Goal: Task Accomplishment & Management: Manage account settings

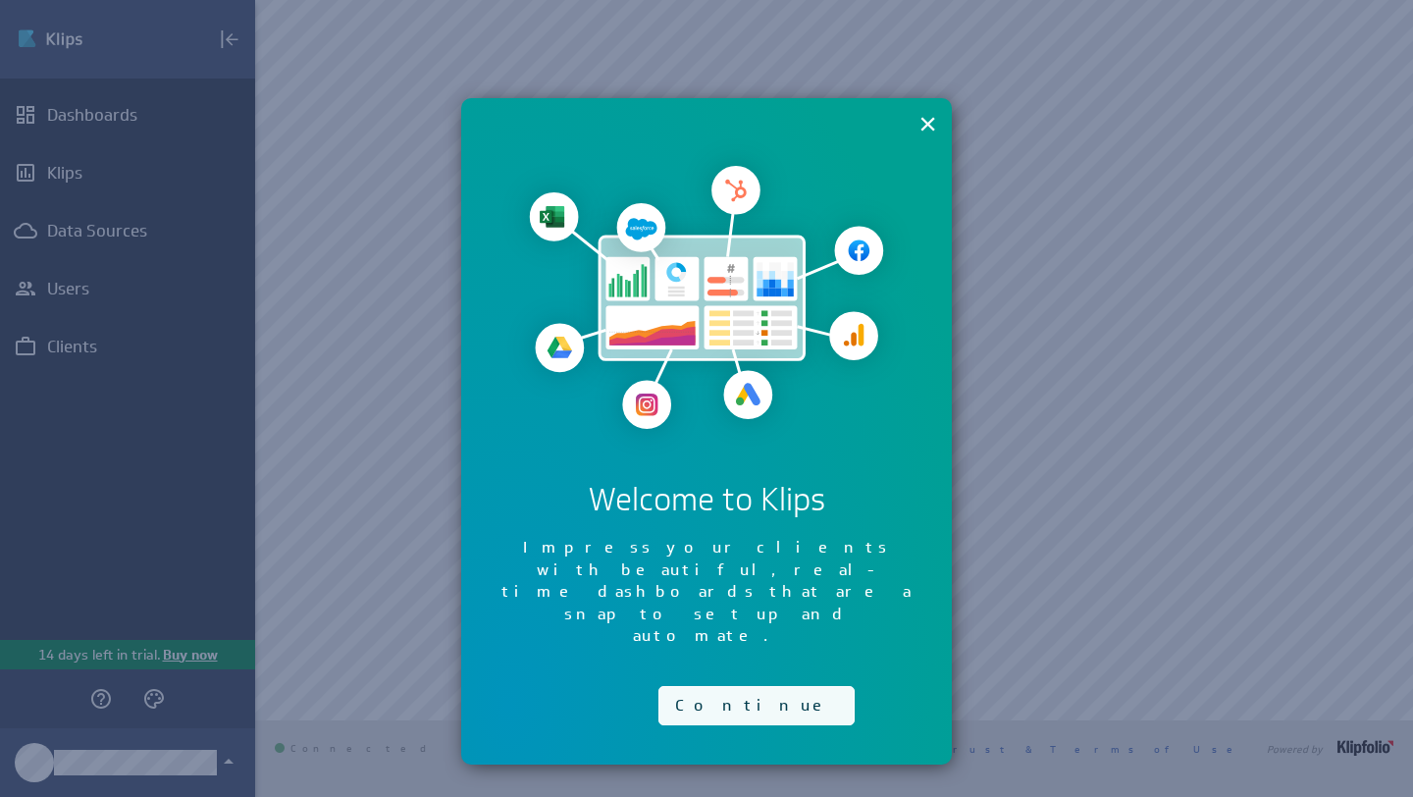
click at [707, 686] on button "Continue" at bounding box center [756, 705] width 196 height 39
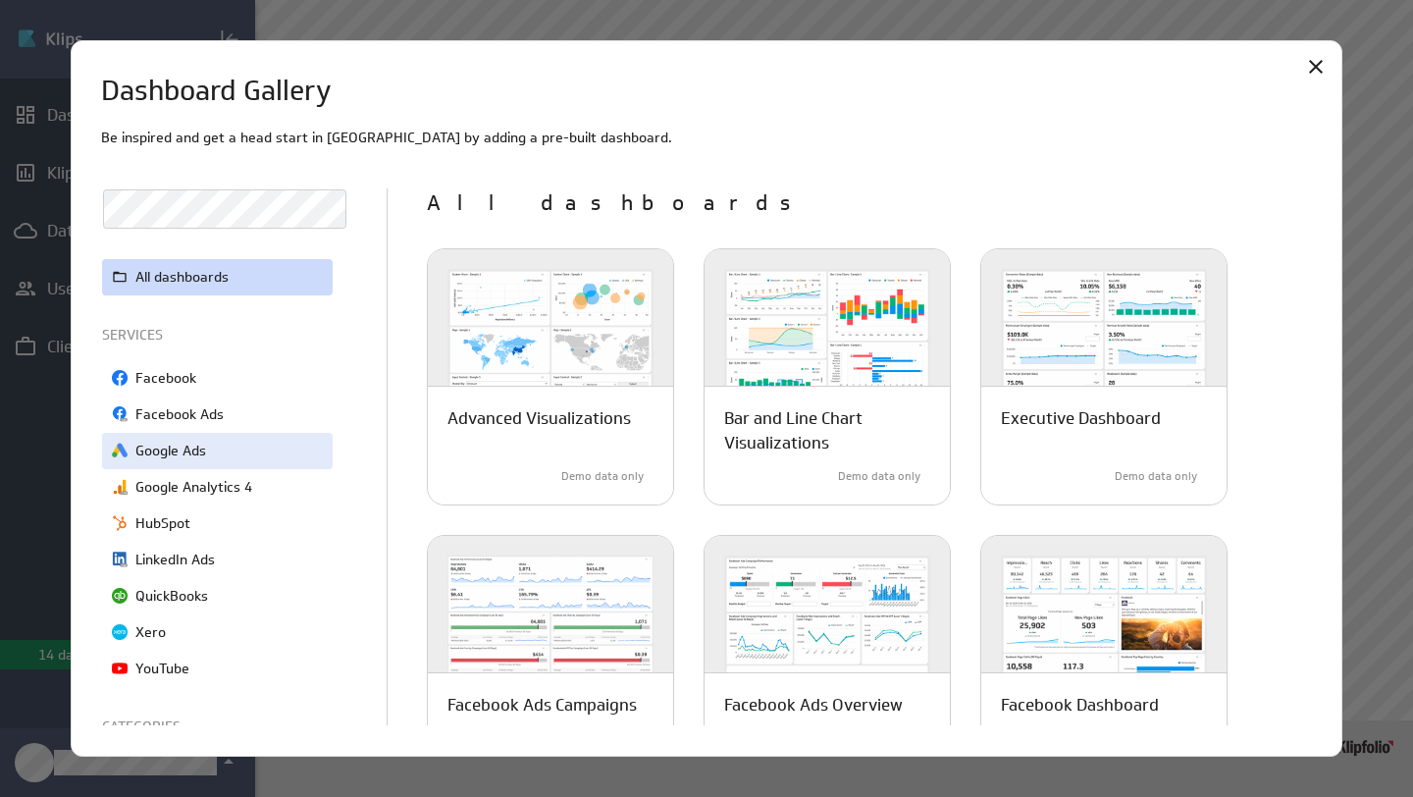
click at [187, 452] on p "Google Ads" at bounding box center [170, 451] width 71 height 21
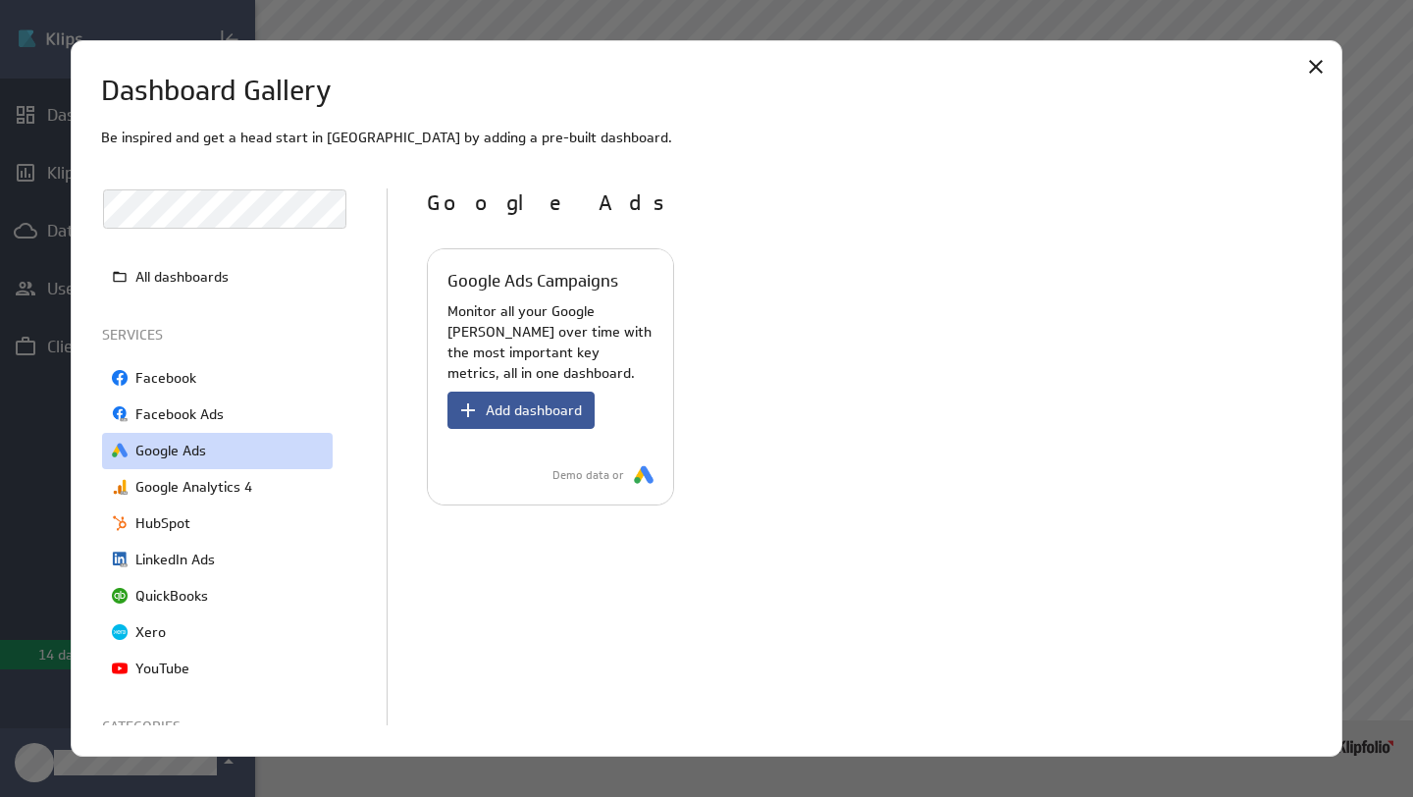
click at [521, 408] on span "Add dashboard" at bounding box center [534, 410] width 96 height 18
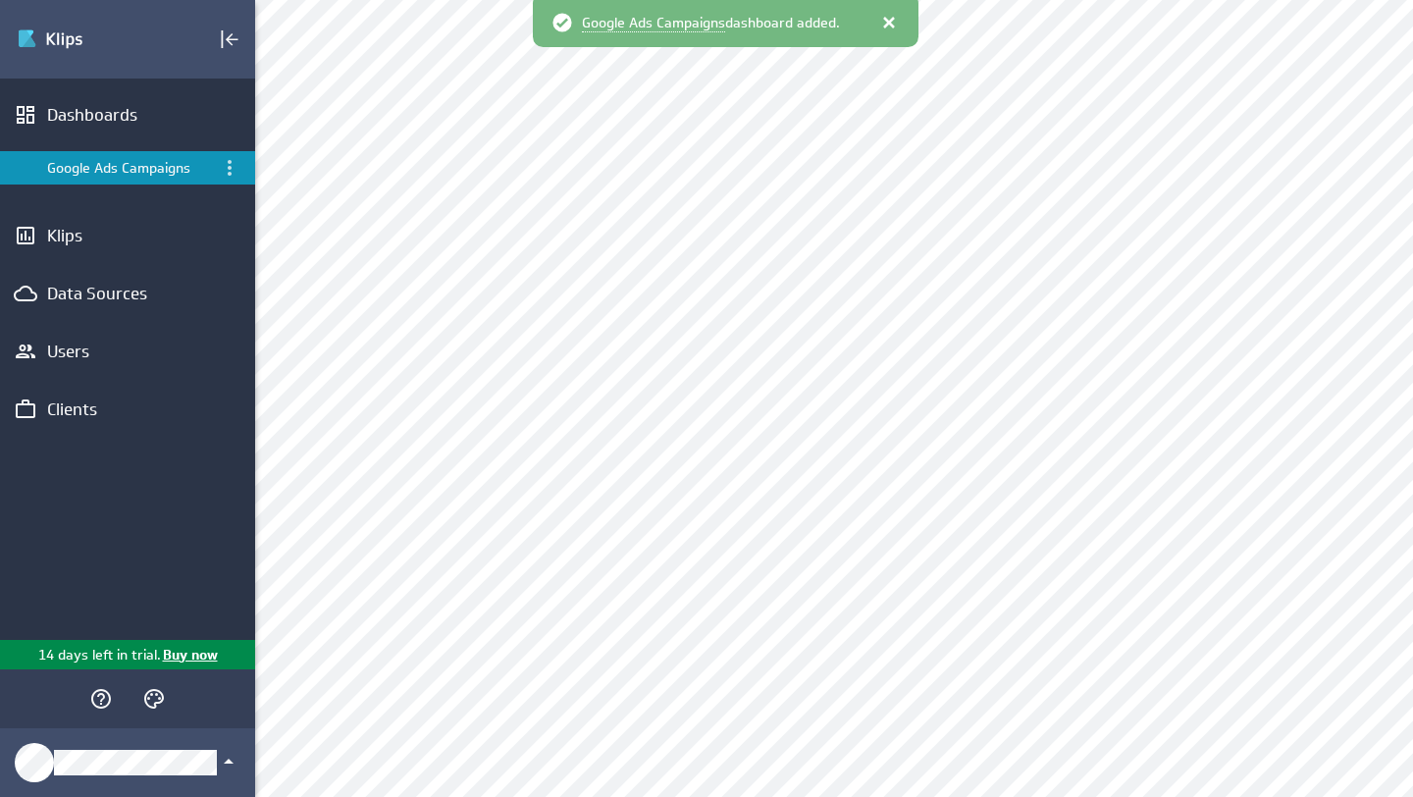
click at [891, 20] on div at bounding box center [889, 23] width 20 height 20
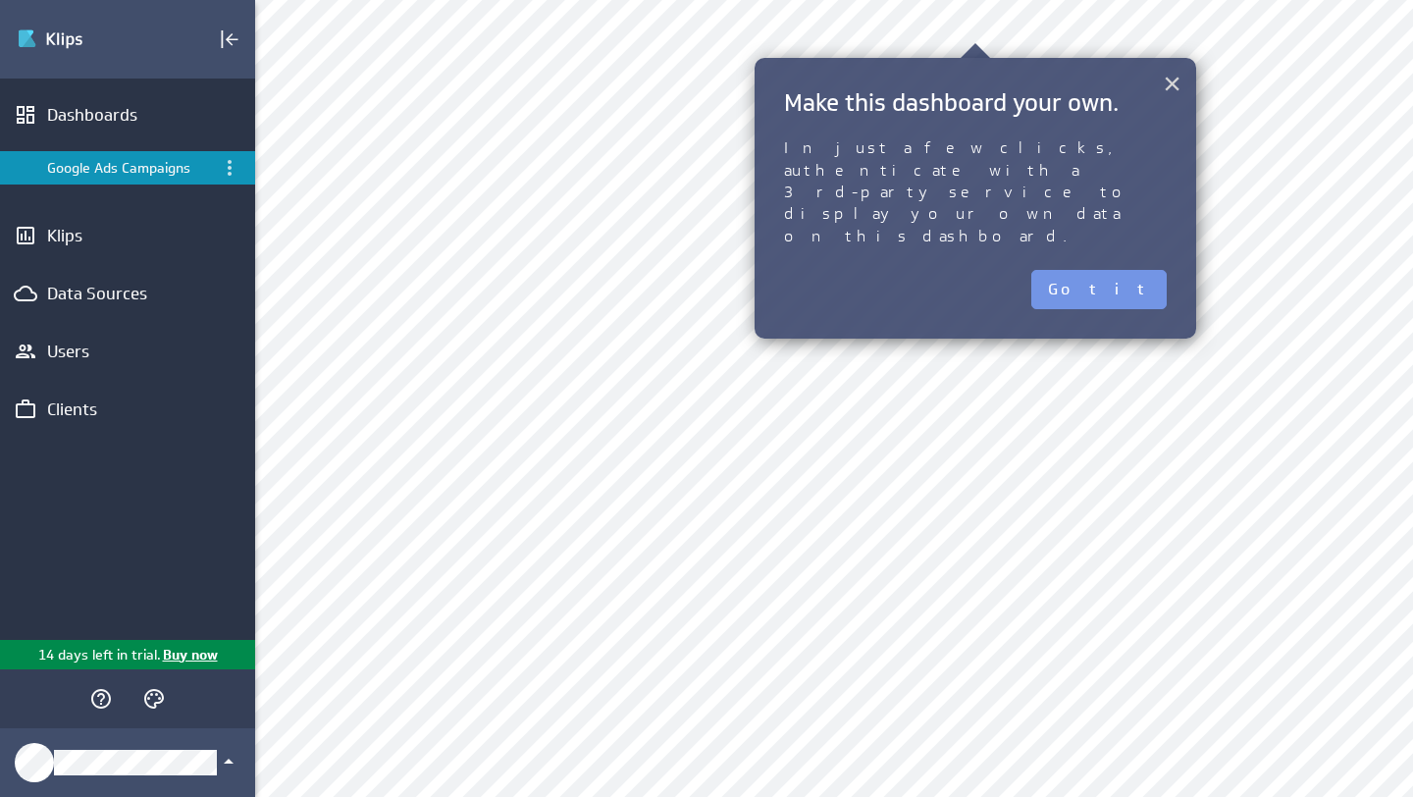
click at [1163, 86] on button "×" at bounding box center [1172, 83] width 19 height 39
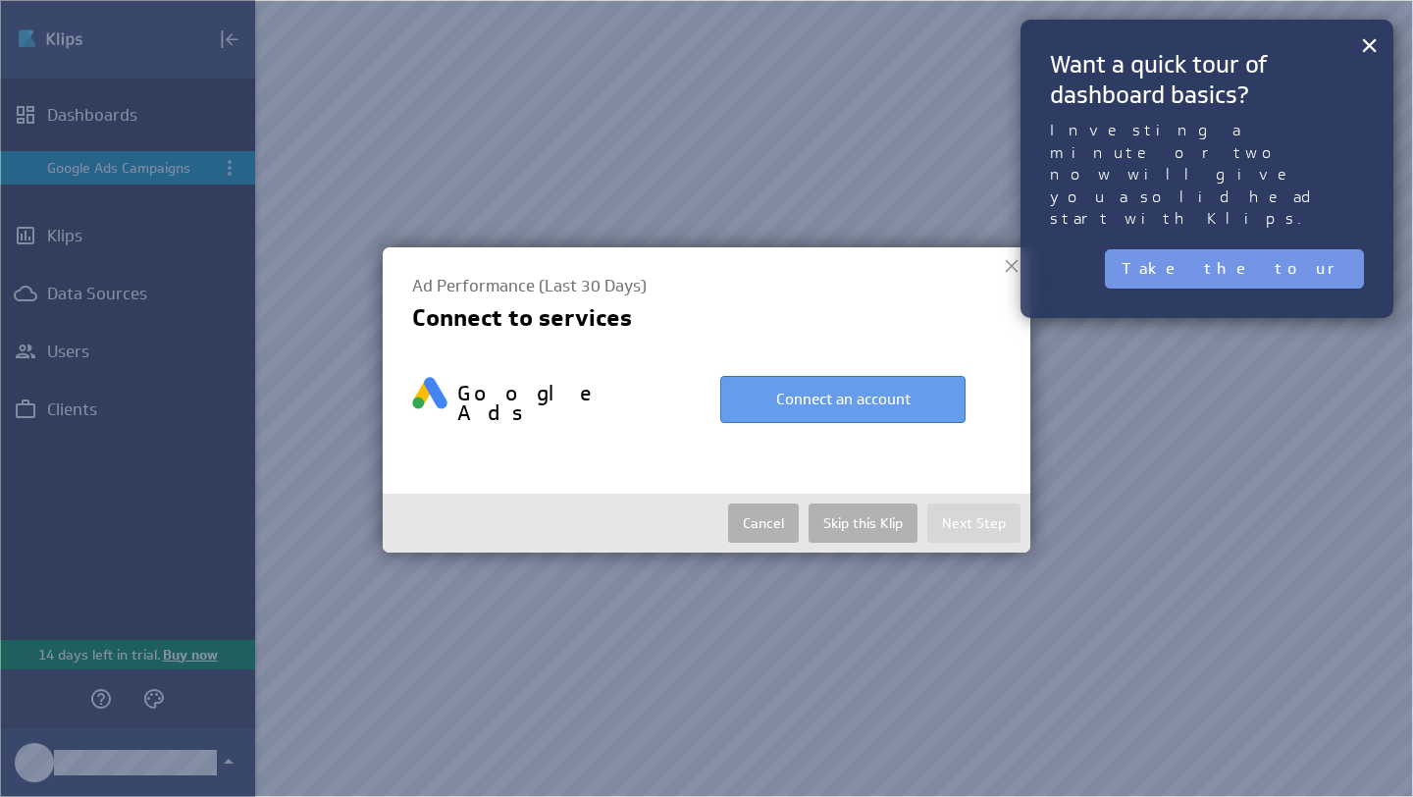
click at [835, 399] on button "Connect an account" at bounding box center [842, 399] width 245 height 47
select select "3e8ec9026f639655216bec6ee7e2756c"
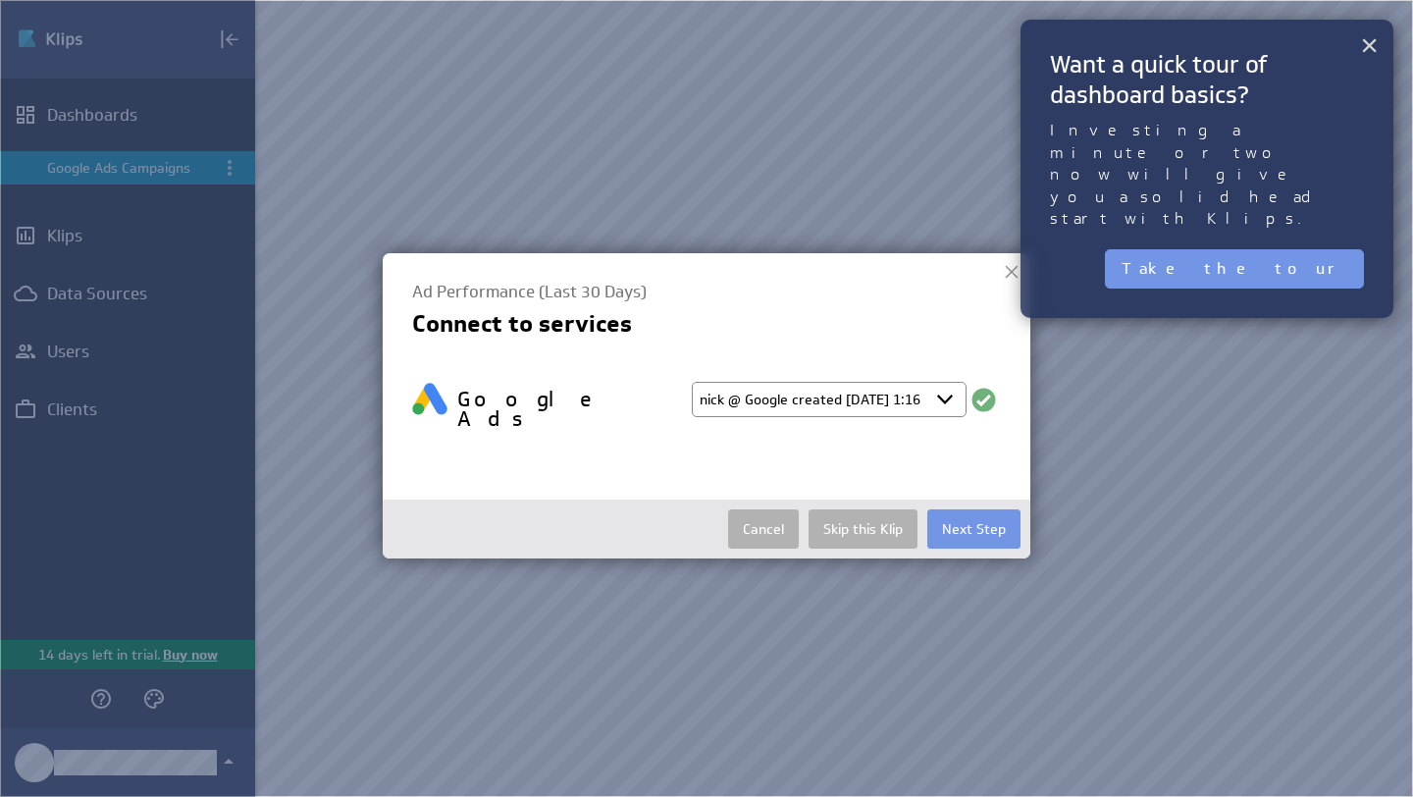
click at [1368, 51] on button "×" at bounding box center [1369, 45] width 19 height 39
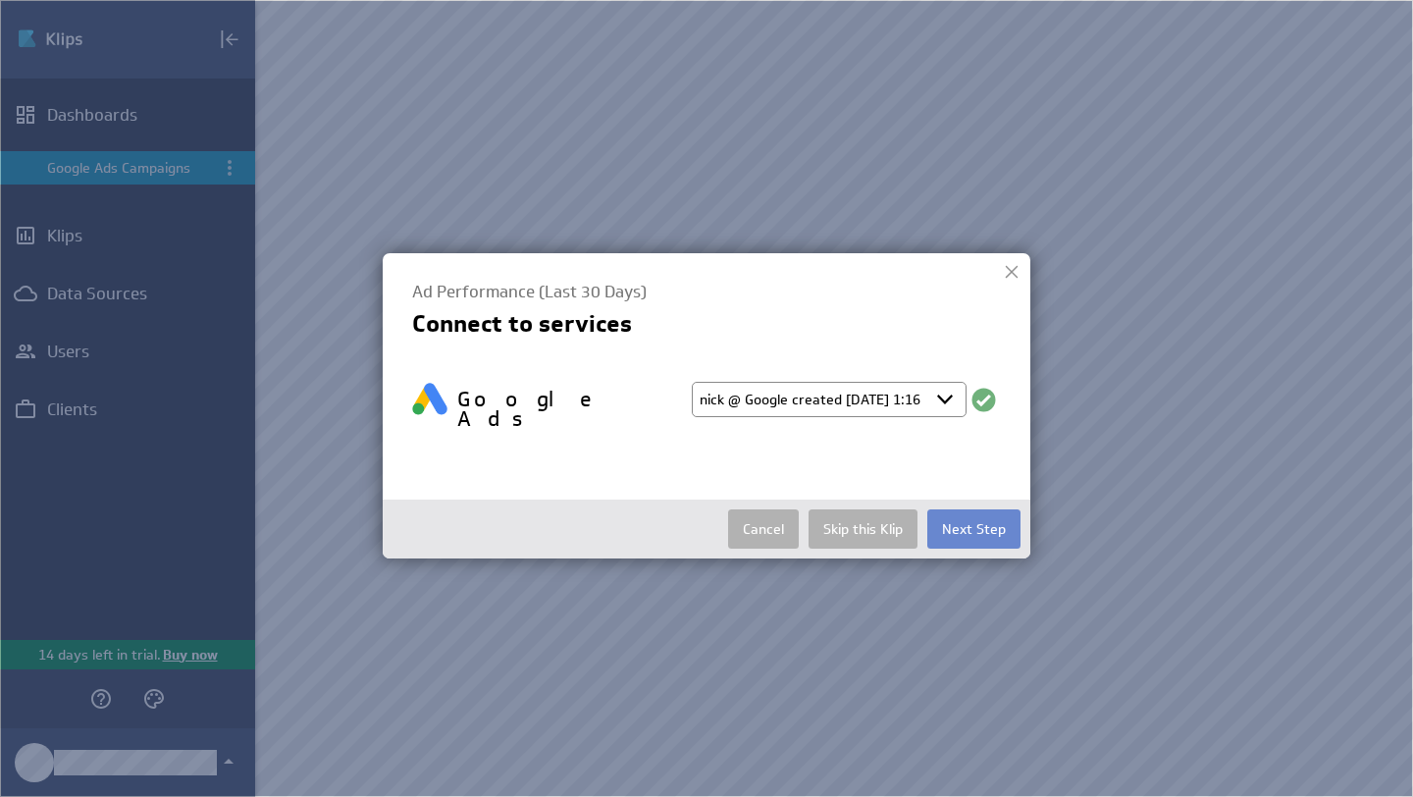
click at [950, 513] on button "Next Step" at bounding box center [973, 528] width 93 height 39
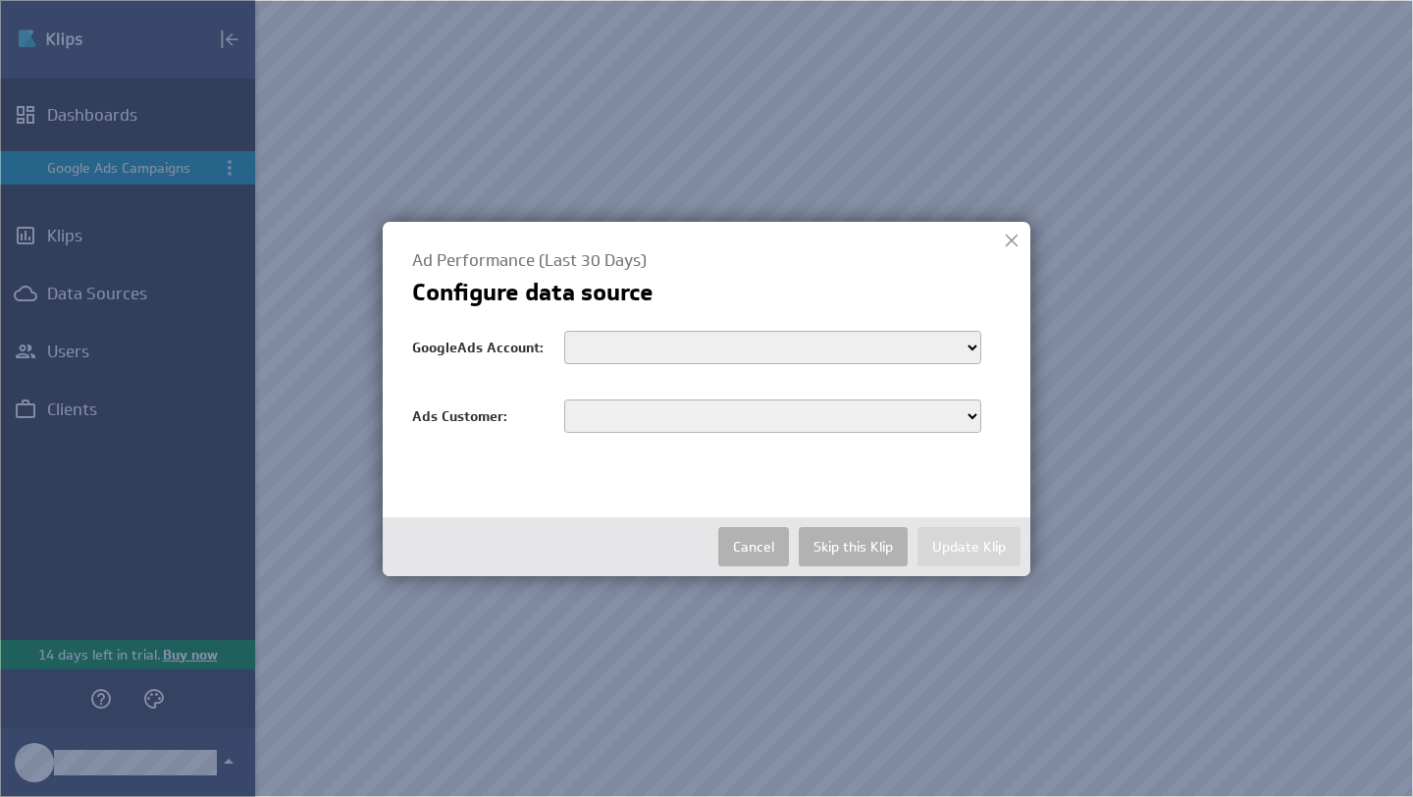
click at [686, 347] on select "customers/6887733831 customers/9035817664 customers/2147499311 customers/810850…" at bounding box center [772, 347] width 417 height 33
select select "customers/6887733831"
click at [564, 331] on select "customers/6887733831 customers/9035817664 customers/2147499311 customers/810850…" at bounding box center [772, 347] width 417 height 33
click at [632, 412] on select "6887733831" at bounding box center [772, 415] width 417 height 33
select select "6887733831"
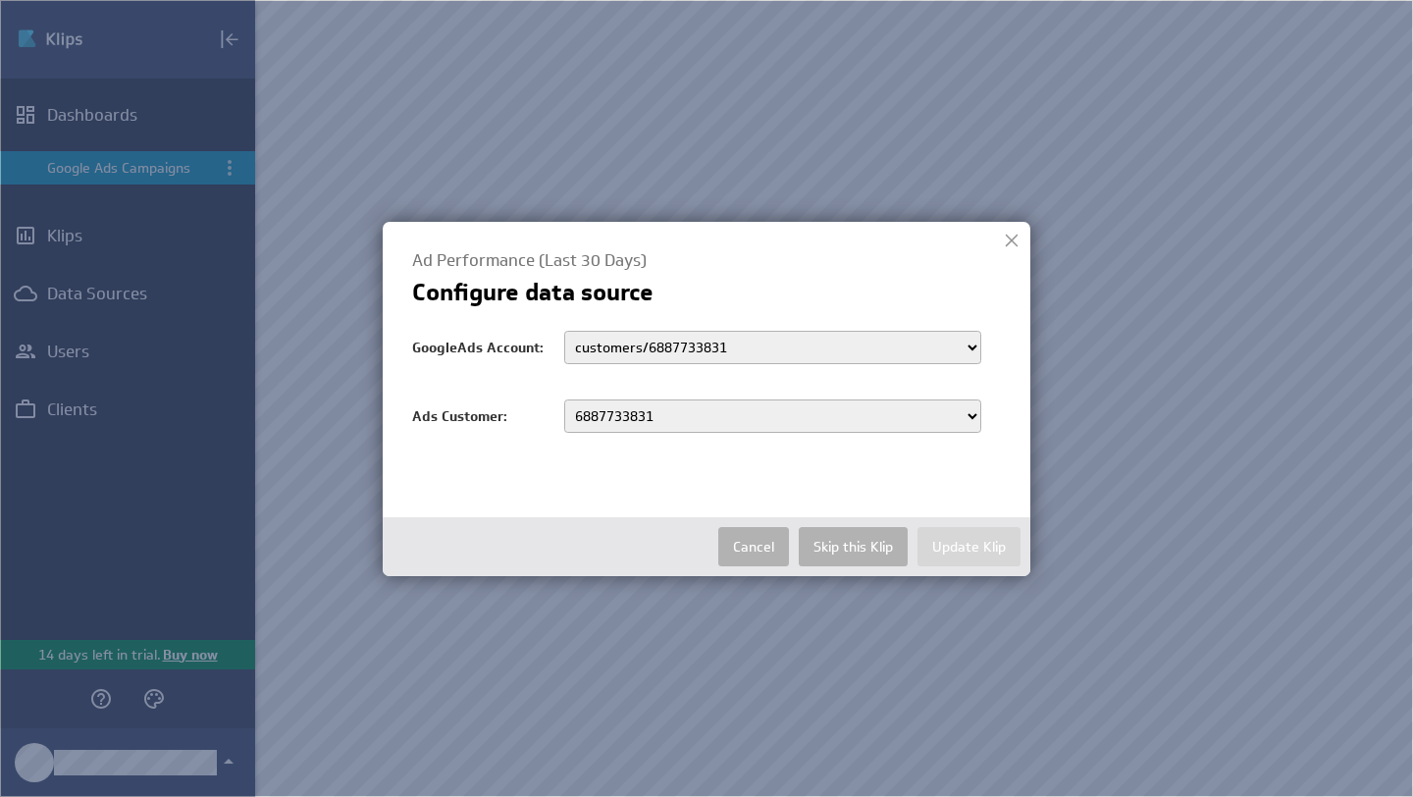
click at [564, 399] on select "6887733831" at bounding box center [772, 415] width 417 height 33
click at [967, 544] on button "Update Klip" at bounding box center [968, 546] width 103 height 39
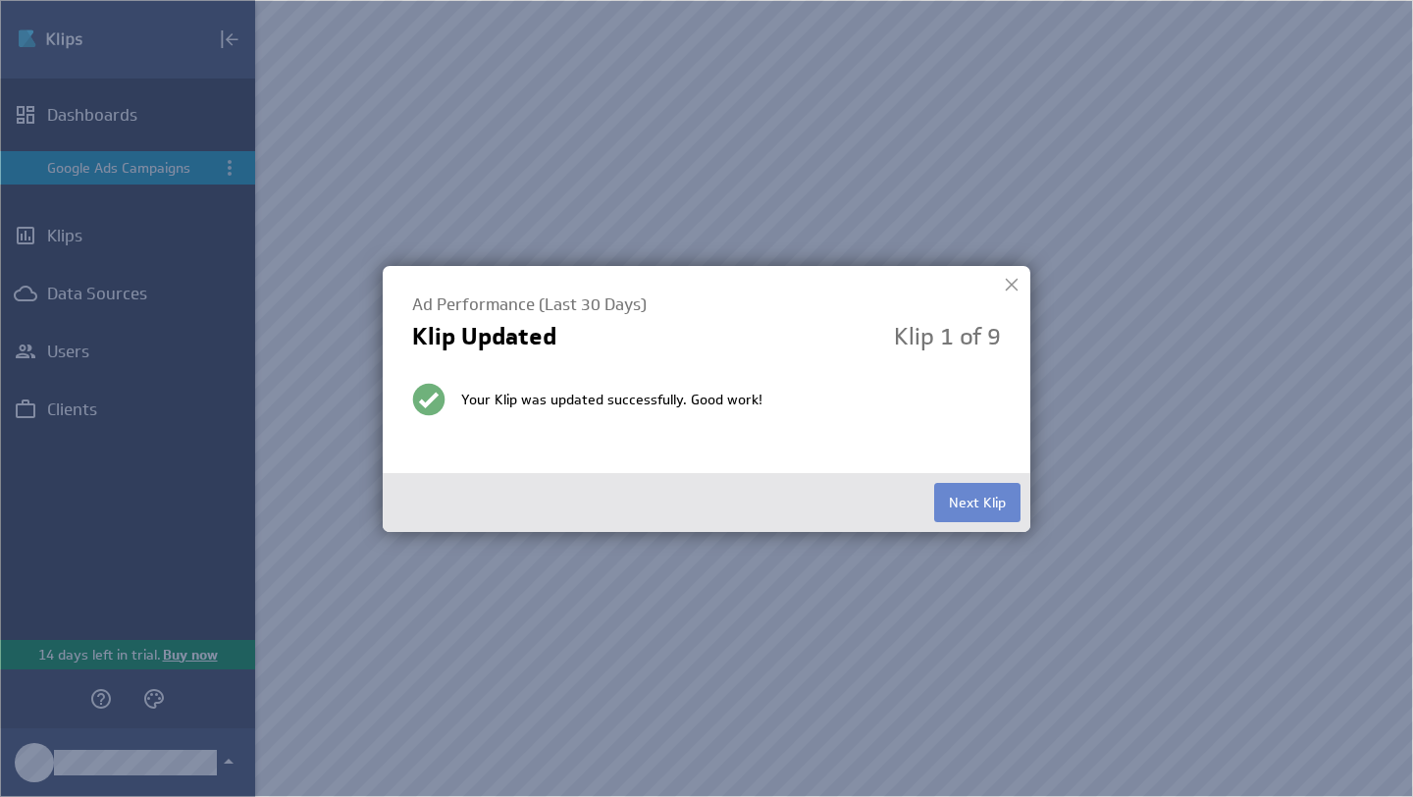
click at [973, 494] on button "Next Klip" at bounding box center [977, 502] width 86 height 39
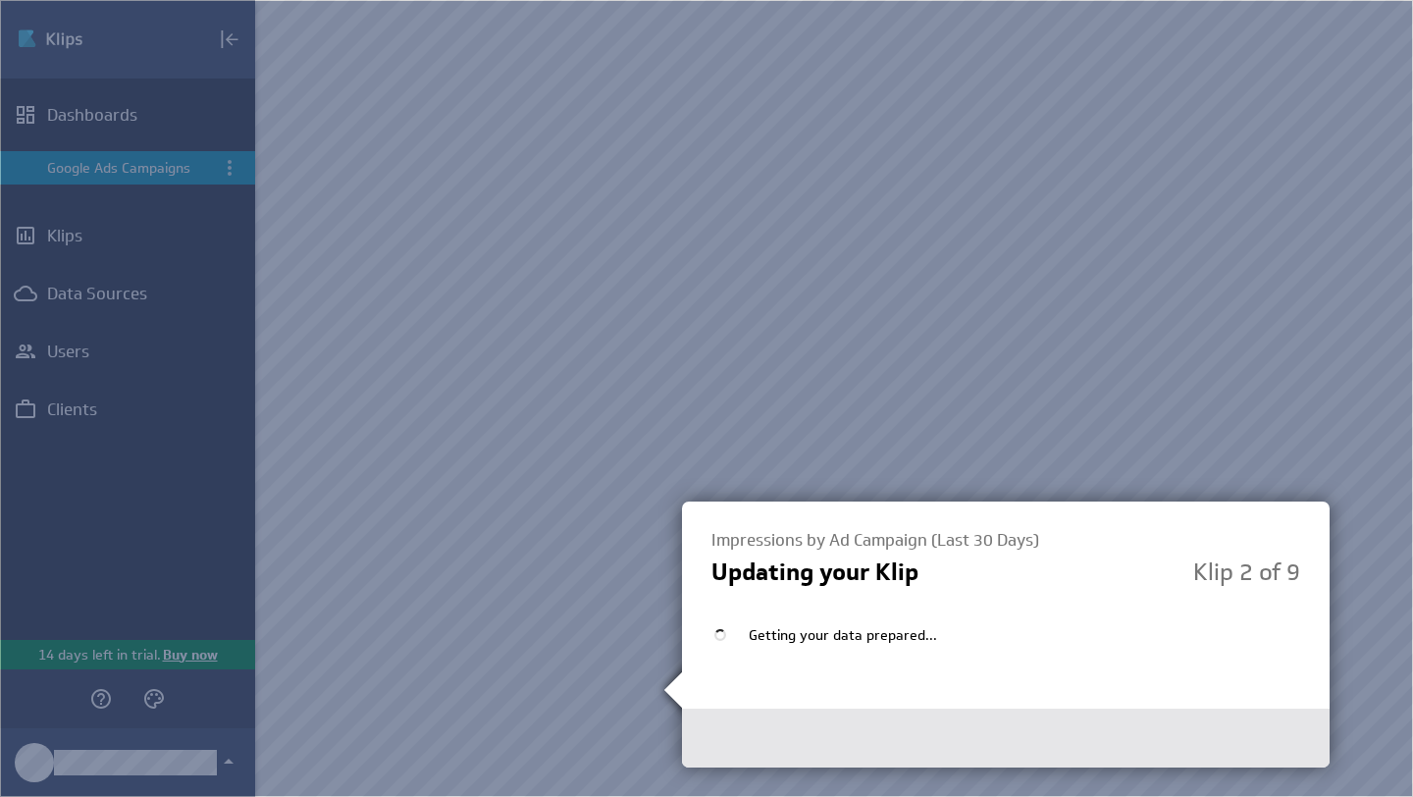
scroll to position [341, 0]
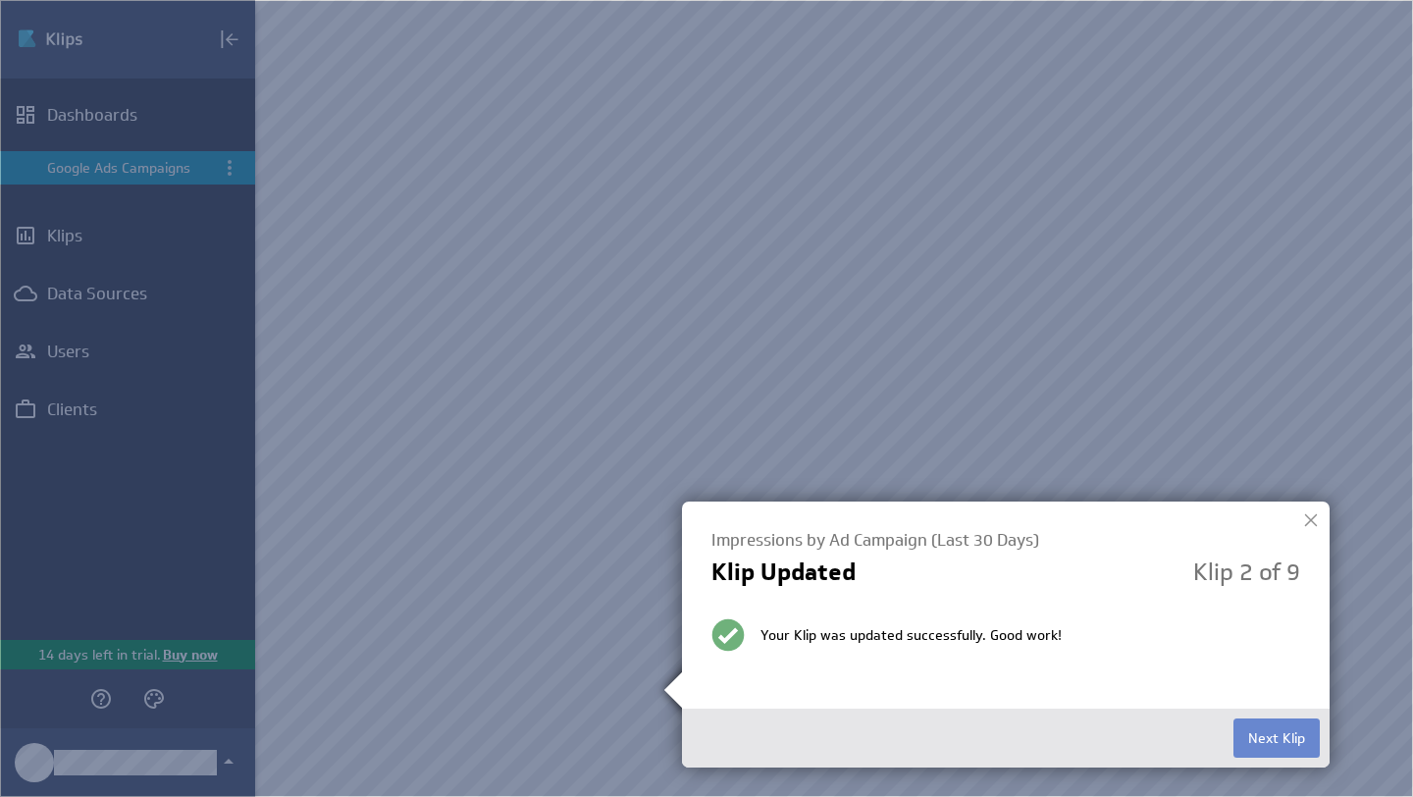
click at [1289, 744] on button "Next Klip" at bounding box center [1276, 737] width 86 height 39
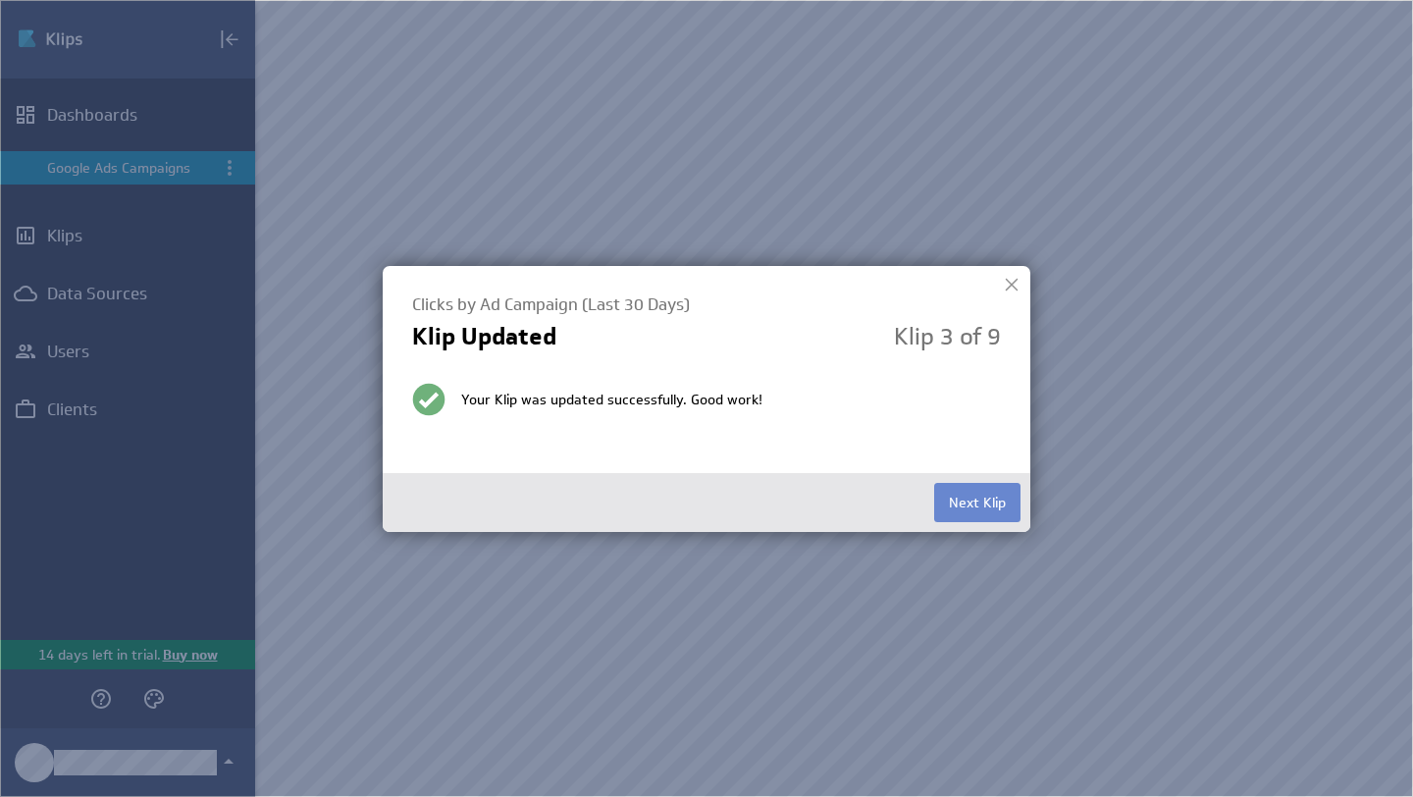
click at [963, 496] on button "Next Klip" at bounding box center [977, 502] width 86 height 39
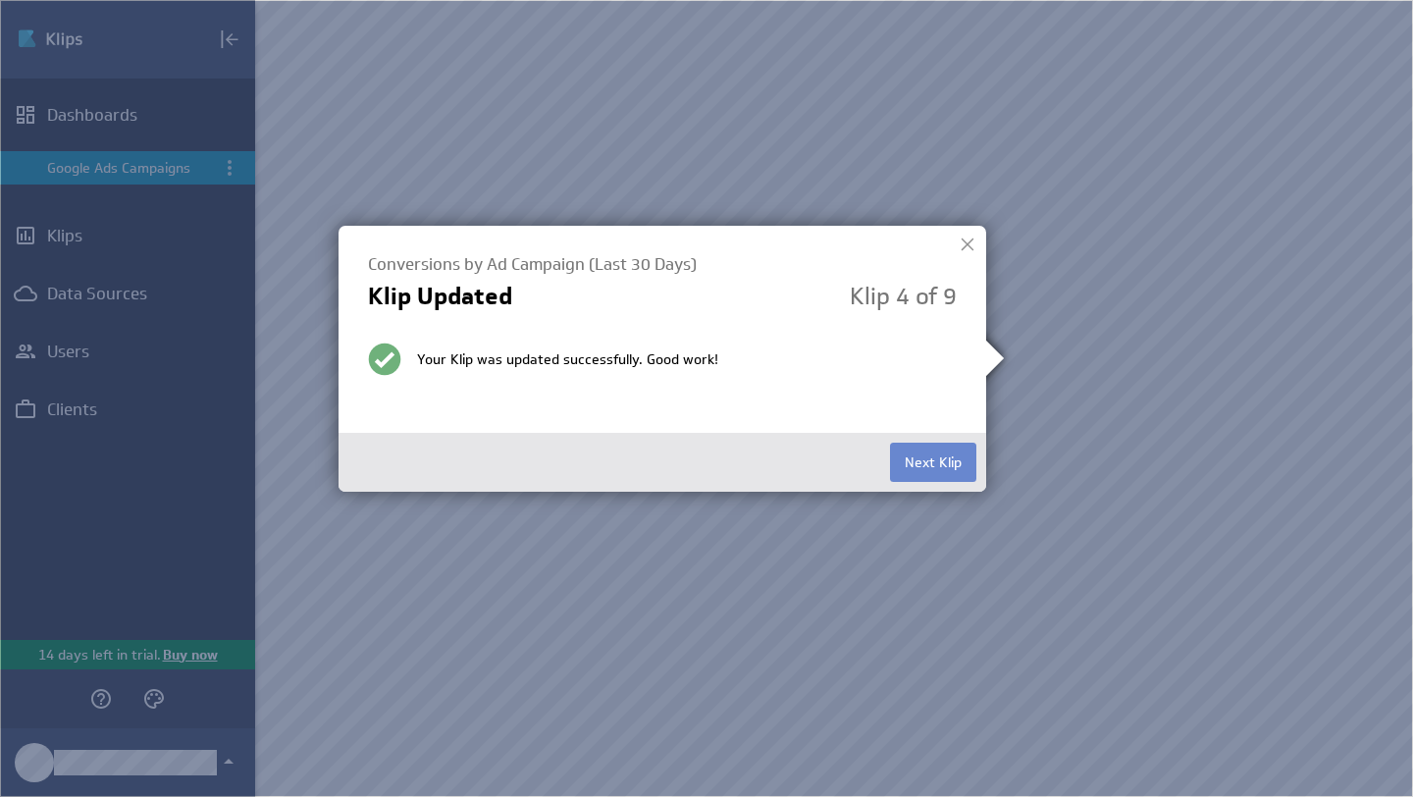
click at [938, 451] on button "Next Klip" at bounding box center [933, 461] width 86 height 39
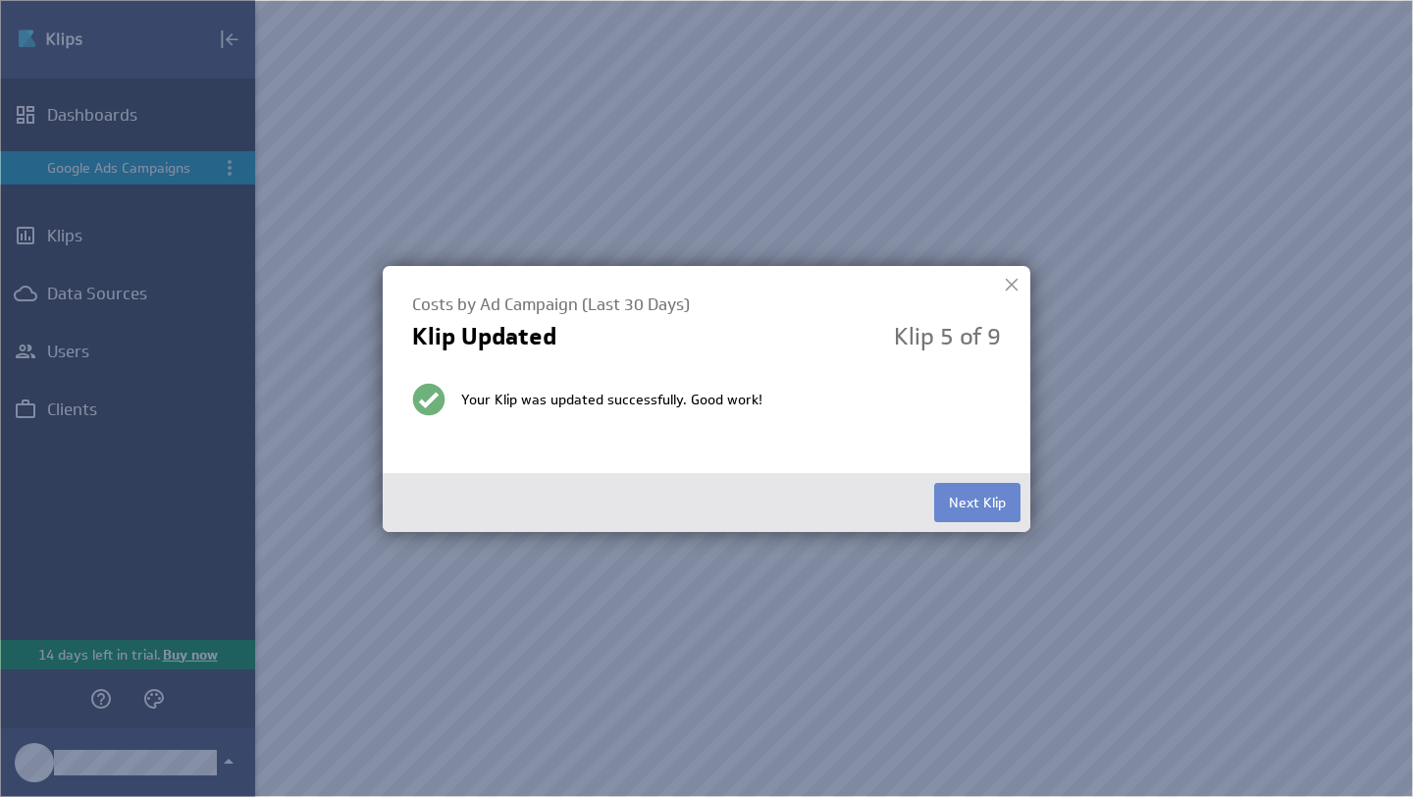
click at [978, 491] on button "Next Klip" at bounding box center [977, 502] width 86 height 39
click at [994, 499] on button "Next Klip" at bounding box center [977, 502] width 86 height 39
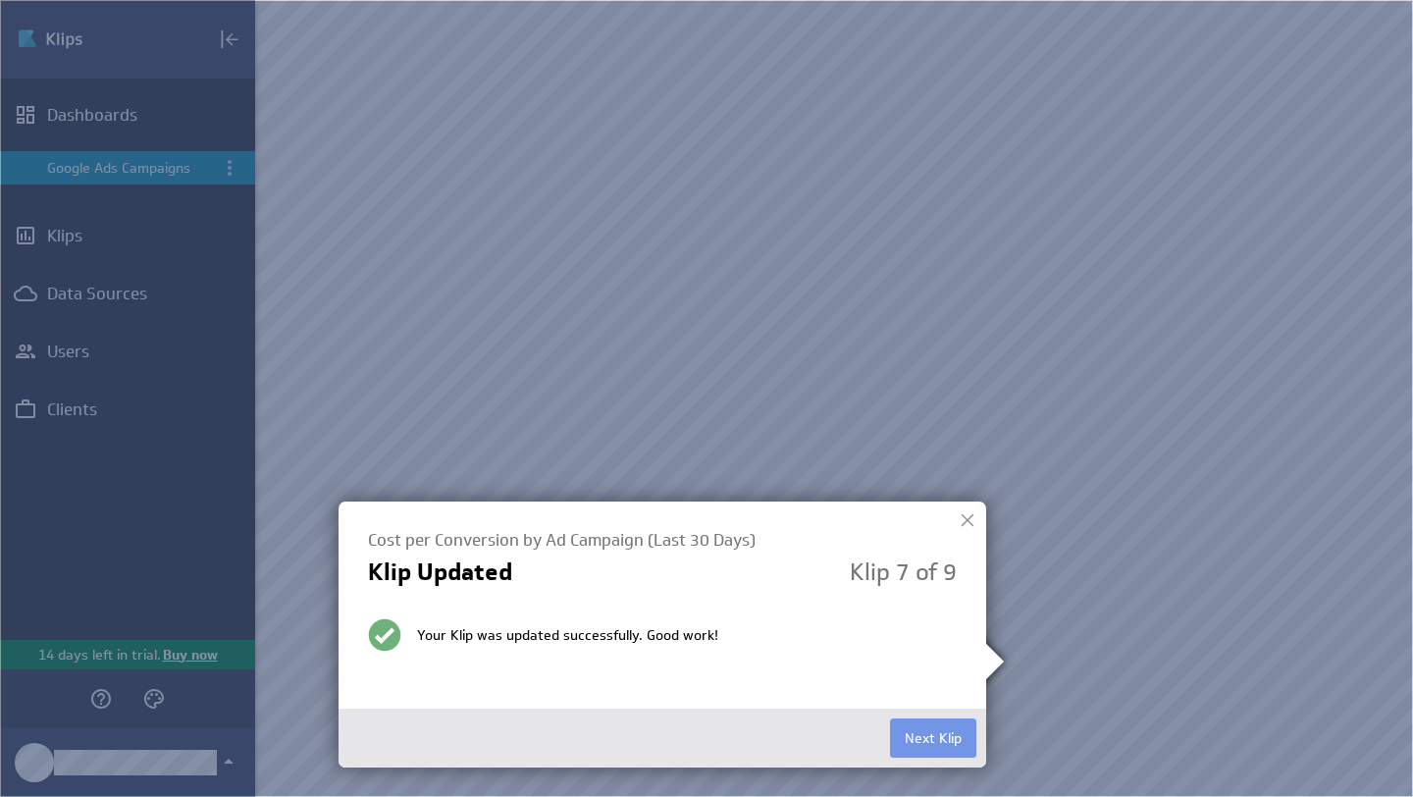
scroll to position [765, 0]
click at [920, 736] on button "Next Klip" at bounding box center [933, 737] width 86 height 39
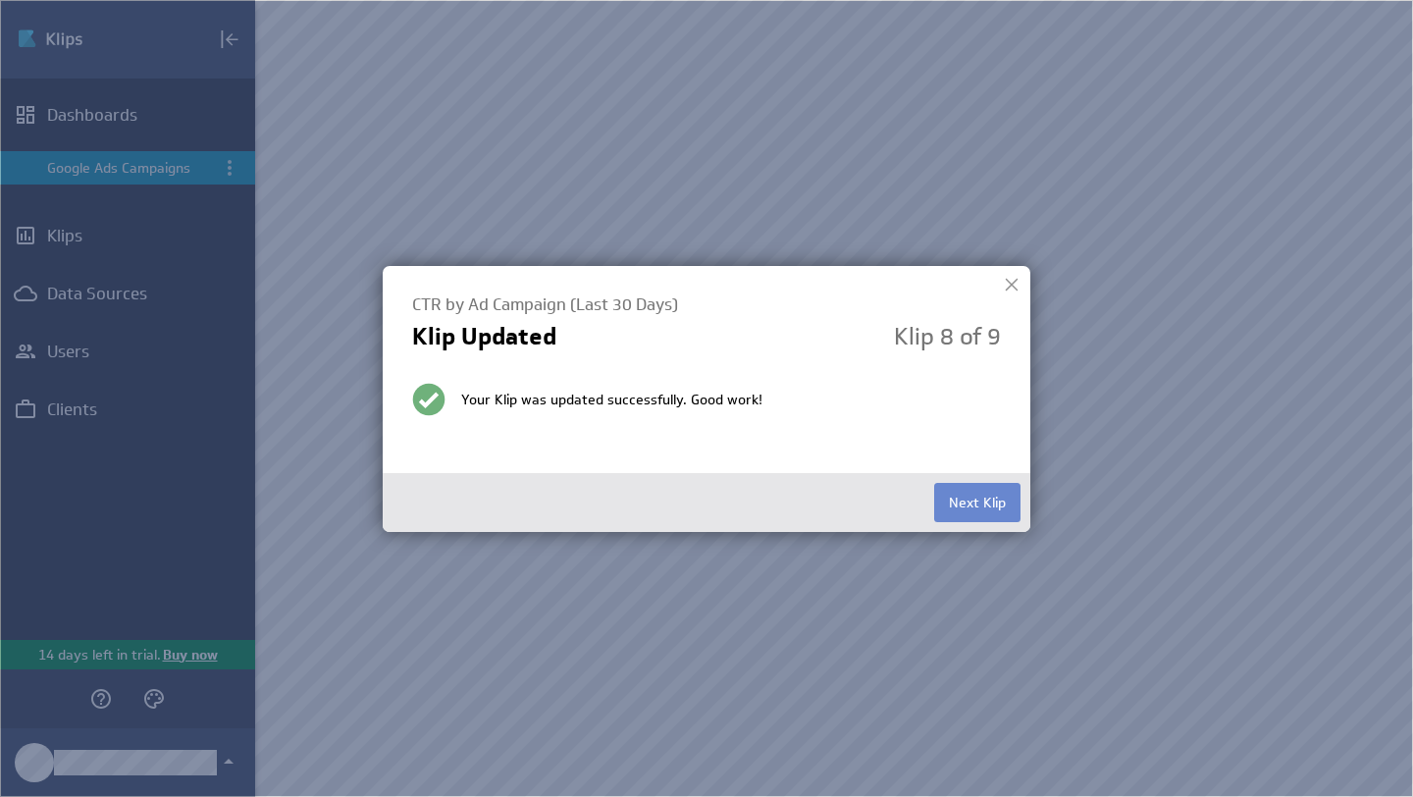
click at [986, 484] on button "Next Klip" at bounding box center [977, 502] width 86 height 39
click at [977, 516] on button "Finished" at bounding box center [979, 502] width 81 height 39
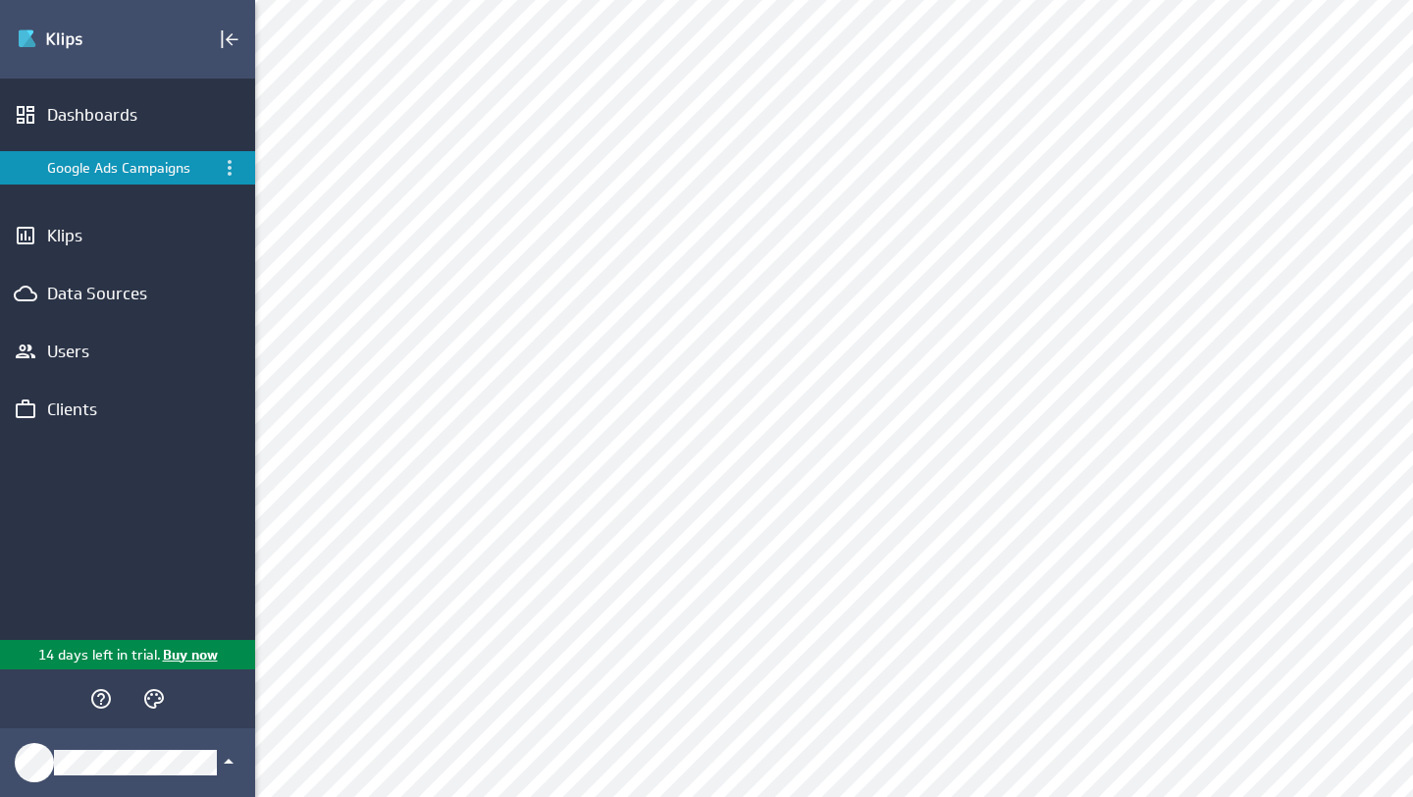
scroll to position [0, 0]
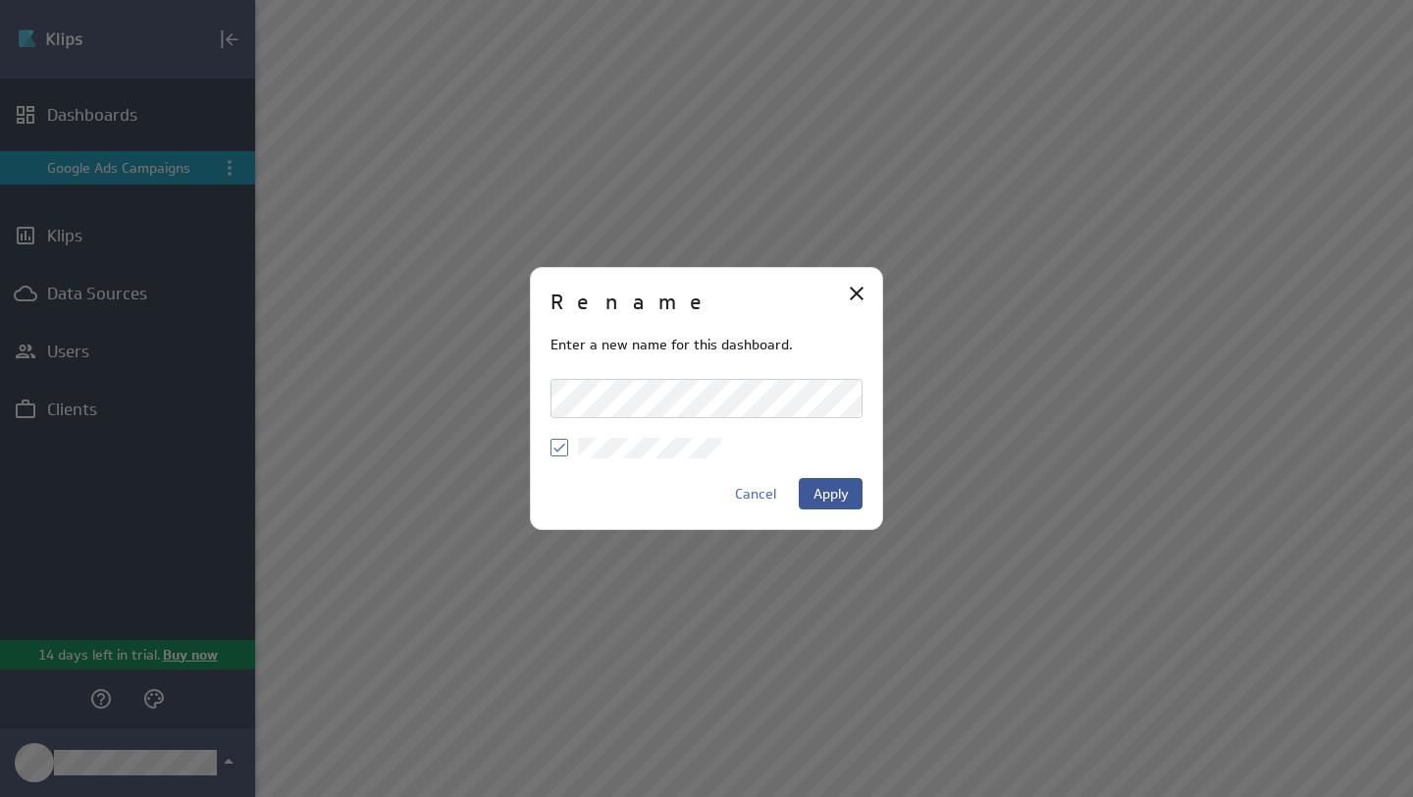
click at [839, 495] on span "Apply" at bounding box center [830, 494] width 35 height 18
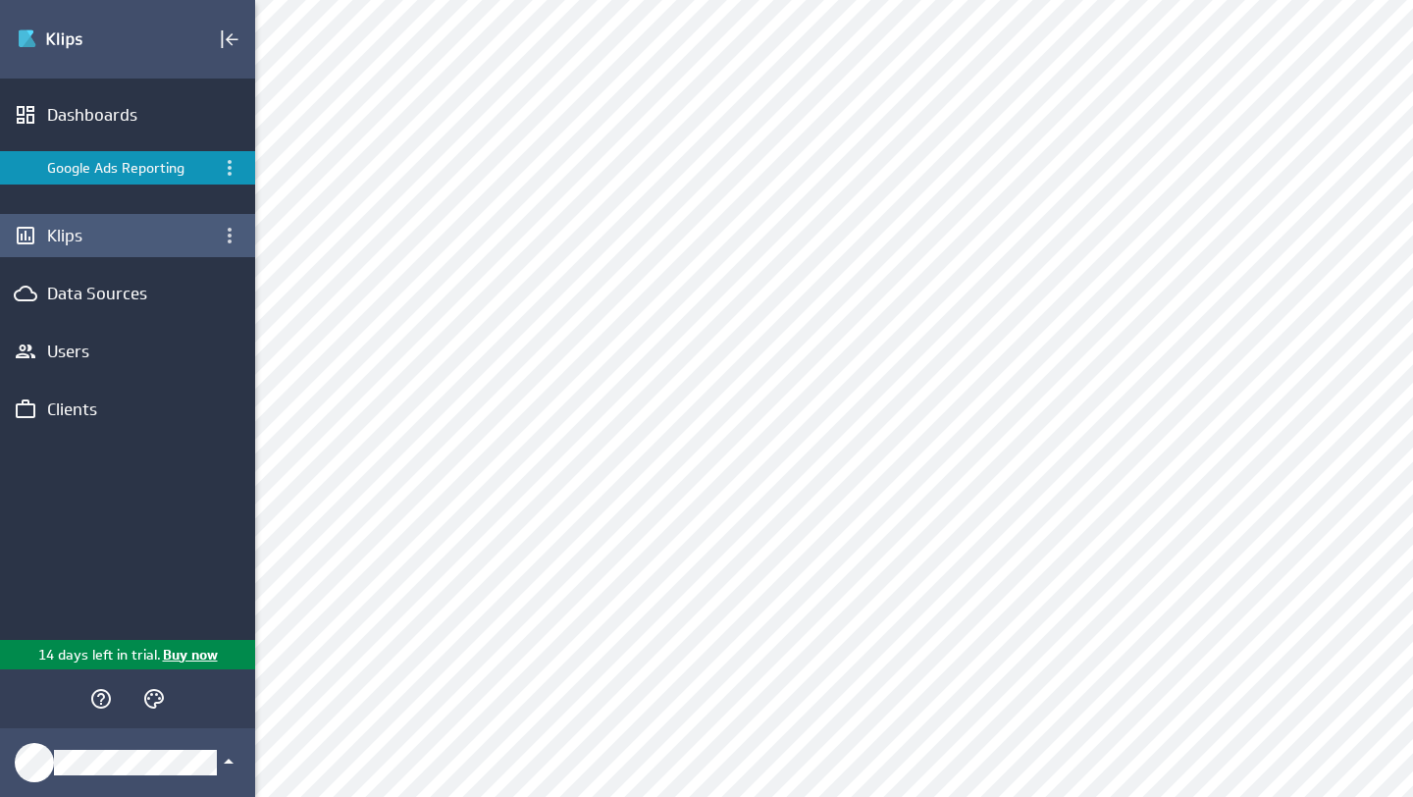
click at [105, 231] on div "Klips" at bounding box center [127, 236] width 161 height 22
click at [121, 233] on div "Klips" at bounding box center [127, 236] width 161 height 22
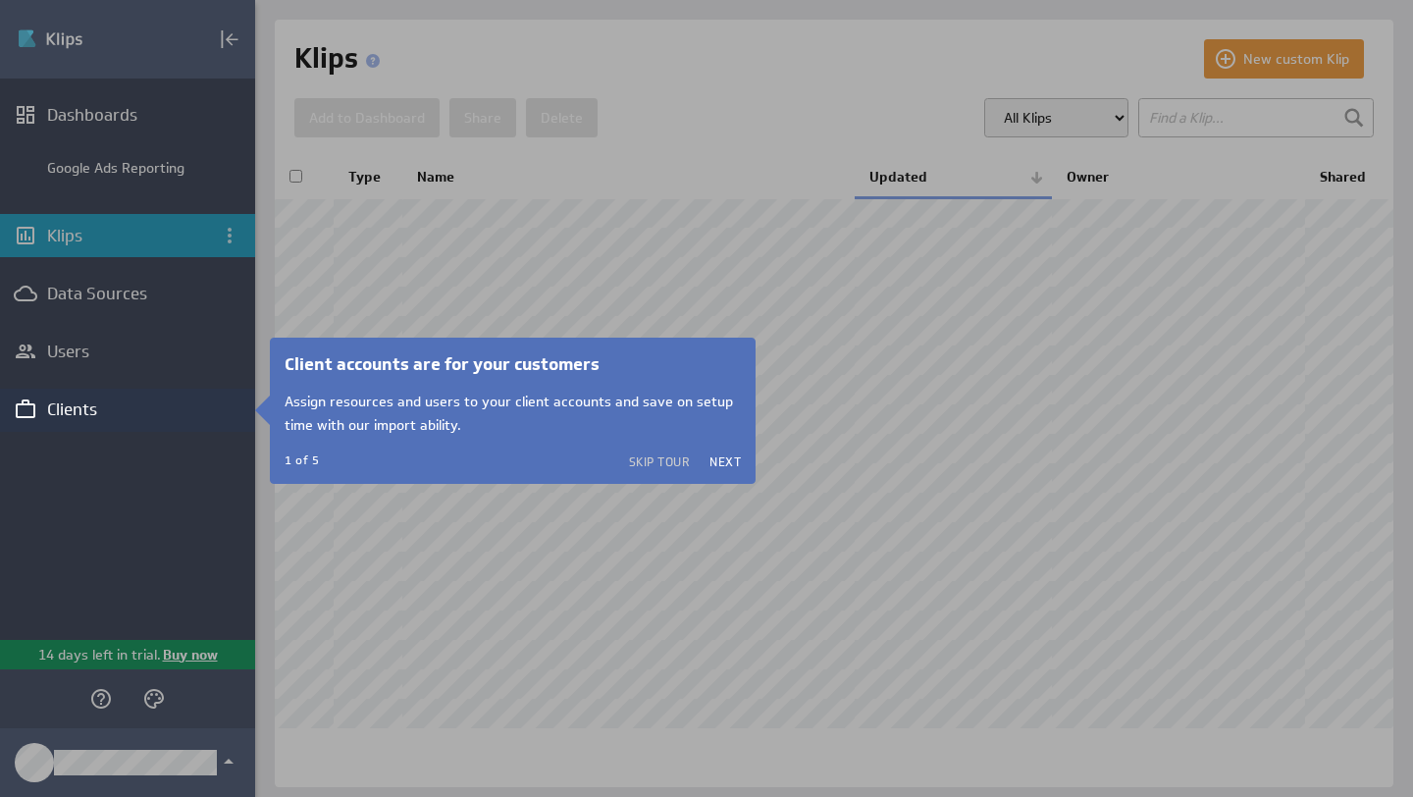
click at [385, 188] on div at bounding box center [834, 398] width 1158 height 797
click at [96, 173] on div at bounding box center [127, 194] width 255 height 389
click at [708, 462] on div "Client accounts are for your customers Assign resources and users to your clien…" at bounding box center [513, 410] width 456 height 117
click at [719, 458] on button "Next" at bounding box center [724, 461] width 31 height 16
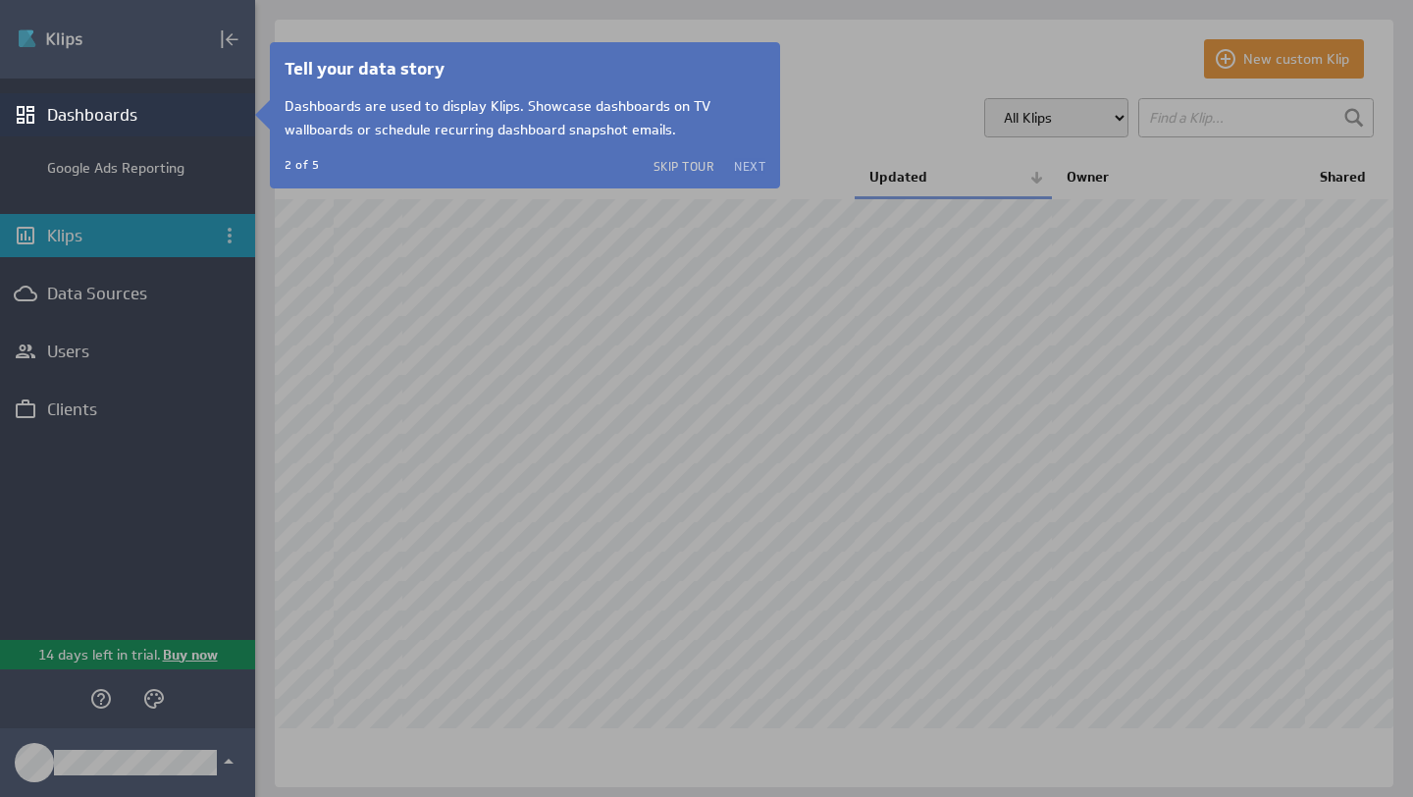
click at [741, 161] on button "Next" at bounding box center [749, 166] width 31 height 16
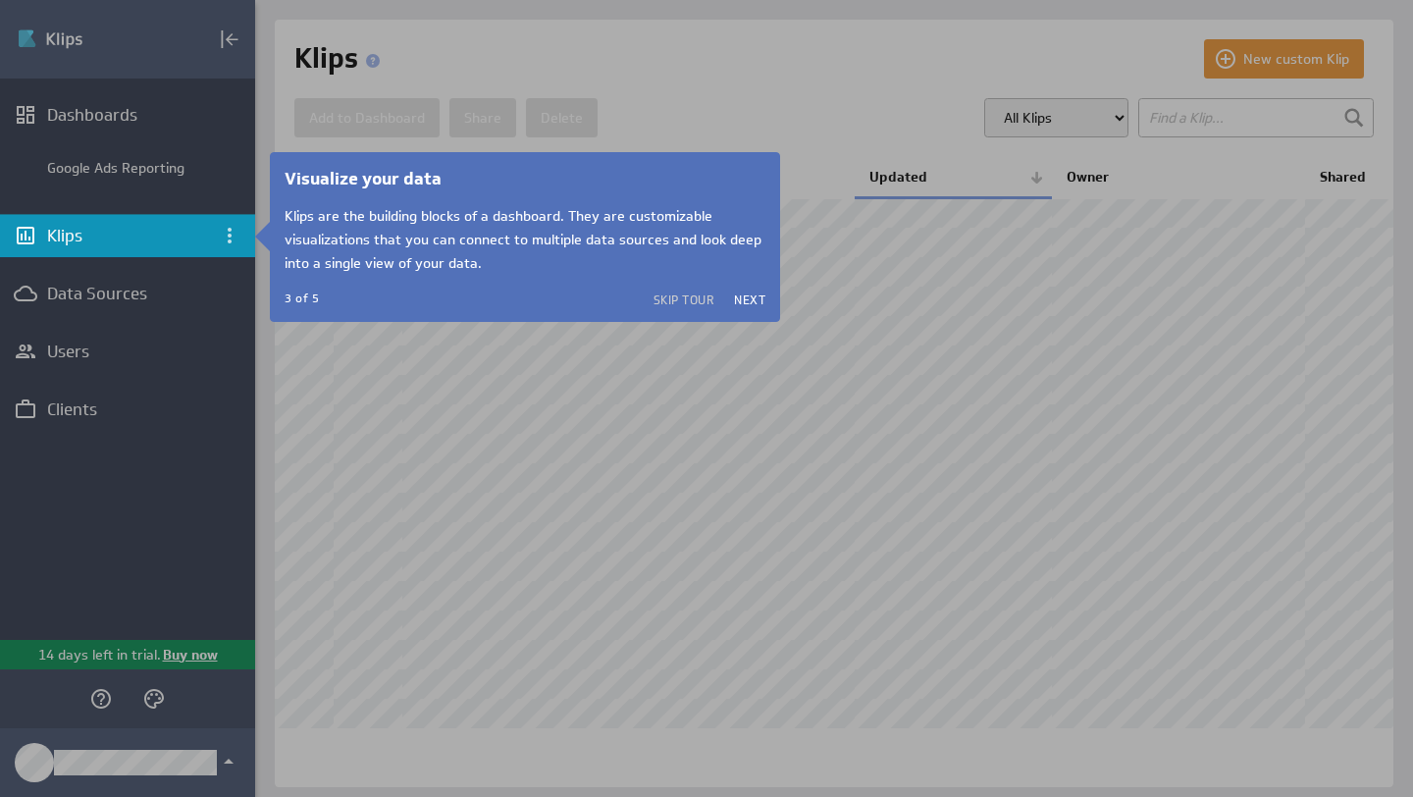
click at [754, 182] on h1 "Visualize your data" at bounding box center [525, 179] width 481 height 24
click at [756, 281] on div "Visualize your data Klips are the building blocks of a dashboard. They are cust…" at bounding box center [525, 237] width 481 height 140
click at [748, 337] on div at bounding box center [834, 398] width 1158 height 797
click at [748, 292] on button "Next" at bounding box center [749, 299] width 31 height 16
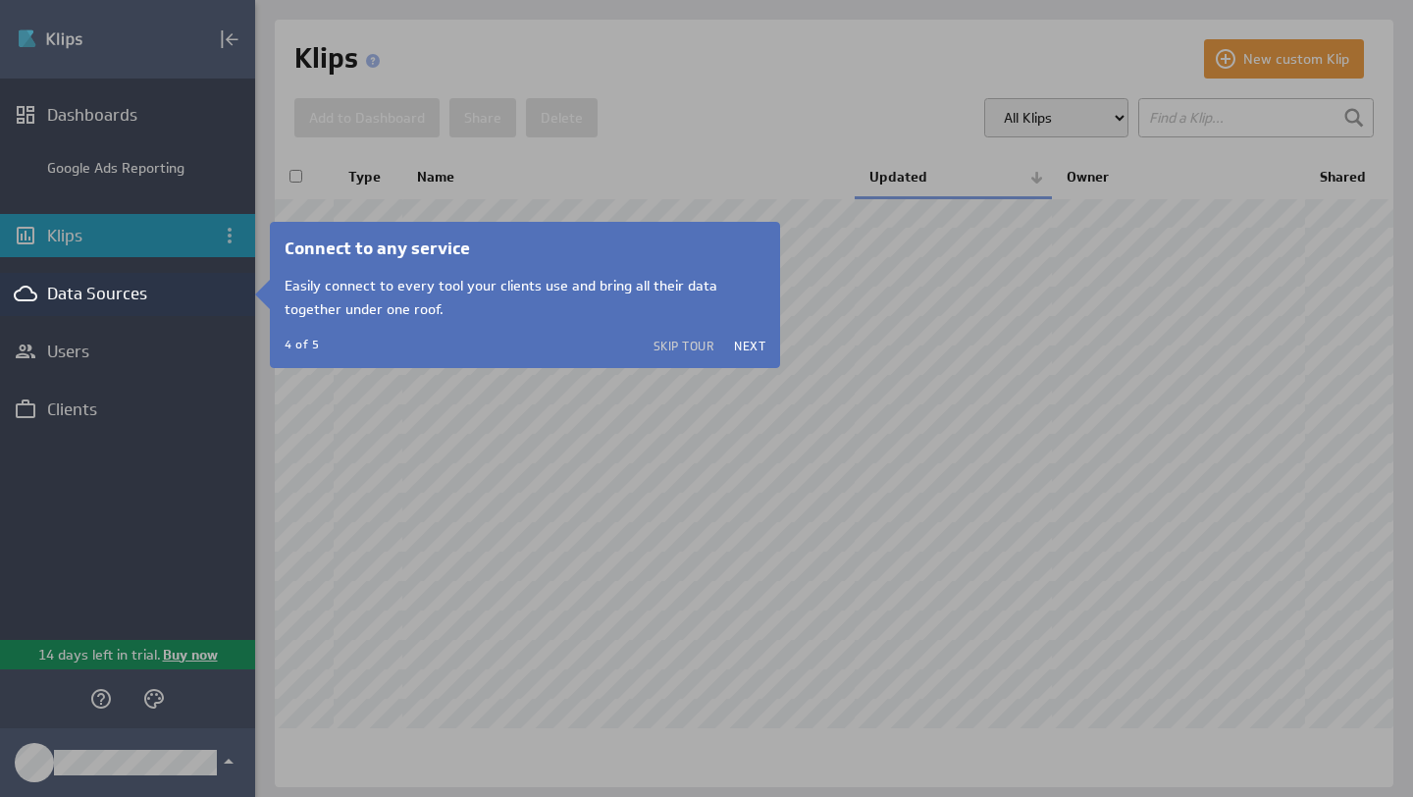
click at [748, 336] on div "Connect to any service Easily connect to every tool your clients use and bring …" at bounding box center [525, 294] width 481 height 117
click at [748, 345] on button "Next" at bounding box center [749, 346] width 31 height 16
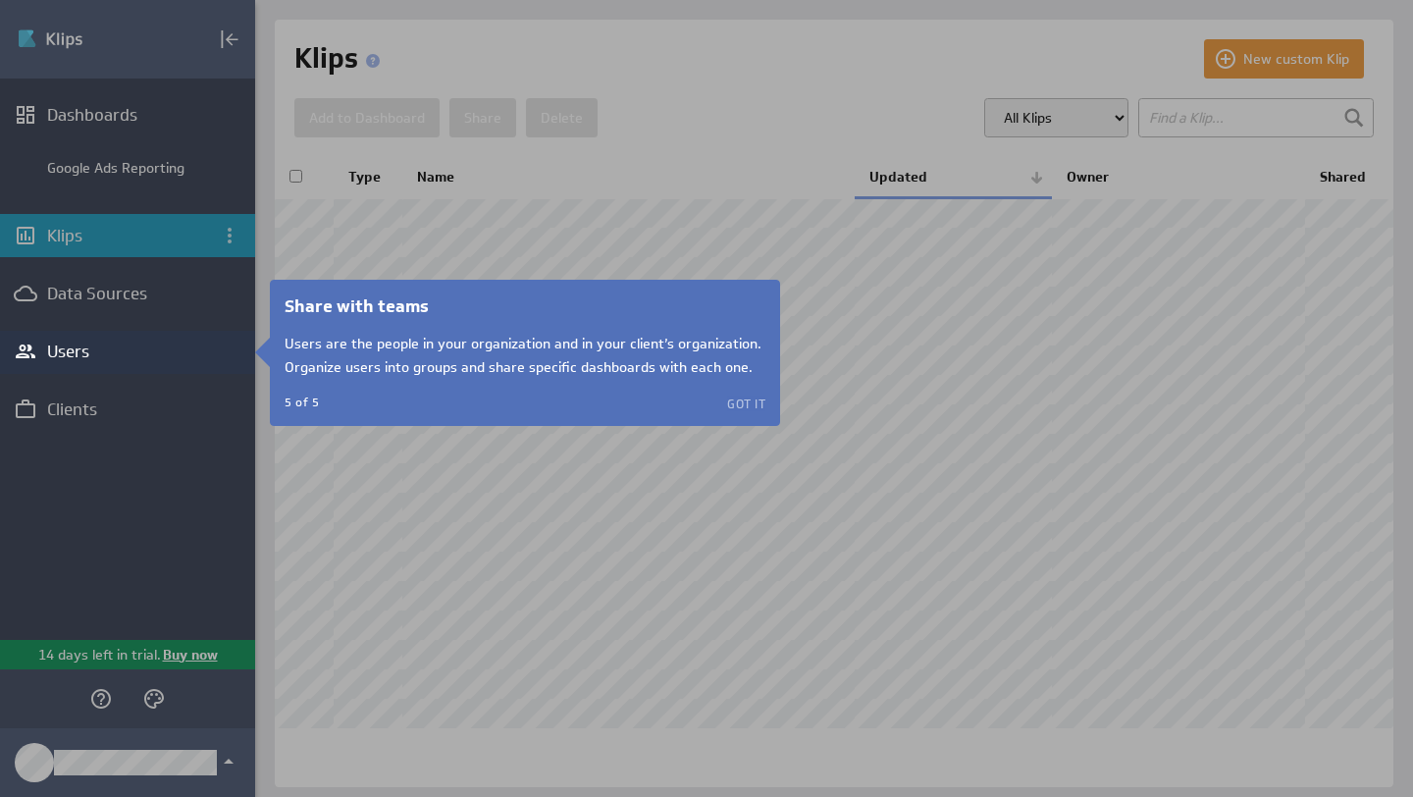
click at [755, 394] on div "Share with teams Users are the people in your organization and in your client’s…" at bounding box center [525, 352] width 481 height 117
click at [747, 400] on button "Got it" at bounding box center [746, 403] width 38 height 16
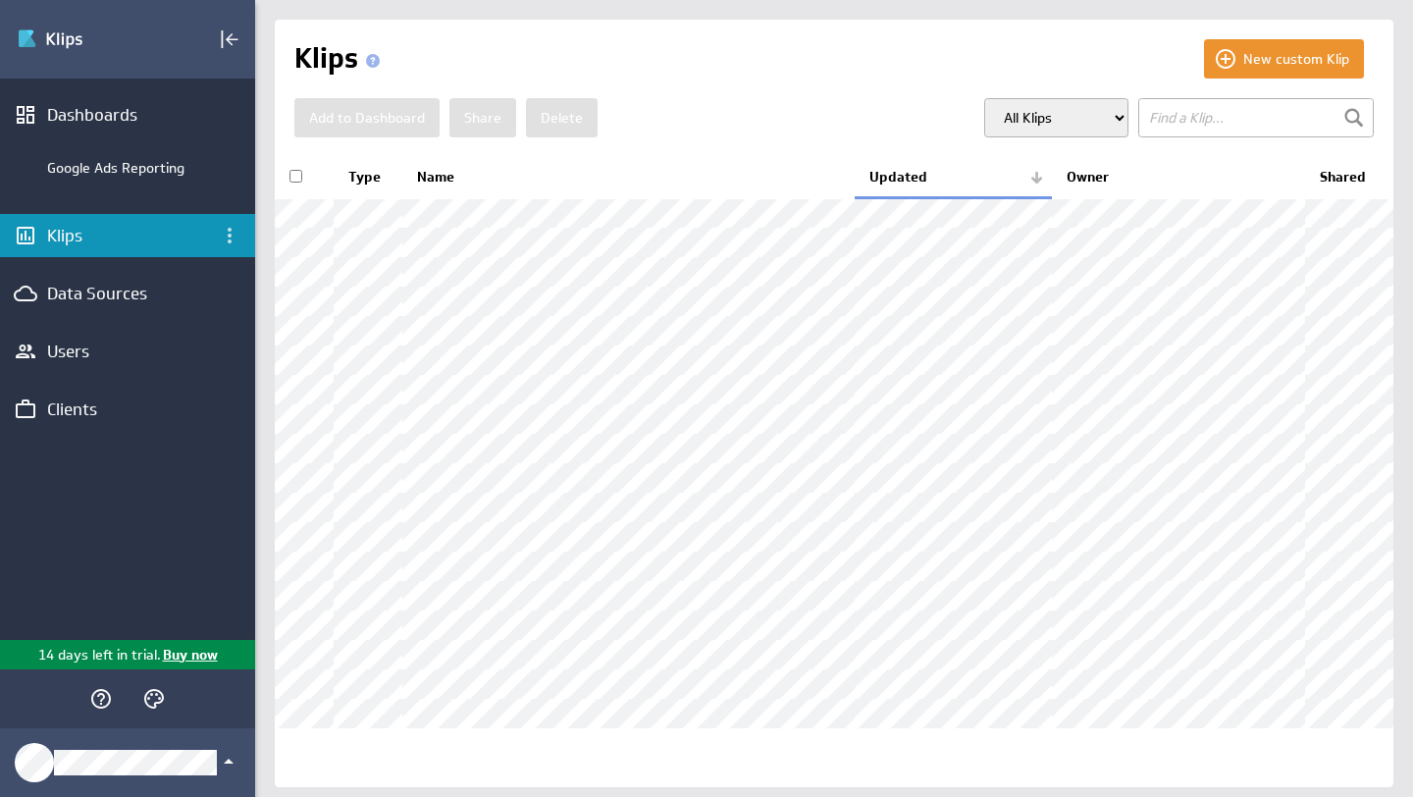
click at [112, 146] on li "Google Ads Reporting" at bounding box center [127, 167] width 255 height 63
click at [115, 167] on div "Google Ads Reporting" at bounding box center [146, 168] width 198 height 18
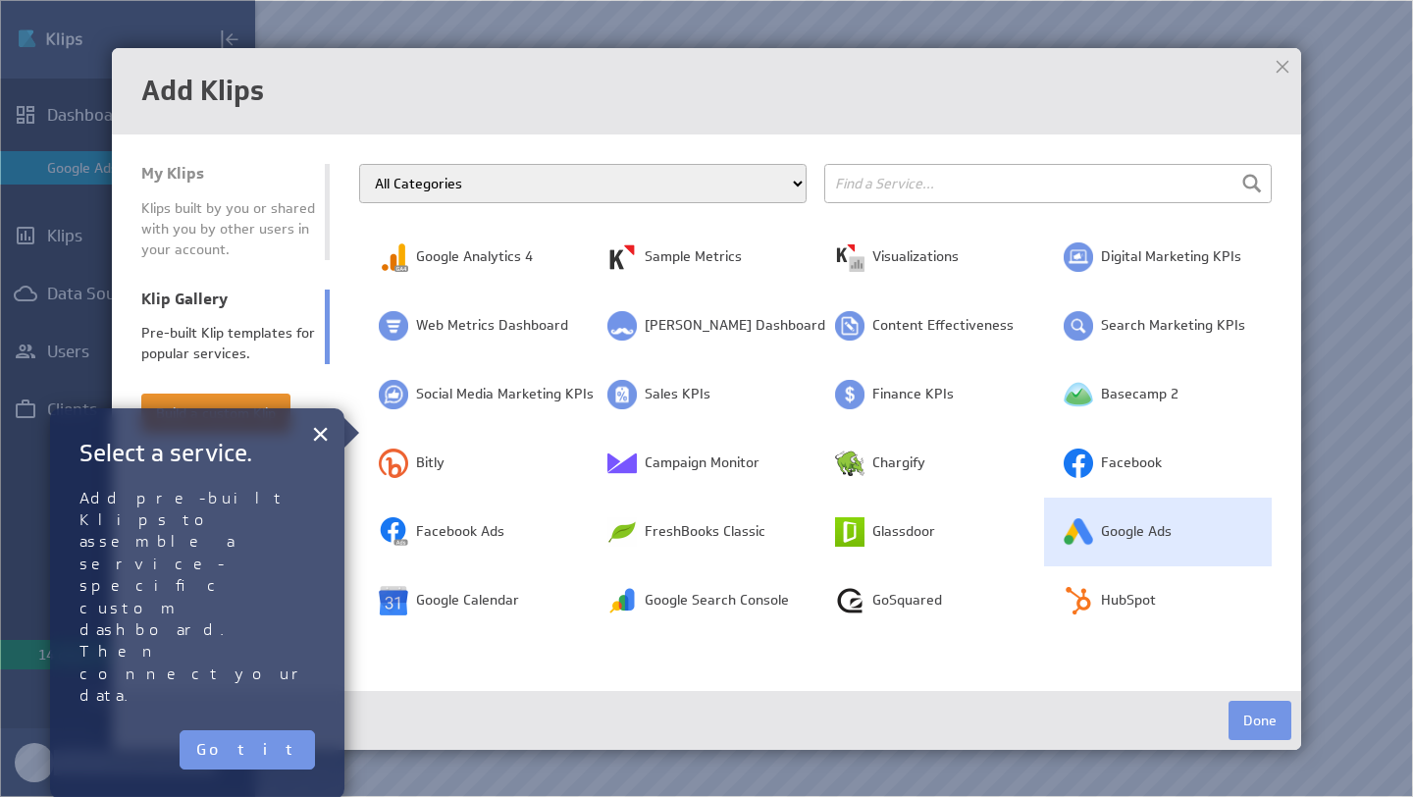
click at [1062, 527] on td "Google Ads" at bounding box center [1158, 531] width 229 height 69
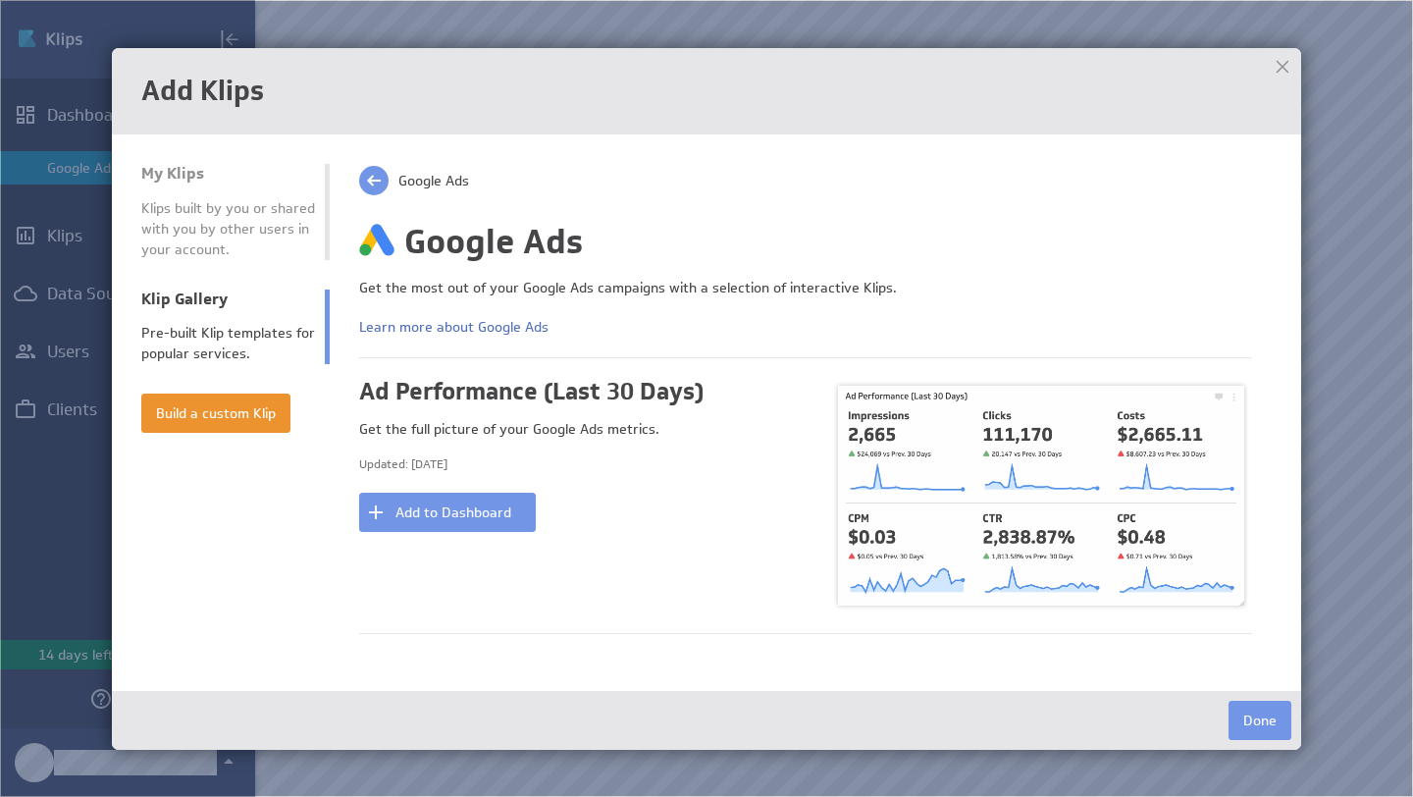
click at [1287, 62] on div at bounding box center [1282, 66] width 29 height 29
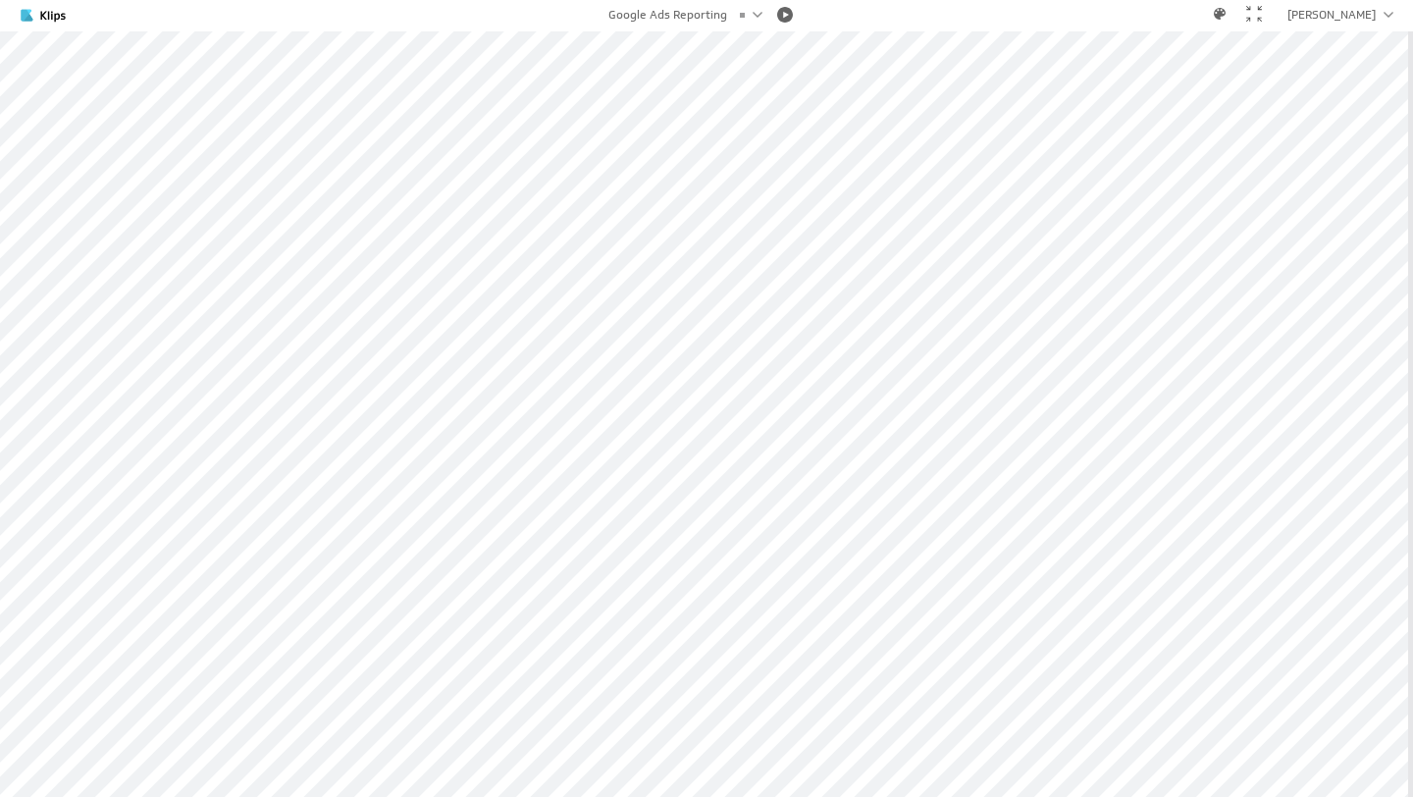
click at [1262, 16] on div at bounding box center [1254, 14] width 16 height 16
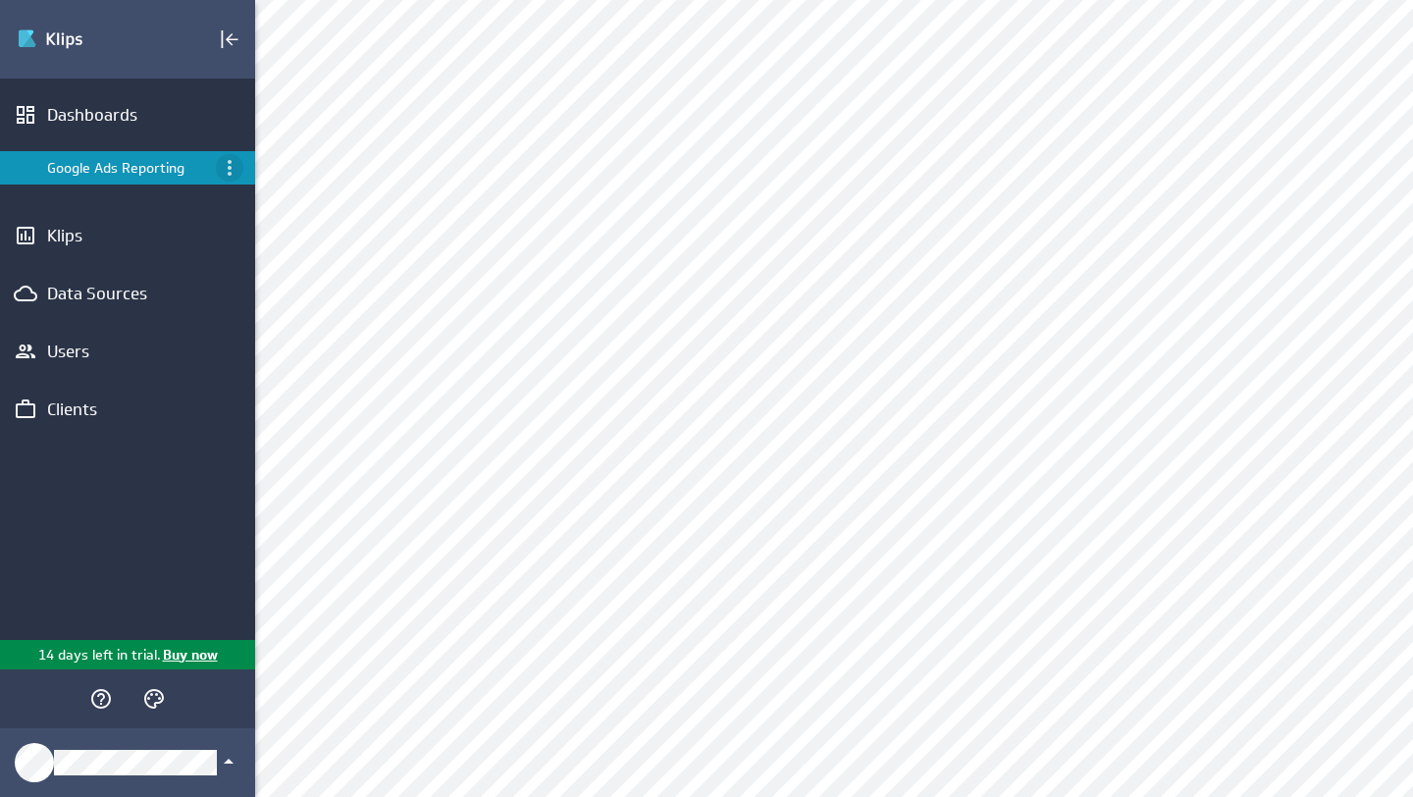
click at [236, 172] on icon "Menu" at bounding box center [230, 168] width 24 height 24
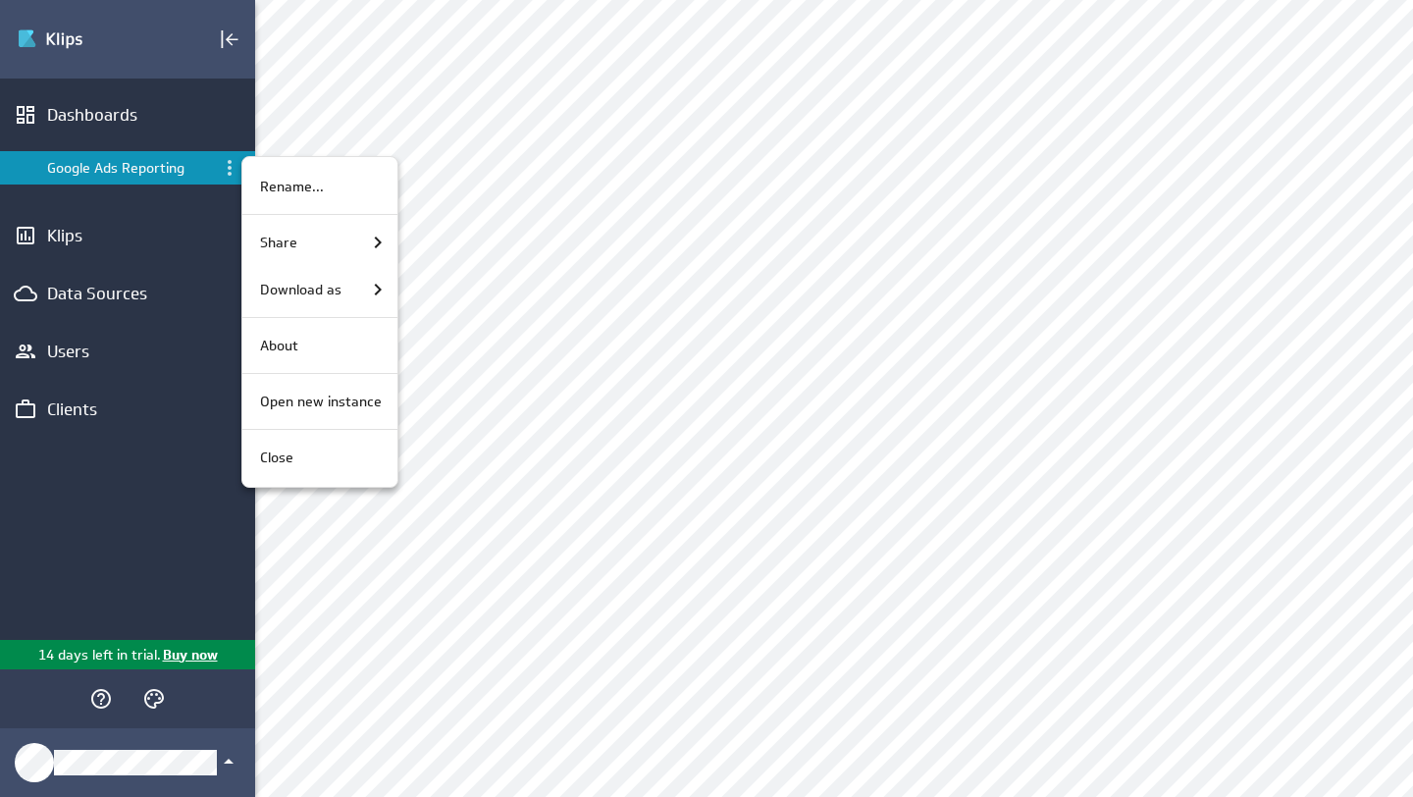
click at [226, 172] on div at bounding box center [706, 398] width 1413 height 797
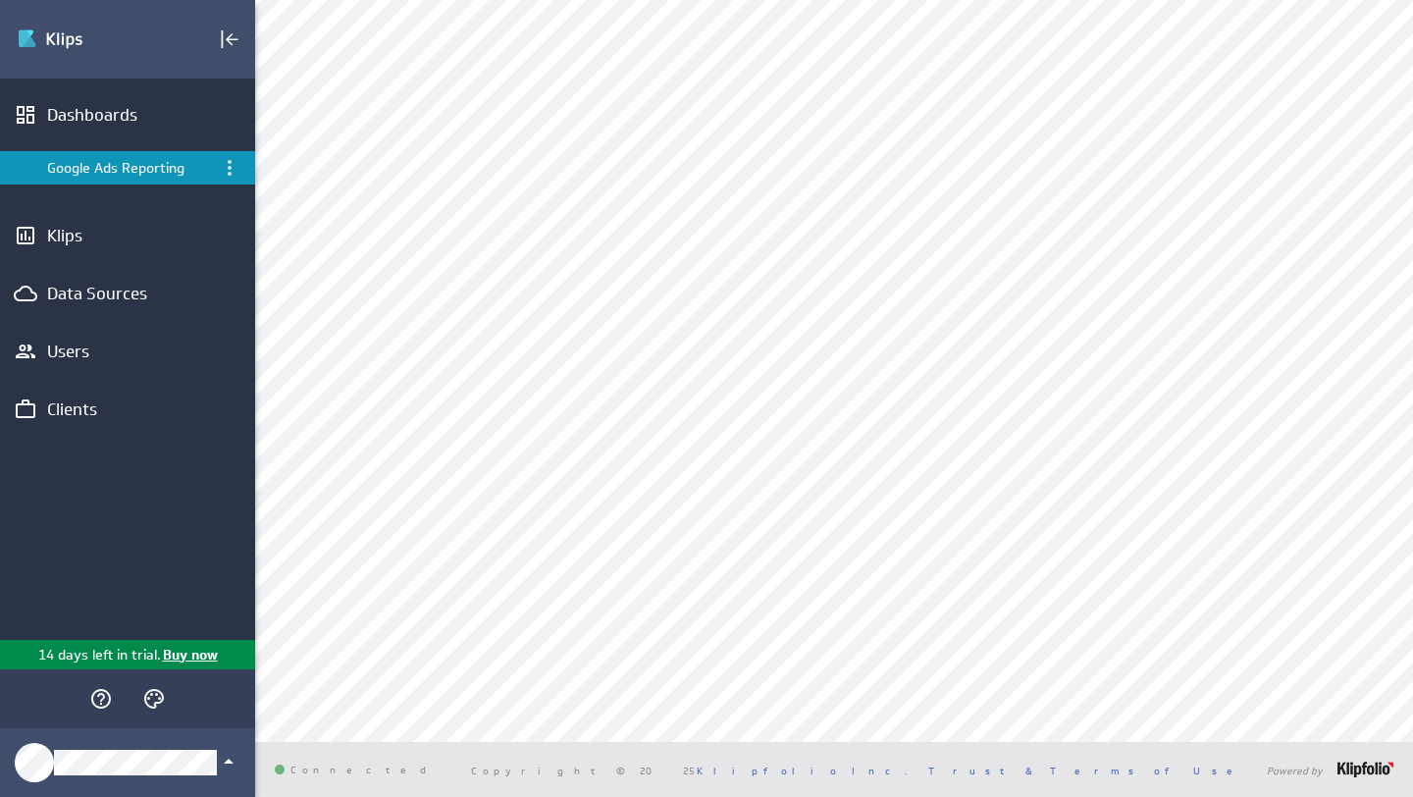
scroll to position [2692, 0]
click at [158, 706] on icon "Themes" at bounding box center [154, 699] width 24 height 24
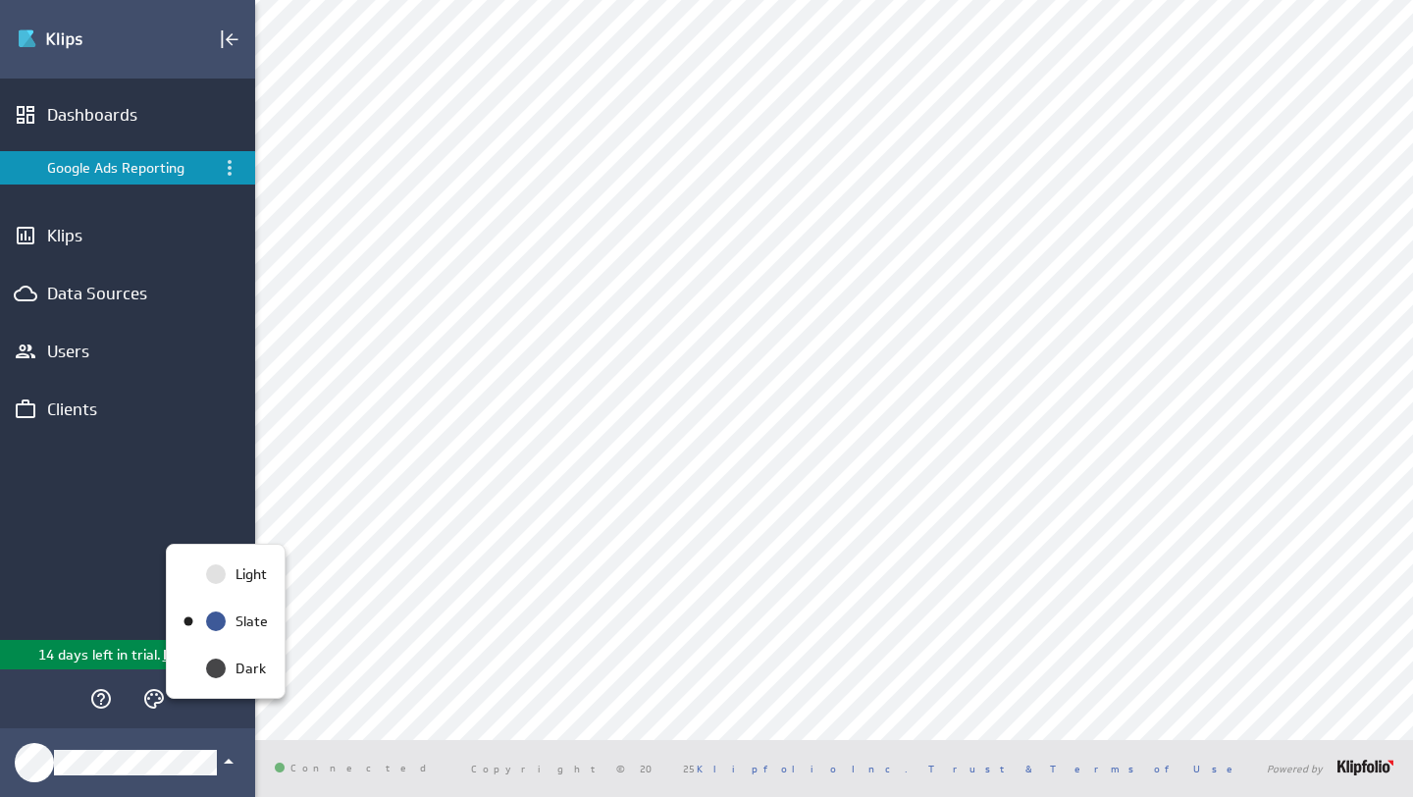
click at [413, 467] on div at bounding box center [706, 398] width 1413 height 797
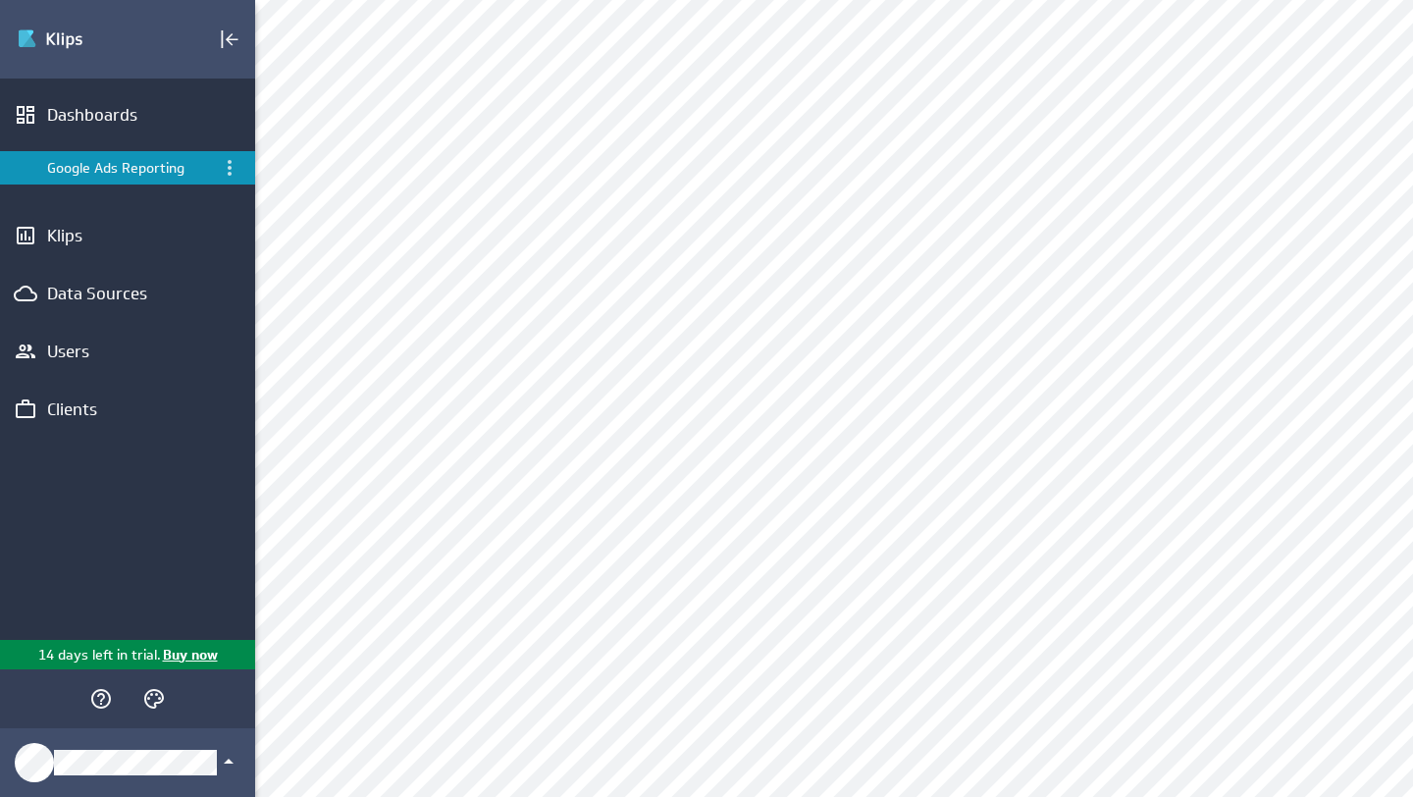
scroll to position [0, 0]
click at [47, 42] on img "Go to Dashboards" at bounding box center [85, 39] width 137 height 31
click at [191, 30] on button "Edit" at bounding box center [189, 39] width 37 height 24
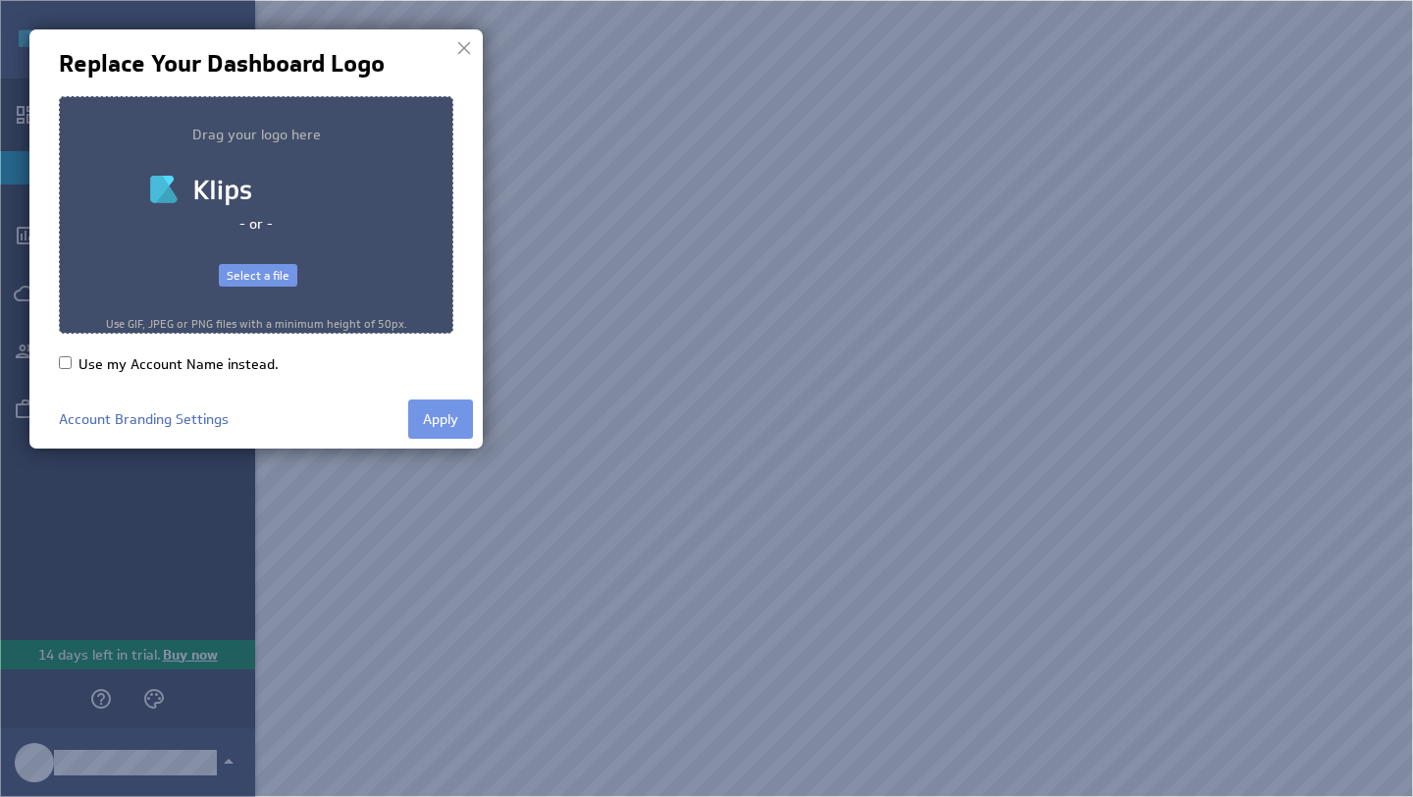
click at [282, 270] on div "Select a file" at bounding box center [258, 276] width 78 height 24
click at [429, 414] on button "Apply" at bounding box center [440, 418] width 65 height 39
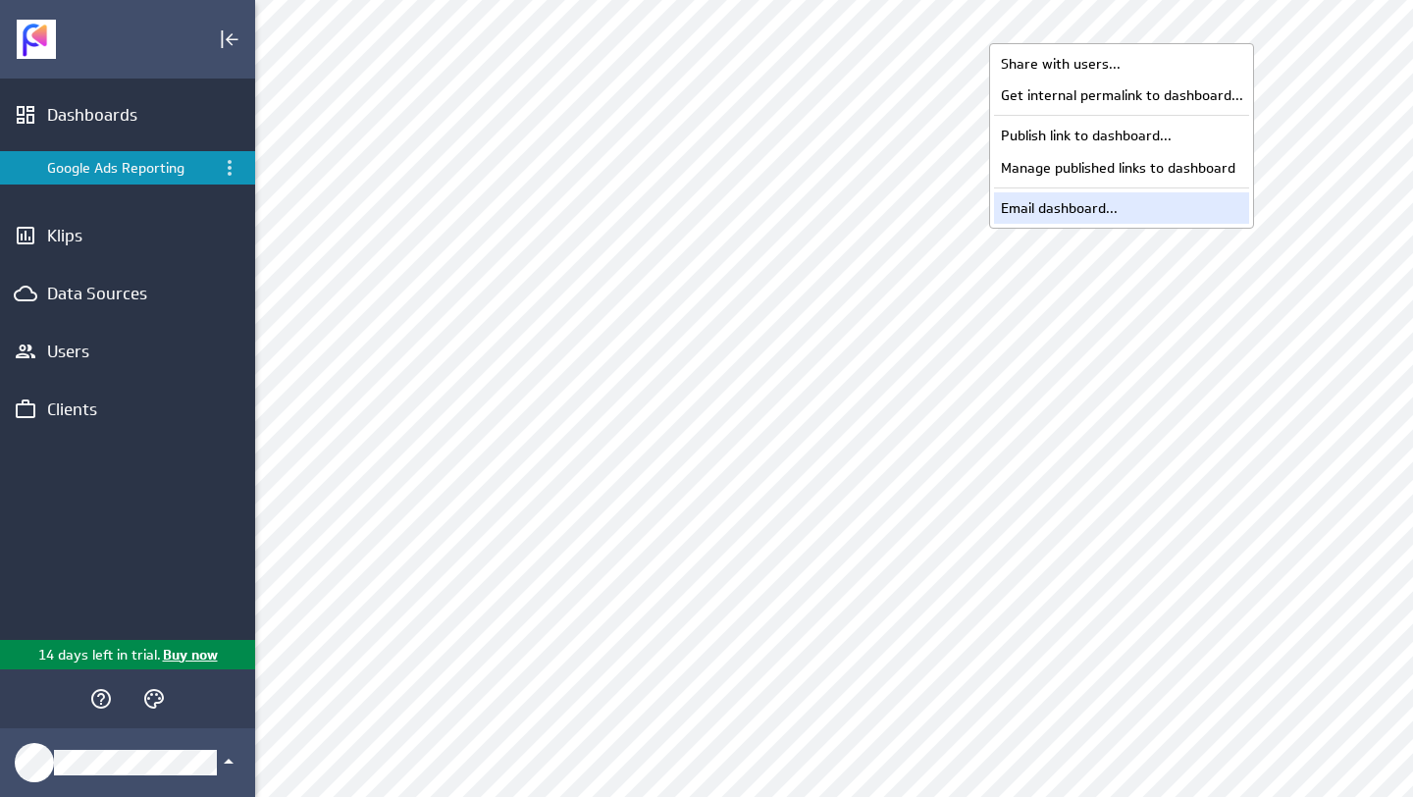
click at [1117, 200] on div "Email dashboard..." at bounding box center [1121, 207] width 255 height 31
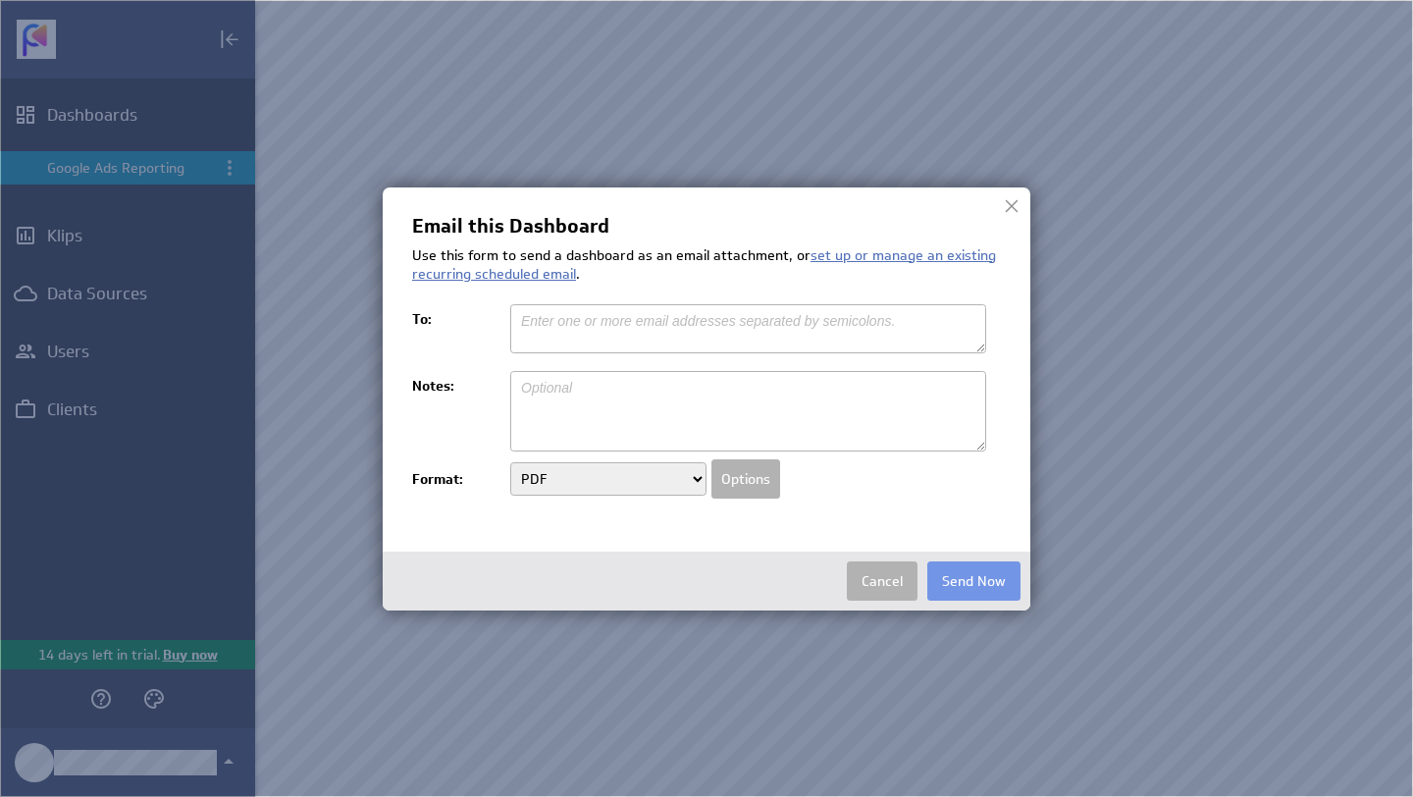
click at [569, 349] on textarea at bounding box center [748, 328] width 476 height 49
click at [569, 405] on textarea at bounding box center [748, 411] width 476 height 80
click at [568, 473] on select "PDF Image" at bounding box center [608, 478] width 196 height 33
click at [847, 256] on span "set up or manage an existing recurring scheduled email" at bounding box center [704, 264] width 584 height 37
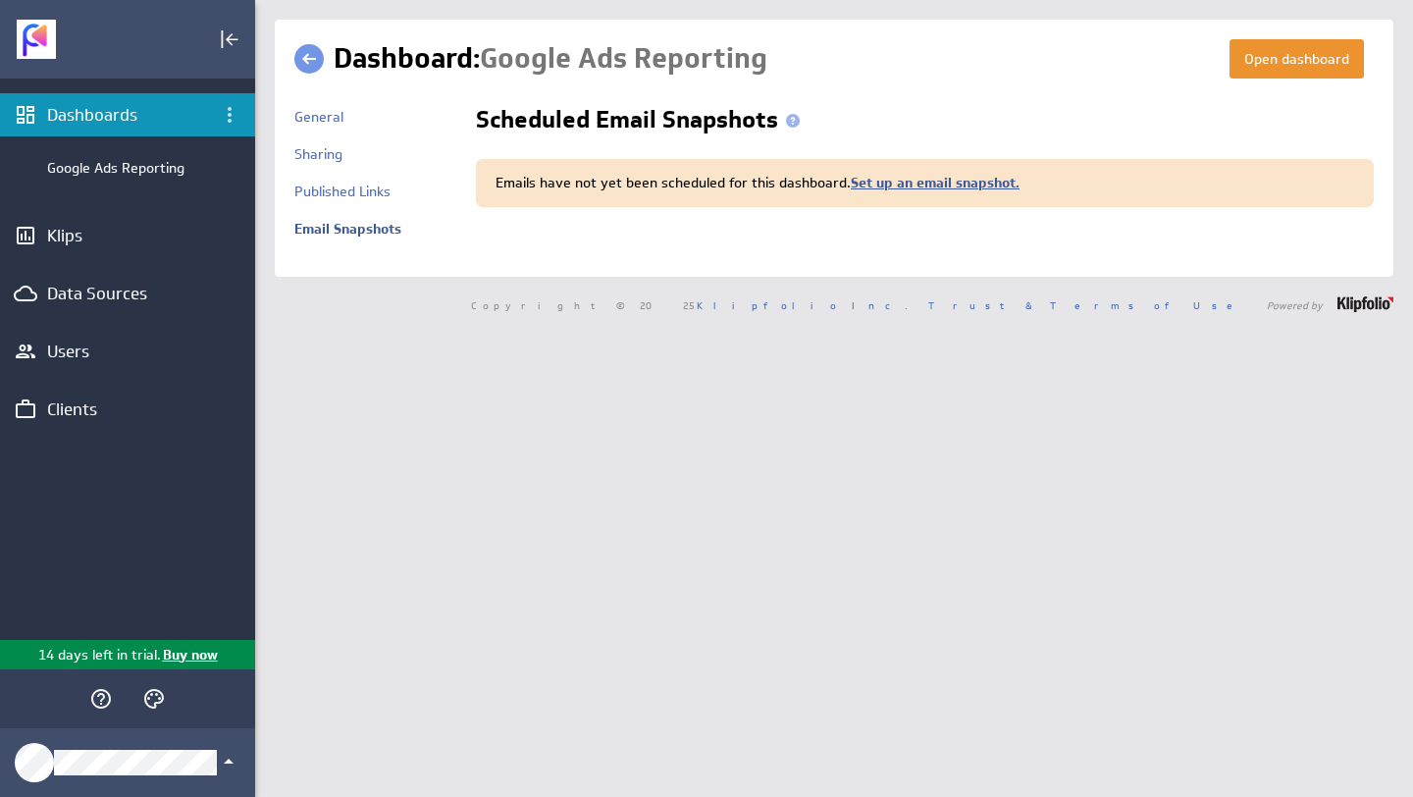
click at [912, 182] on link "Set up an email snapshot." at bounding box center [935, 183] width 169 height 18
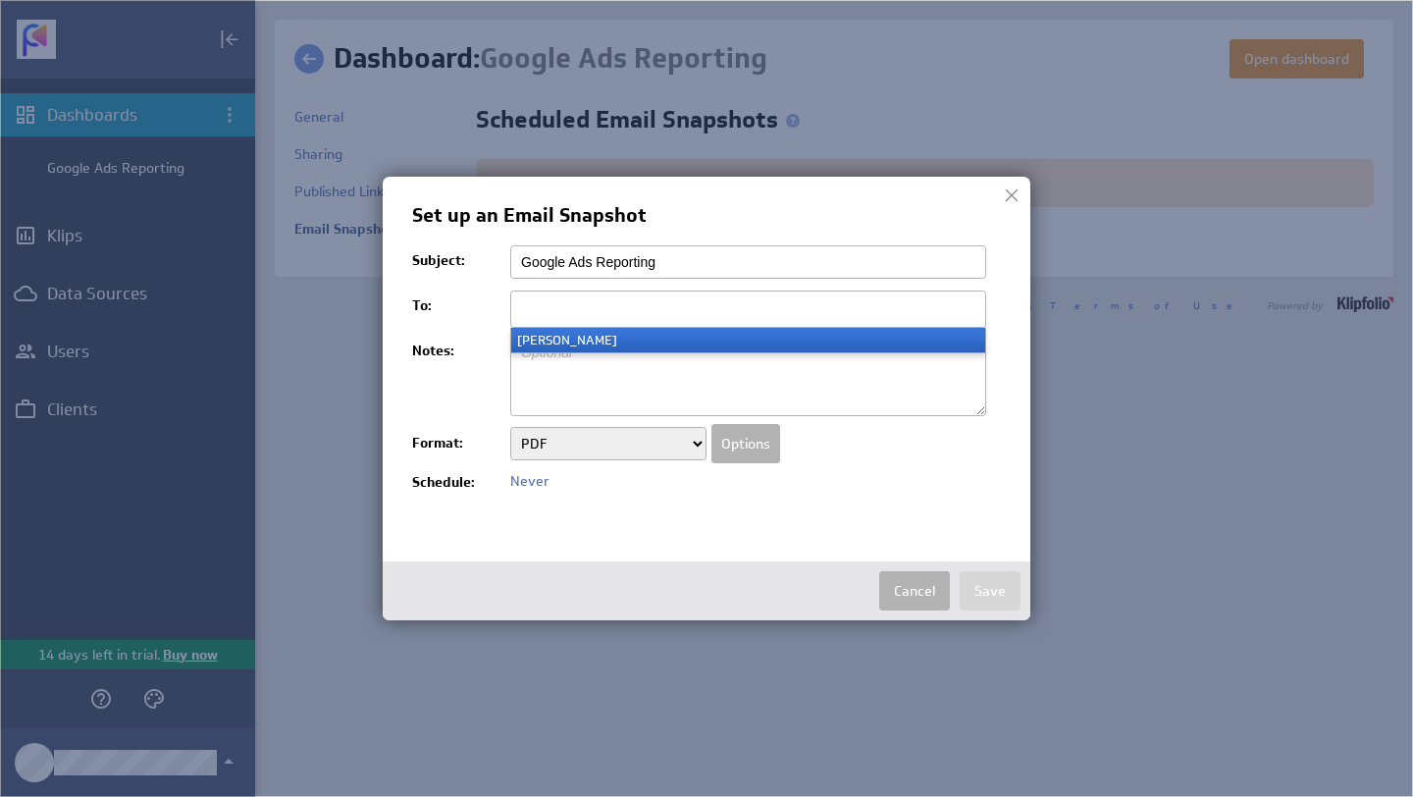
click at [711, 317] on ul at bounding box center [748, 308] width 476 height 37
click at [721, 339] on li "nick adamidis" at bounding box center [748, 340] width 474 height 25
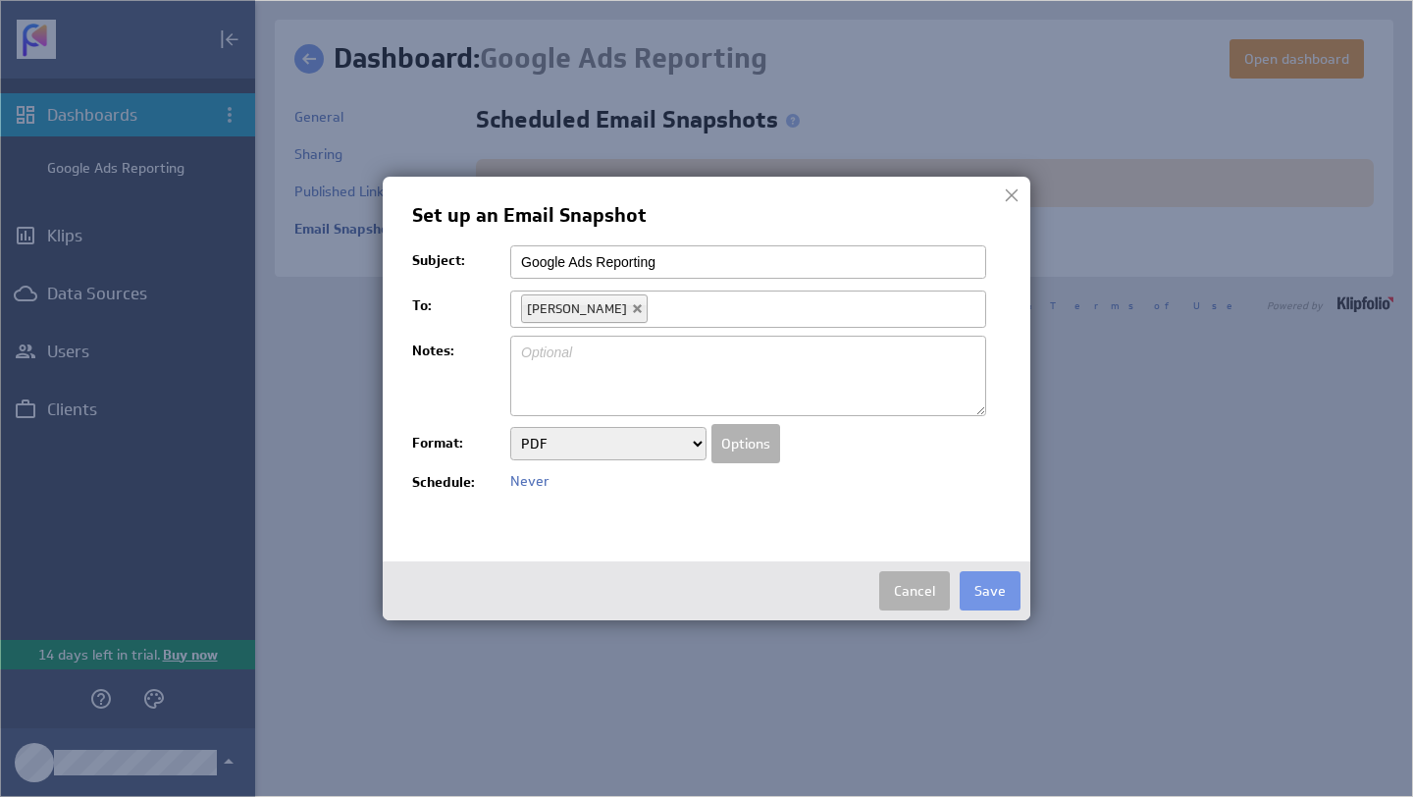
click at [713, 344] on textarea at bounding box center [748, 376] width 476 height 80
click at [540, 483] on span "Never" at bounding box center [529, 481] width 39 height 18
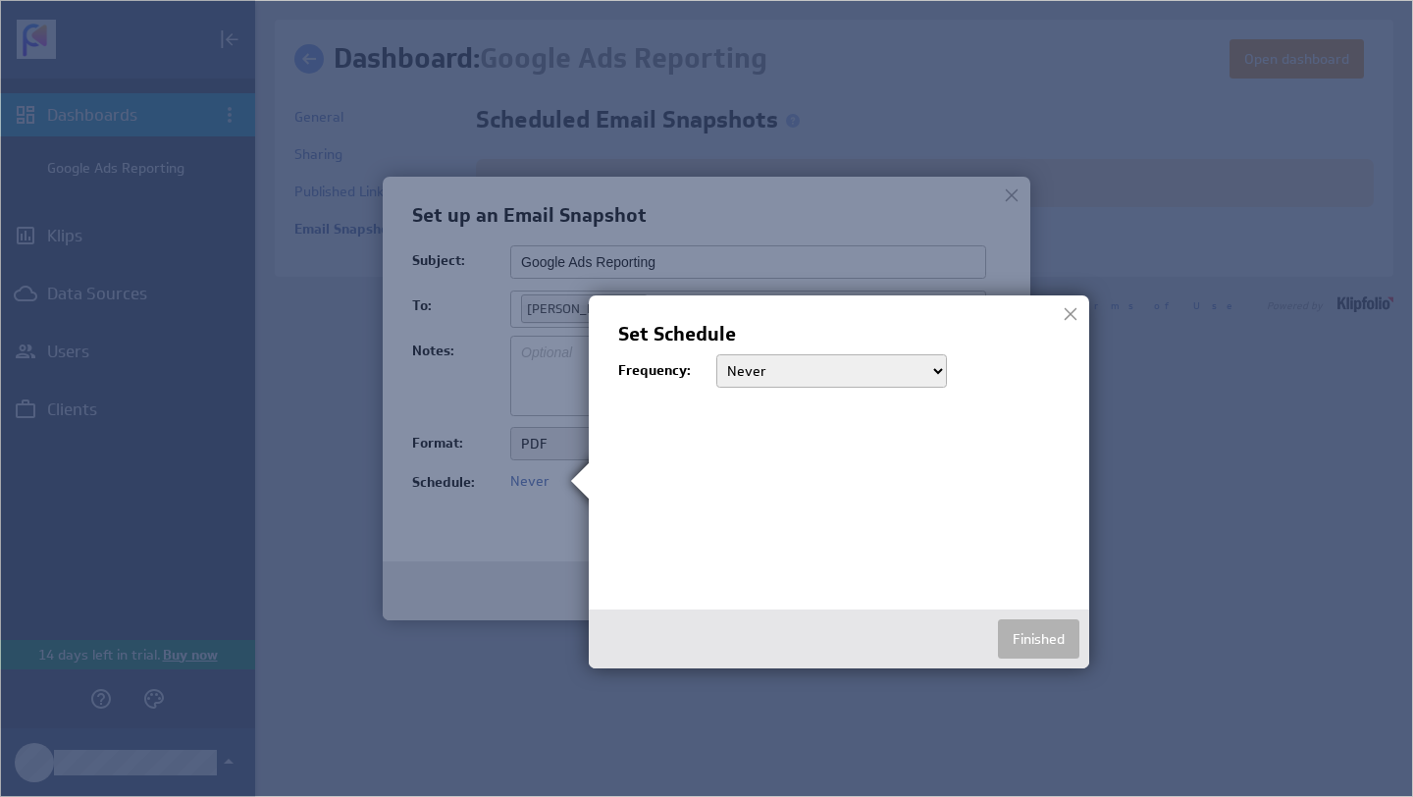
click at [773, 384] on select "Never Daily Weekly Monthly" at bounding box center [831, 370] width 231 height 33
click at [716, 354] on select "Never Daily Weekly Monthly" at bounding box center [831, 370] width 231 height 33
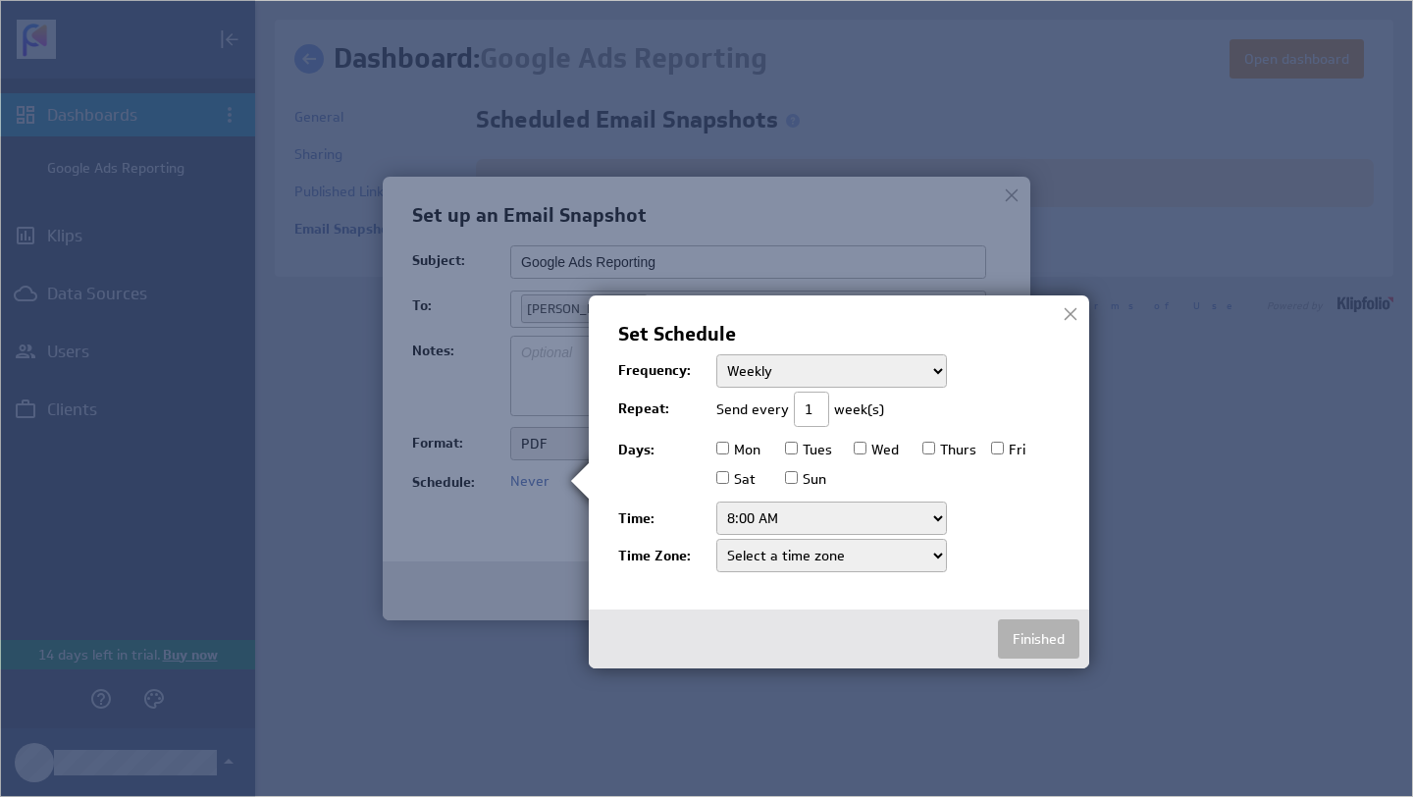
click at [798, 408] on input "1" at bounding box center [811, 408] width 35 height 35
click at [808, 406] on input "1" at bounding box center [811, 408] width 35 height 35
click at [785, 373] on select "Never Daily Weekly Monthly" at bounding box center [831, 370] width 231 height 33
select select "month"
click at [716, 354] on select "Never Daily Weekly Monthly" at bounding box center [831, 370] width 231 height 33
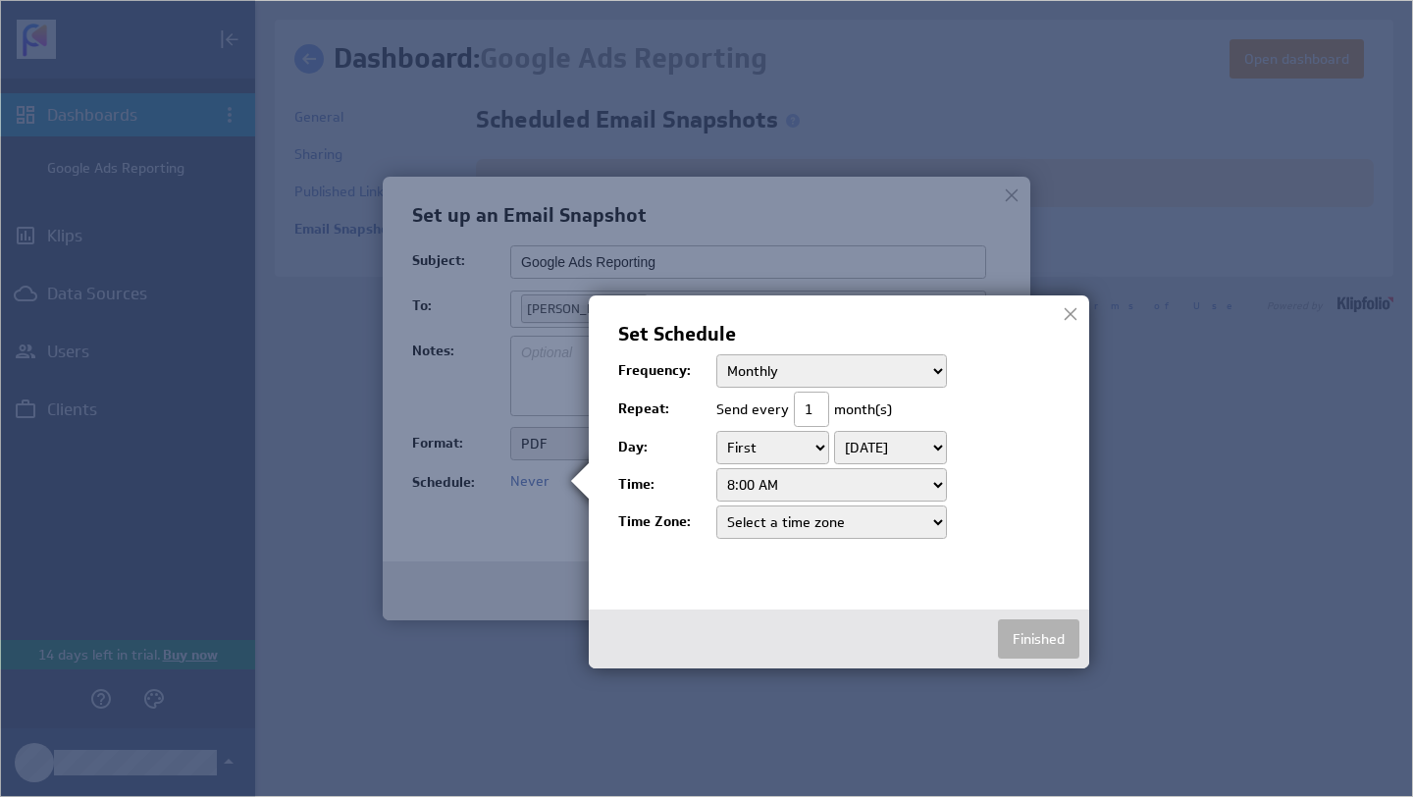
click at [879, 529] on select "Select a time zone Midway Island Samoa Hawaii Alaska Pacific Time (Canada) Paci…" at bounding box center [831, 521] width 231 height 33
click at [716, 505] on select "Select a time zone Midway Island Samoa Hawaii Alaska Pacific Time (Canada) Paci…" at bounding box center [831, 521] width 231 height 33
click at [844, 532] on select "Select a time zone Midway Island Samoa Hawaii Alaska Pacific Time (Canada) Paci…" at bounding box center [831, 521] width 231 height 33
select select "Europe/Brussels"
click at [716, 505] on select "Select a time zone Midway Island Samoa Hawaii Alaska Pacific Time (Canada) Paci…" at bounding box center [831, 521] width 231 height 33
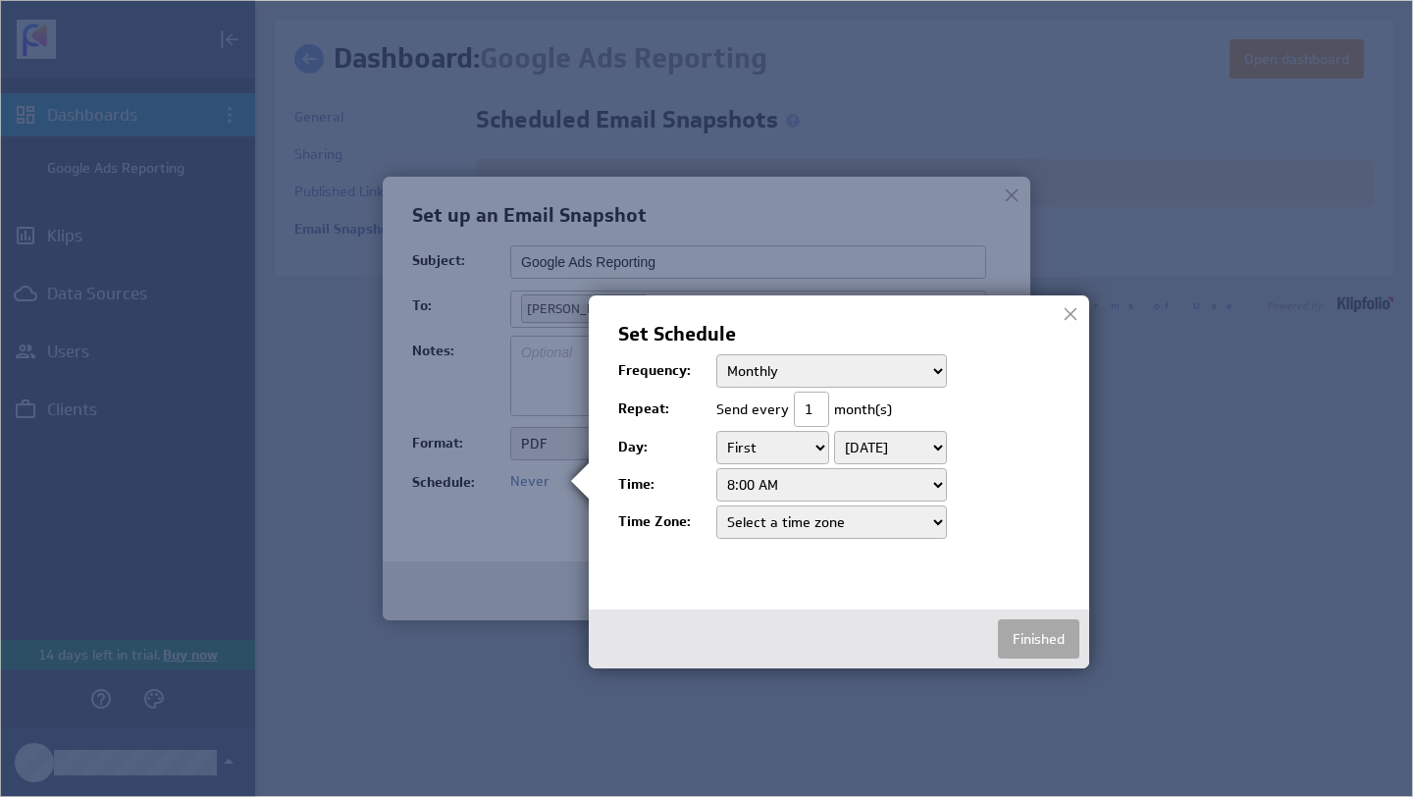
click at [1038, 642] on button "Finished" at bounding box center [1038, 638] width 81 height 39
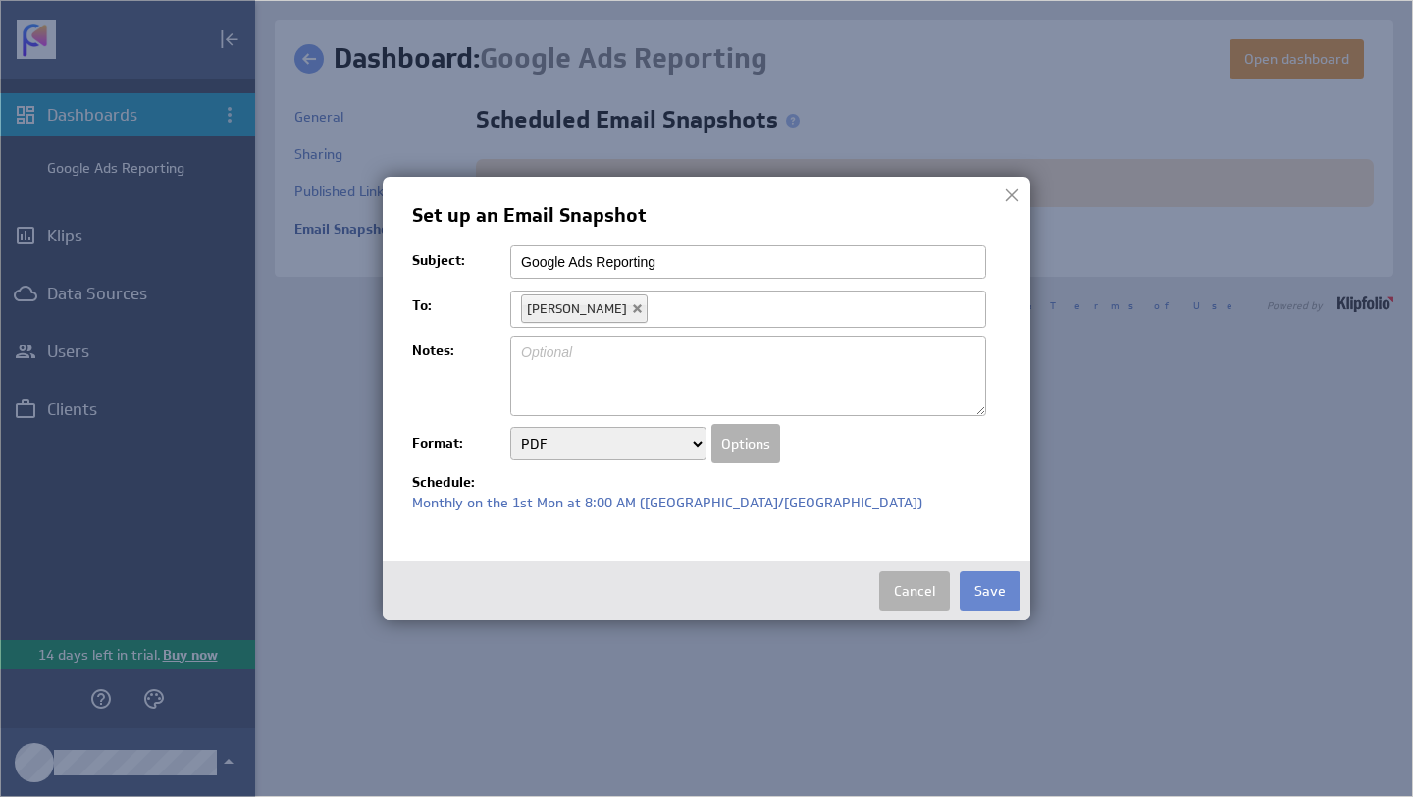
click at [1006, 598] on button "Save" at bounding box center [990, 590] width 61 height 39
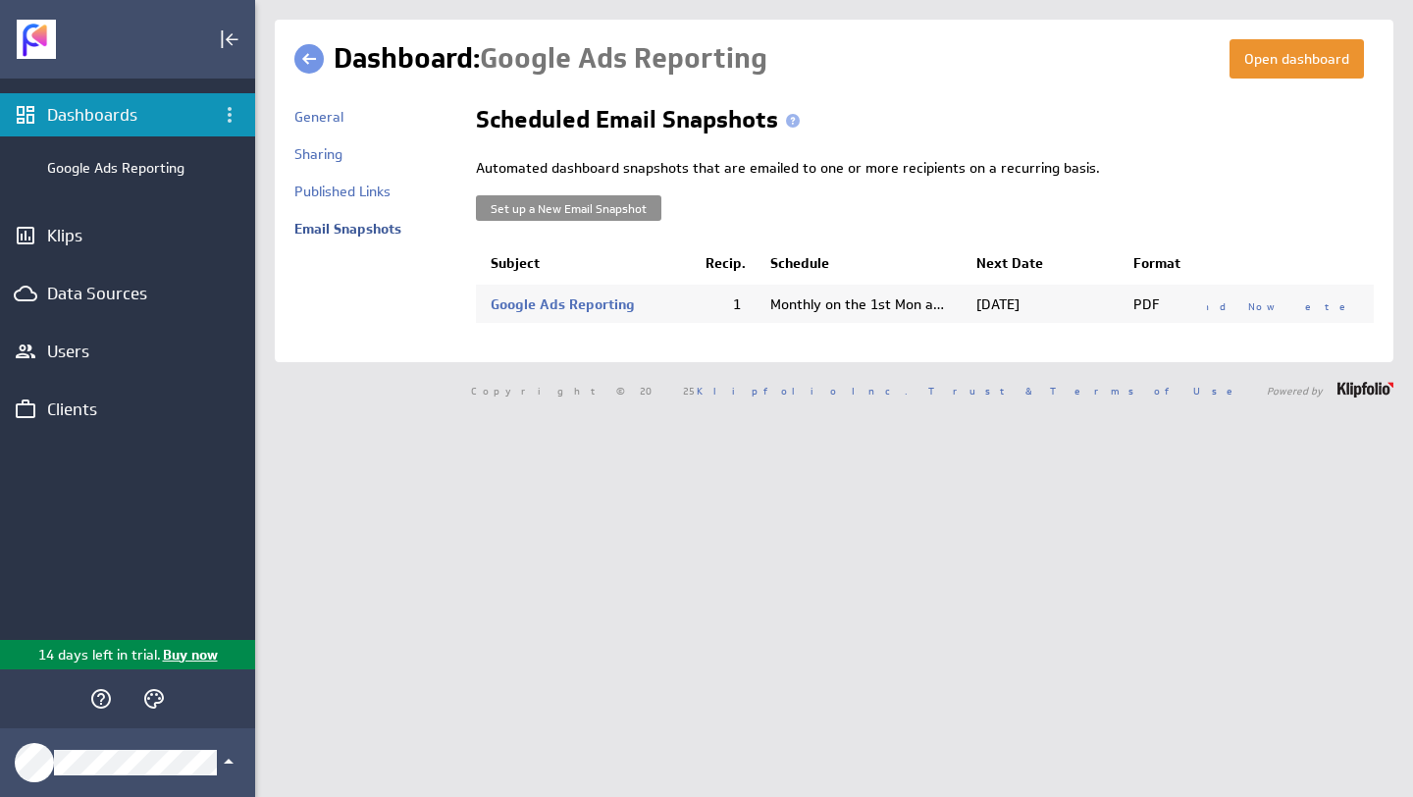
click at [585, 212] on button "Set up a New Email Snapshot" at bounding box center [568, 208] width 185 height 26
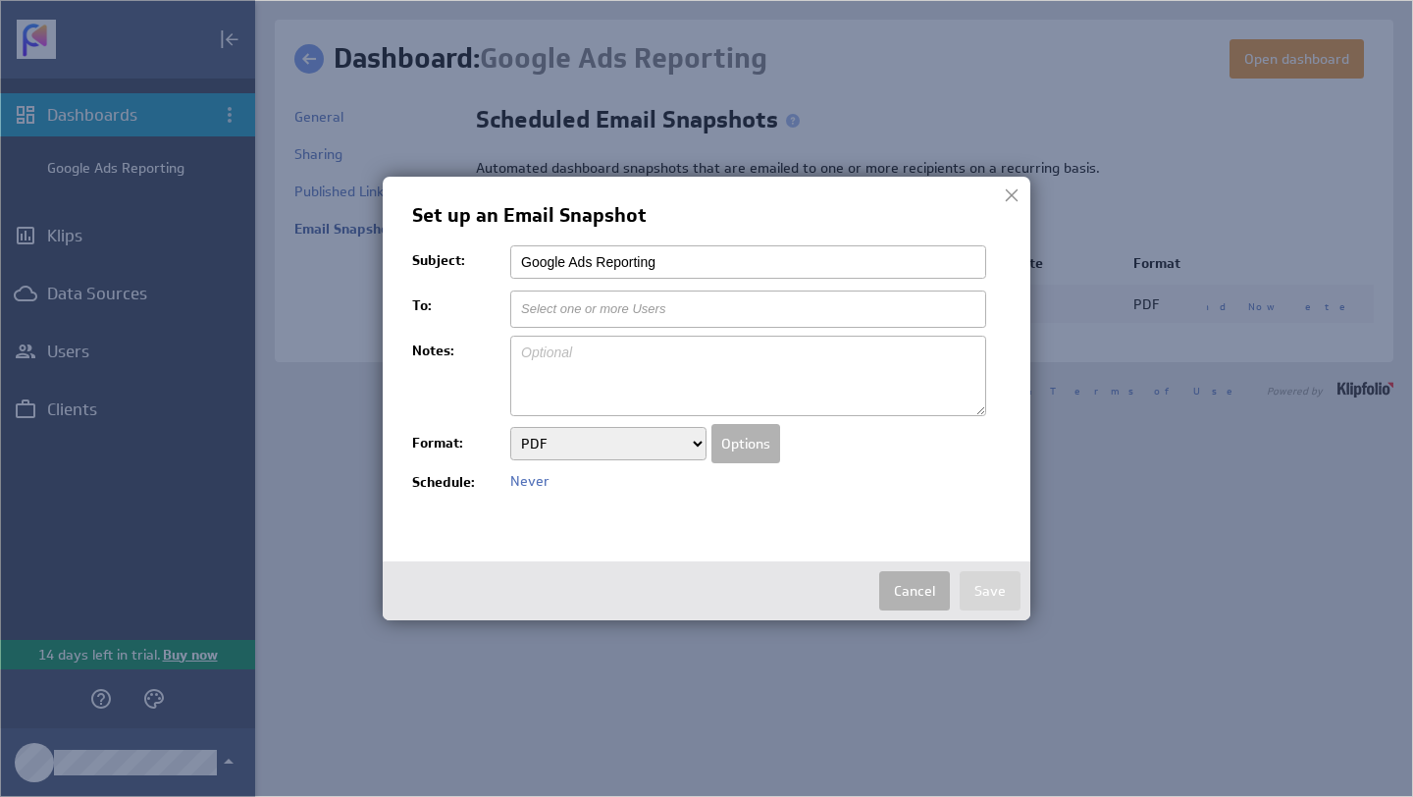
click at [1010, 195] on div at bounding box center [1011, 195] width 29 height 29
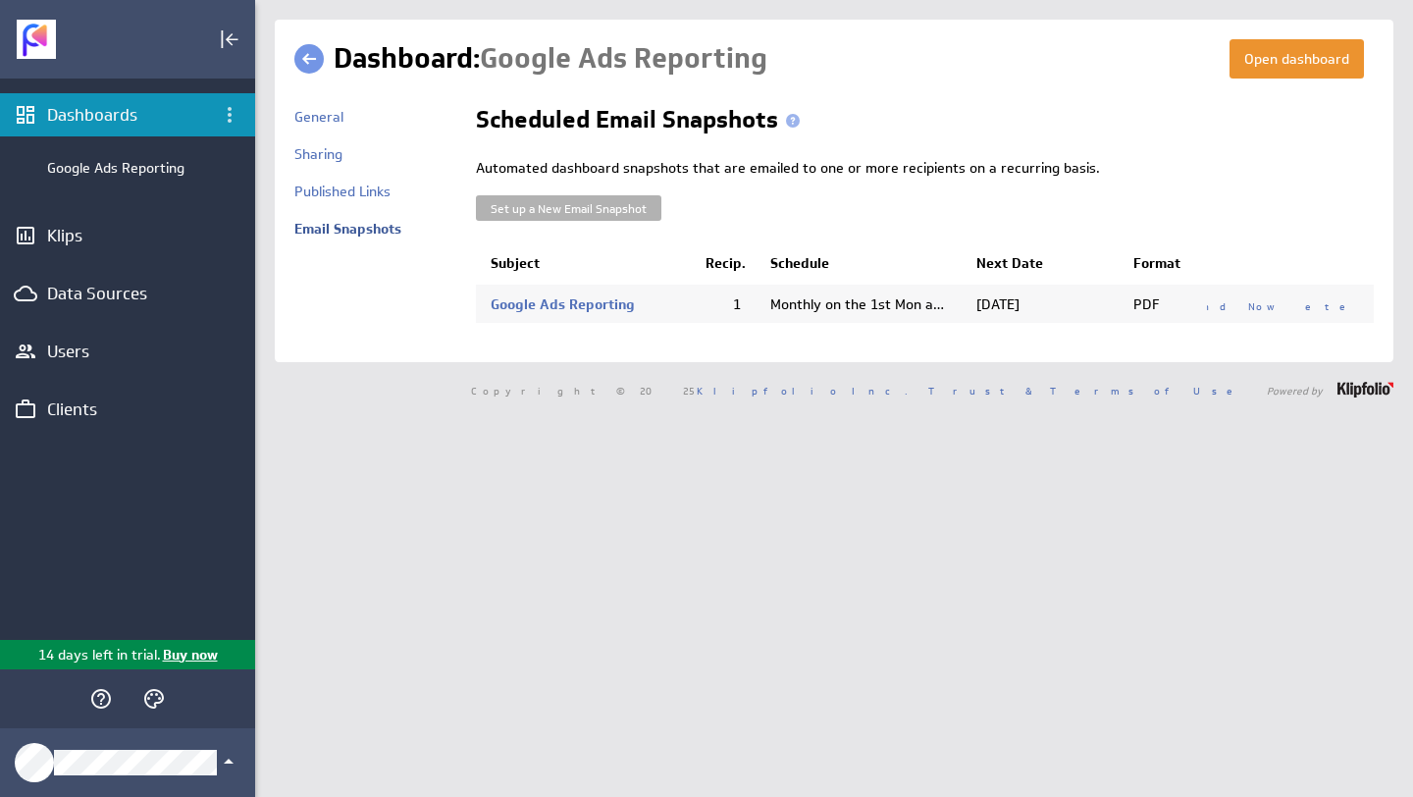
click at [774, 163] on p "Automated dashboard snapshots that are emailed to one or more recipients on a r…" at bounding box center [925, 169] width 898 height 20
click at [774, 171] on p "Automated dashboard snapshots that are emailed to one or more recipients on a r…" at bounding box center [925, 169] width 898 height 20
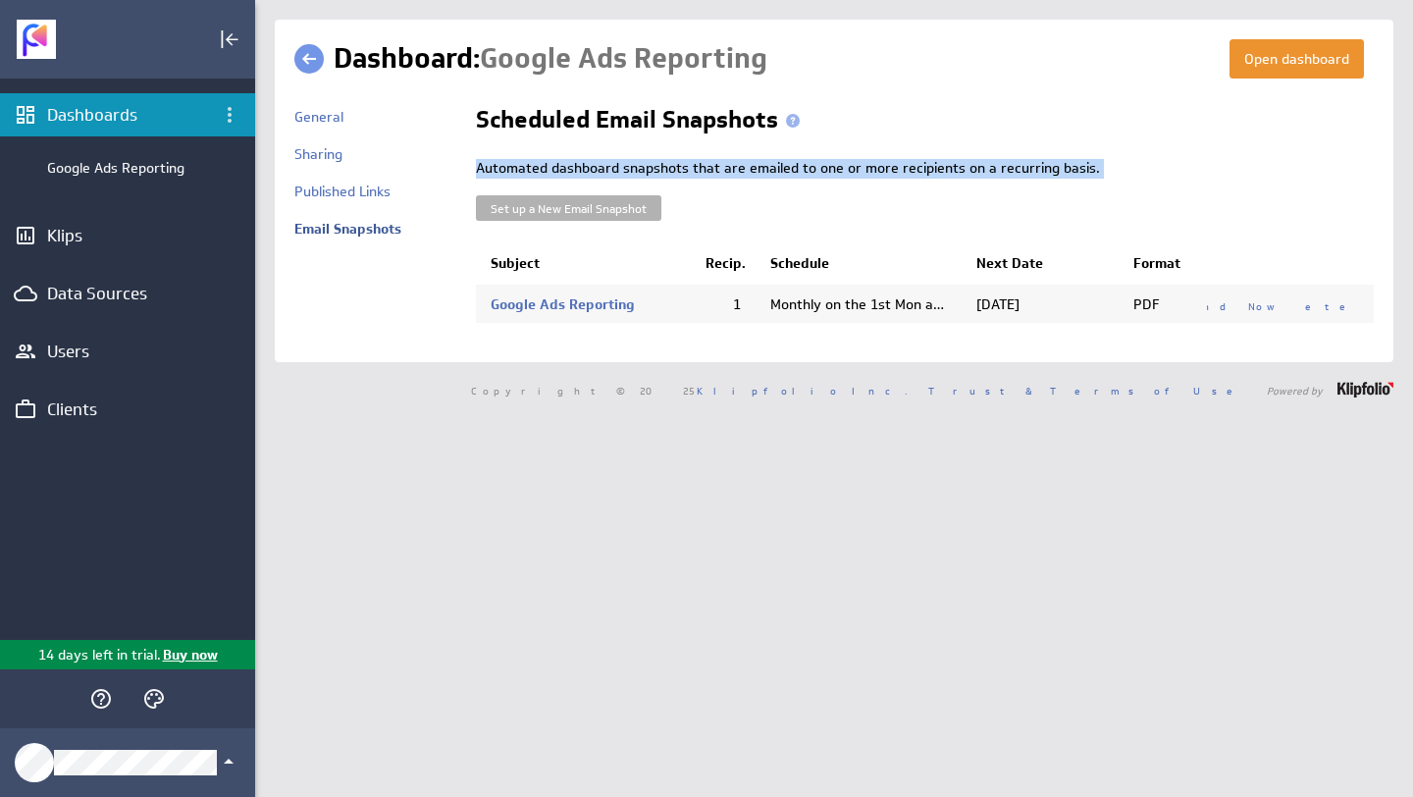
click at [774, 171] on p "Automated dashboard snapshots that are emailed to one or more recipients on a r…" at bounding box center [925, 169] width 898 height 20
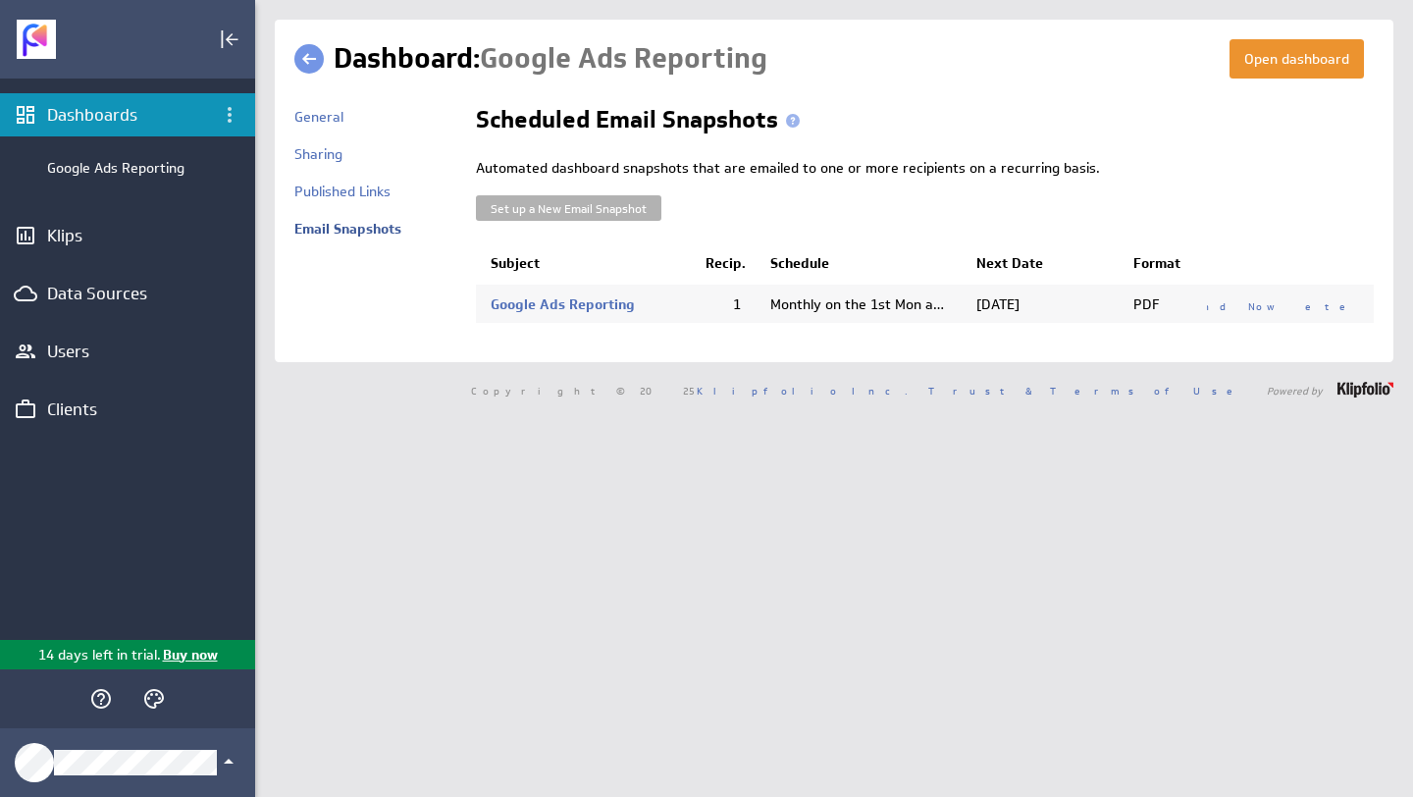
click at [728, 191] on div "Automated dashboard snapshots that are emailed to one or more recipients on a r…" at bounding box center [925, 190] width 898 height 63
click at [640, 162] on p "Automated dashboard snapshots that are emailed to one or more recipients on a r…" at bounding box center [925, 169] width 898 height 20
click at [79, 362] on div "Users" at bounding box center [127, 351] width 255 height 43
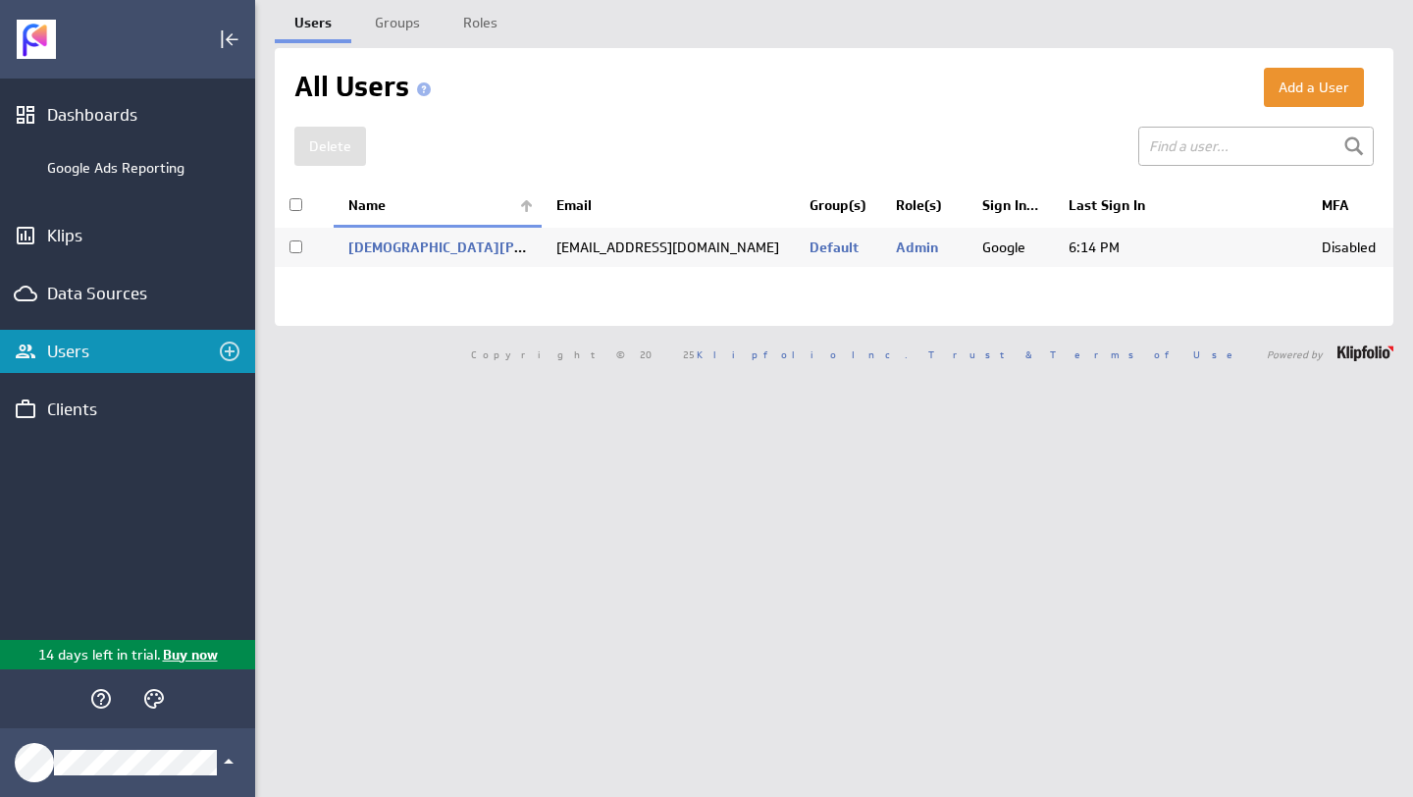
click at [1352, 251] on td "Disabled" at bounding box center [1350, 247] width 86 height 41
checkbox input "true"
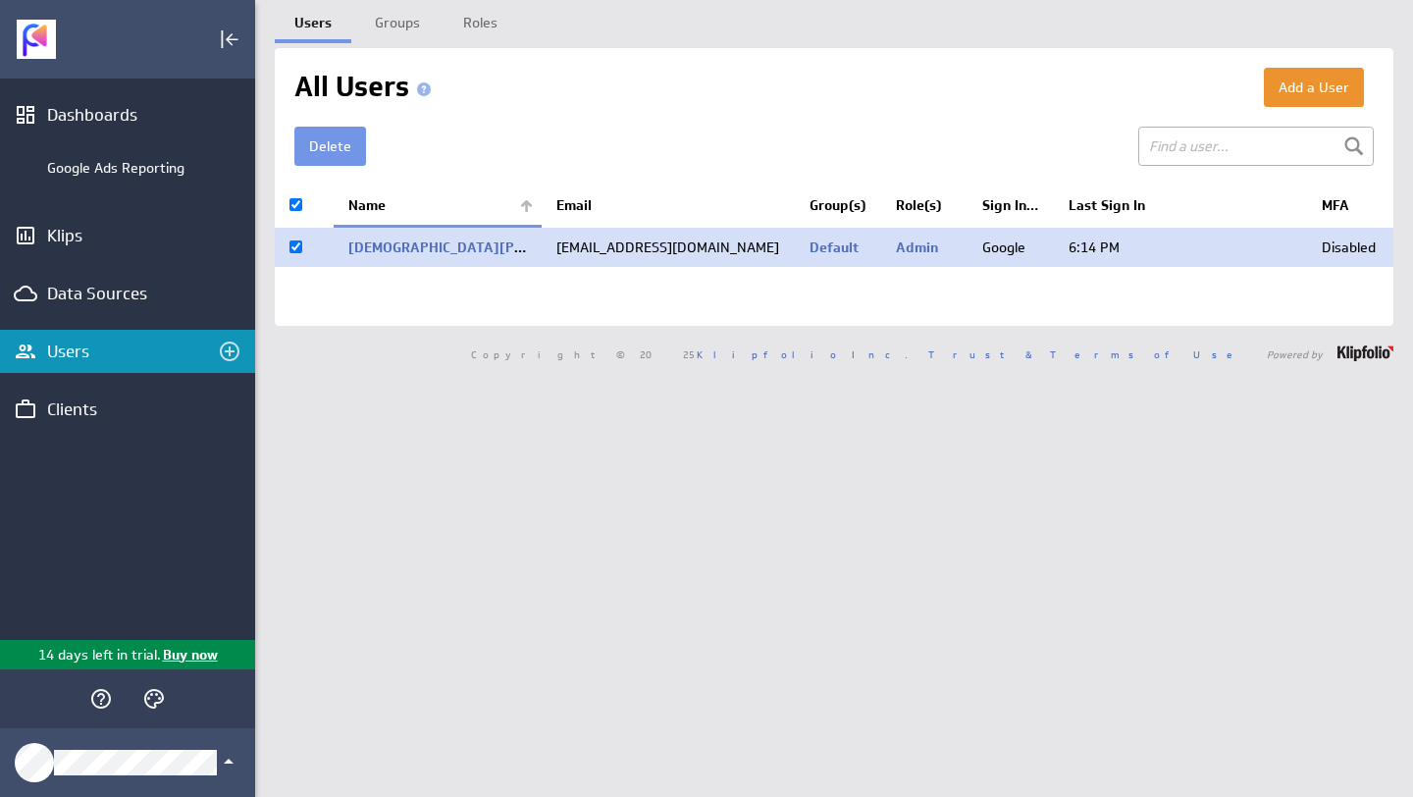
click at [502, 260] on td "adamidis, nick" at bounding box center [438, 247] width 208 height 41
checkbox input "false"
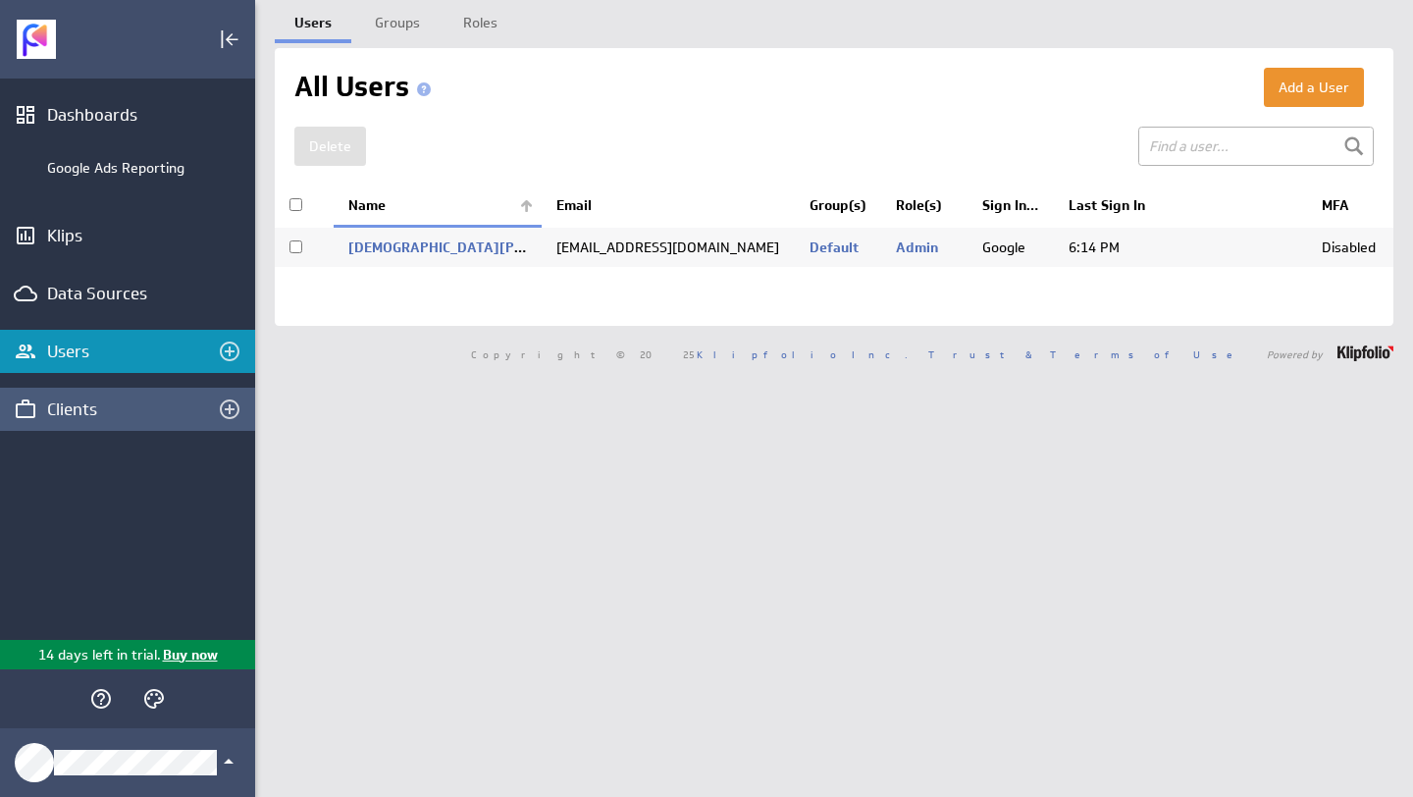
click at [108, 407] on div "Clients" at bounding box center [127, 409] width 161 height 22
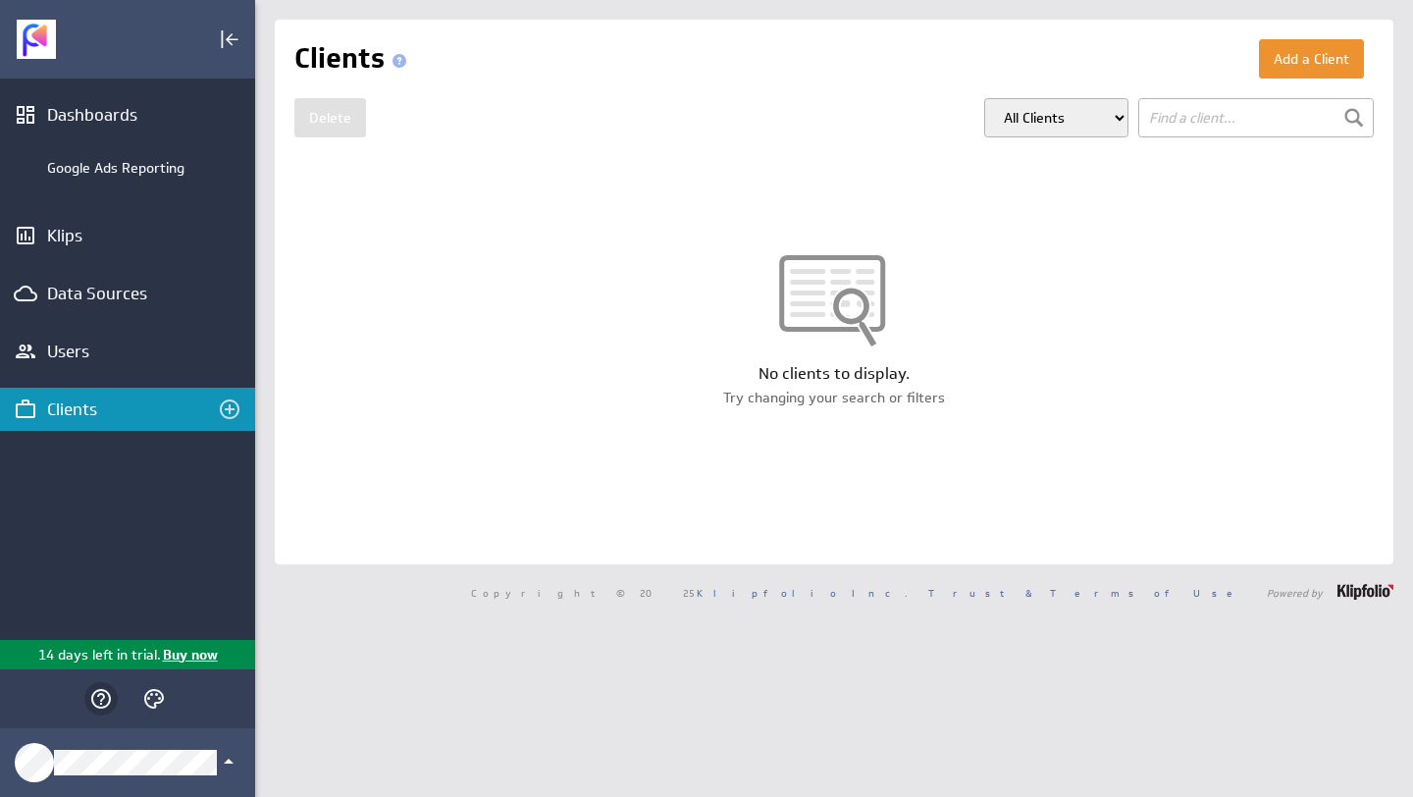
click at [99, 698] on icon "Help" at bounding box center [101, 699] width 24 height 24
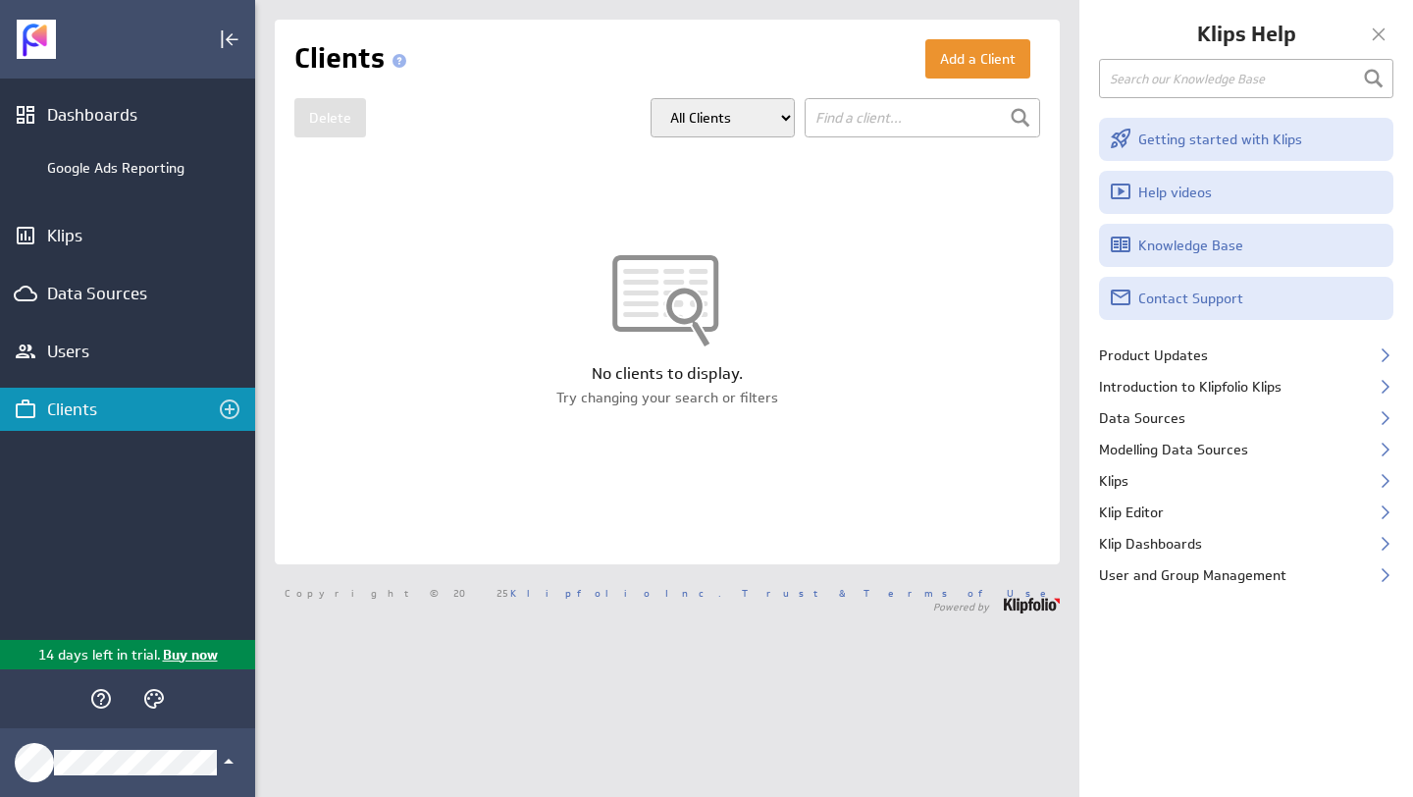
click at [1383, 38] on div at bounding box center [1378, 34] width 29 height 29
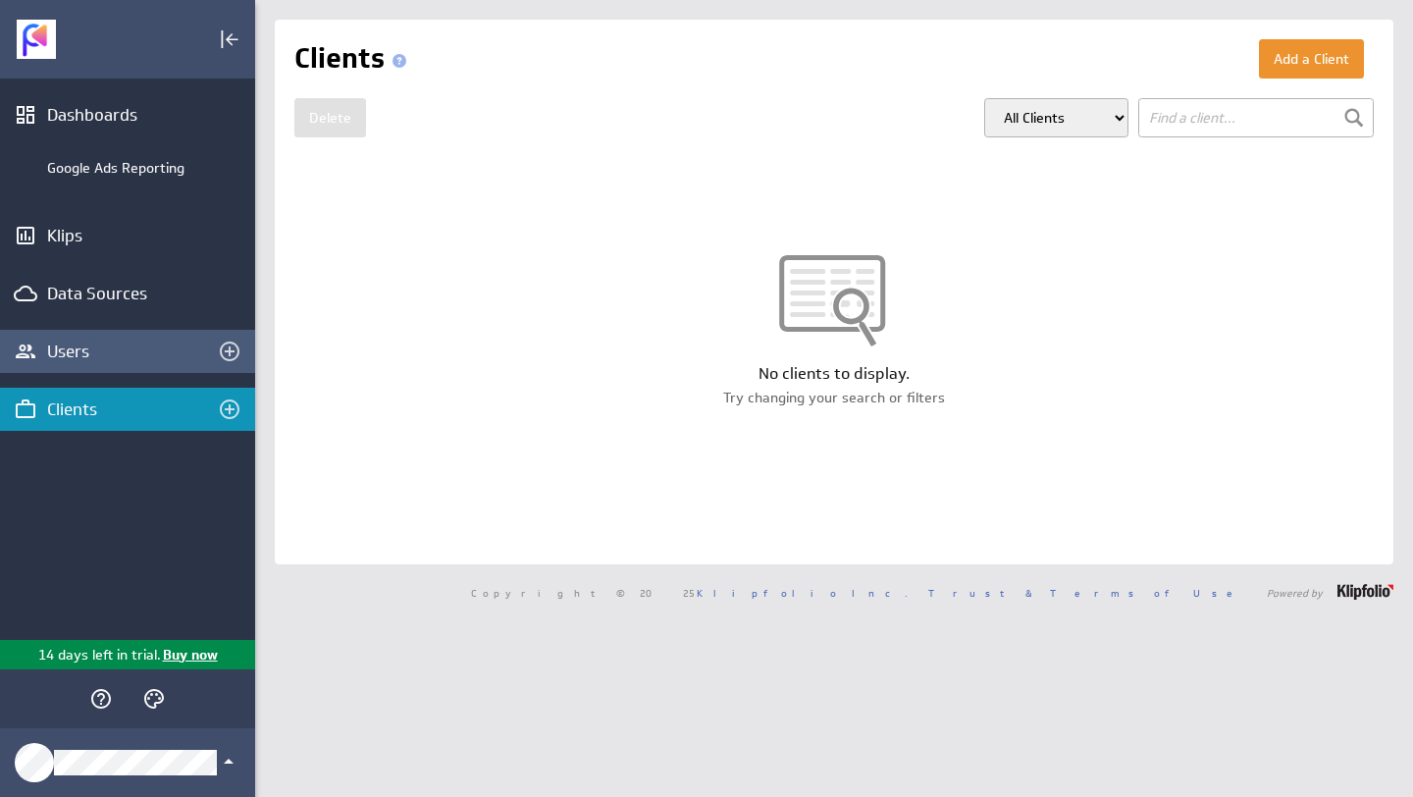
click at [33, 367] on div "Users" at bounding box center [127, 351] width 255 height 43
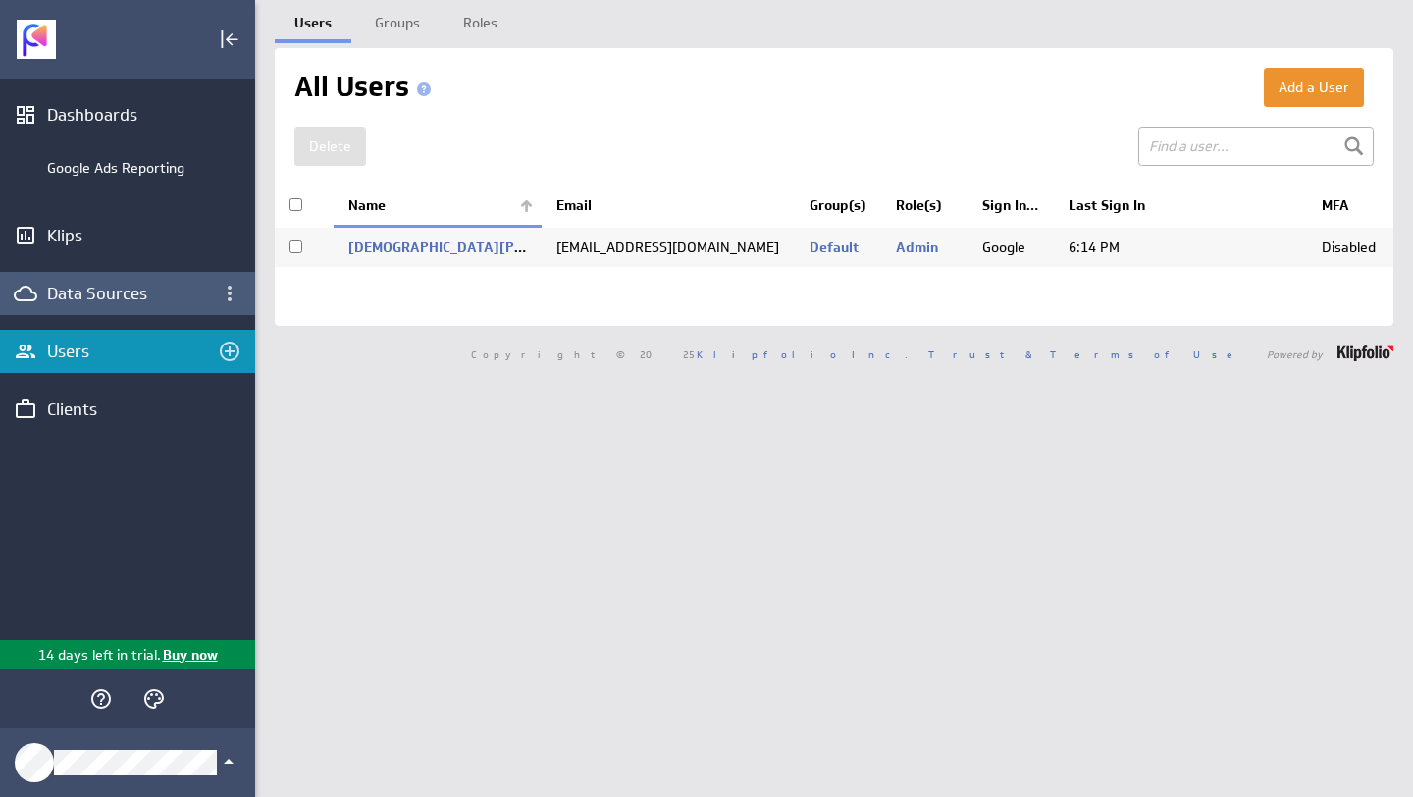
click at [128, 297] on div "Data Sources" at bounding box center [127, 294] width 161 height 22
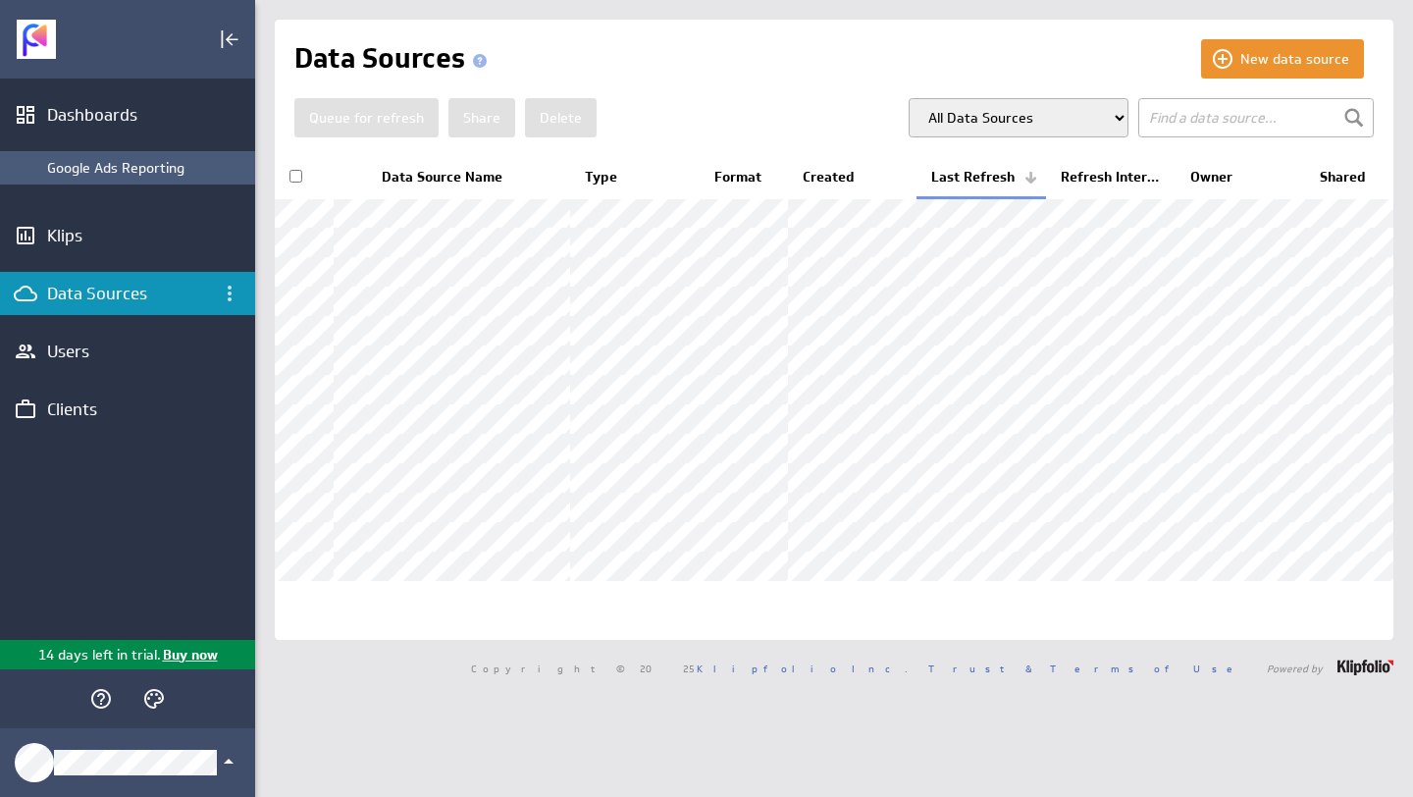
click at [147, 166] on div "Google Ads Reporting" at bounding box center [146, 168] width 198 height 18
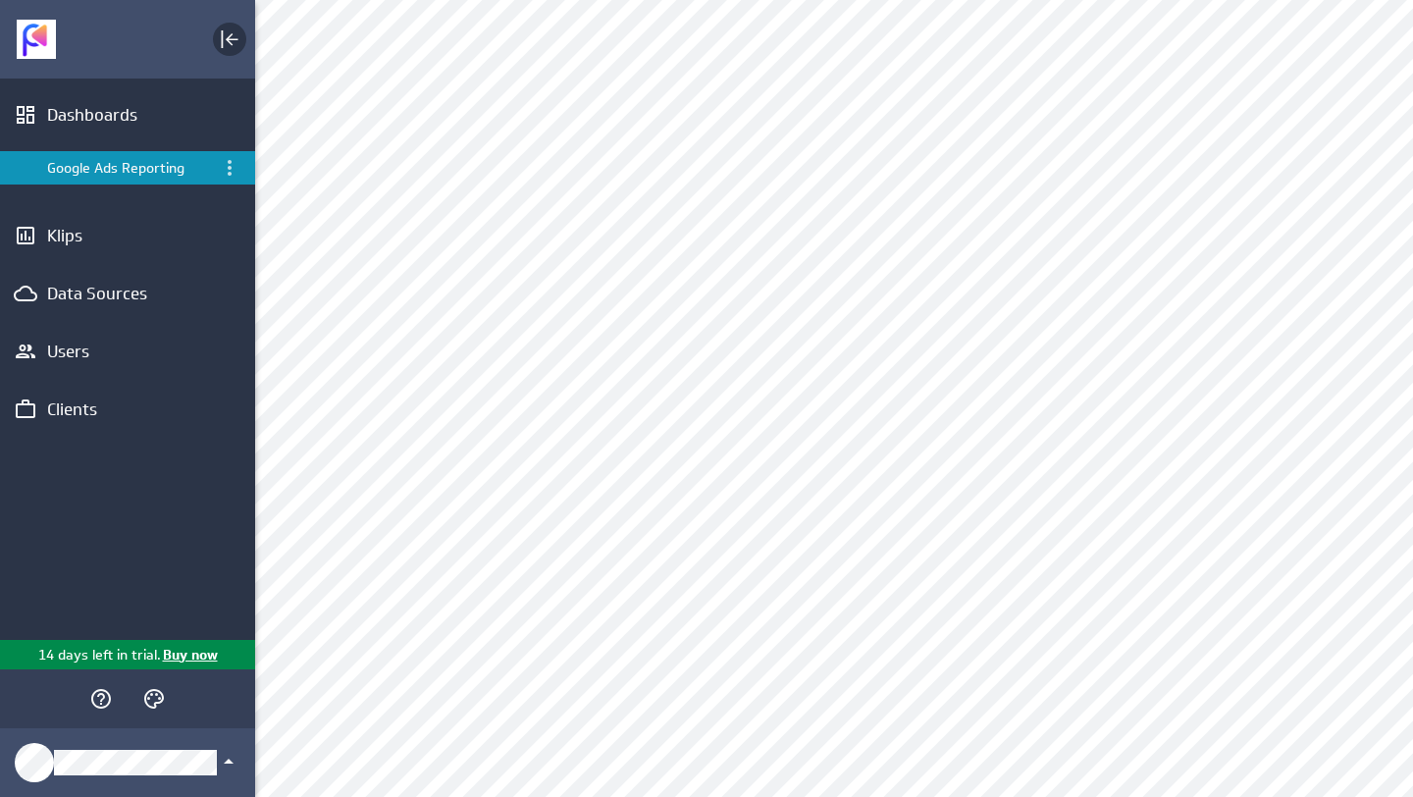
click at [232, 38] on icon "Collapse" at bounding box center [232, 39] width 13 height 13
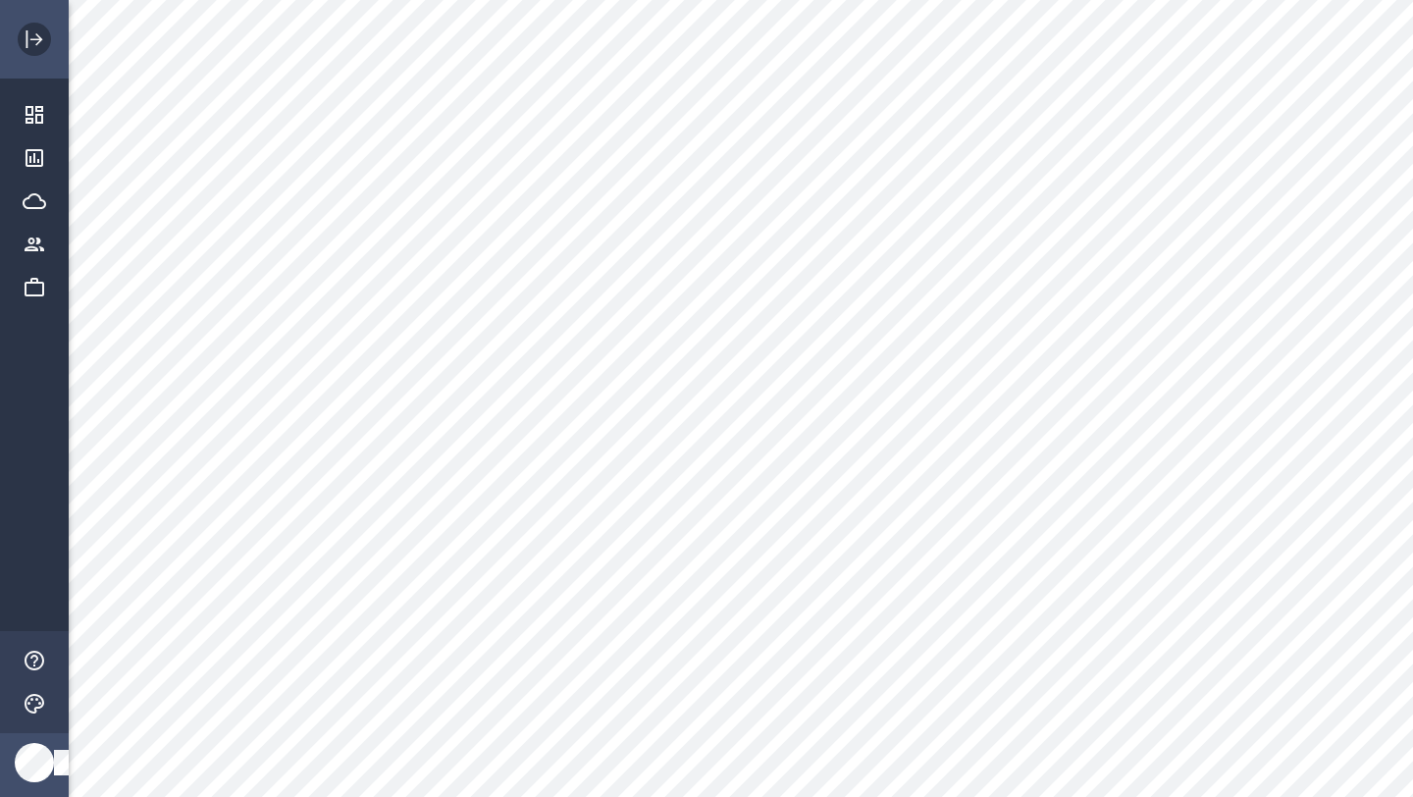
click at [41, 48] on icon "Expand" at bounding box center [35, 39] width 24 height 24
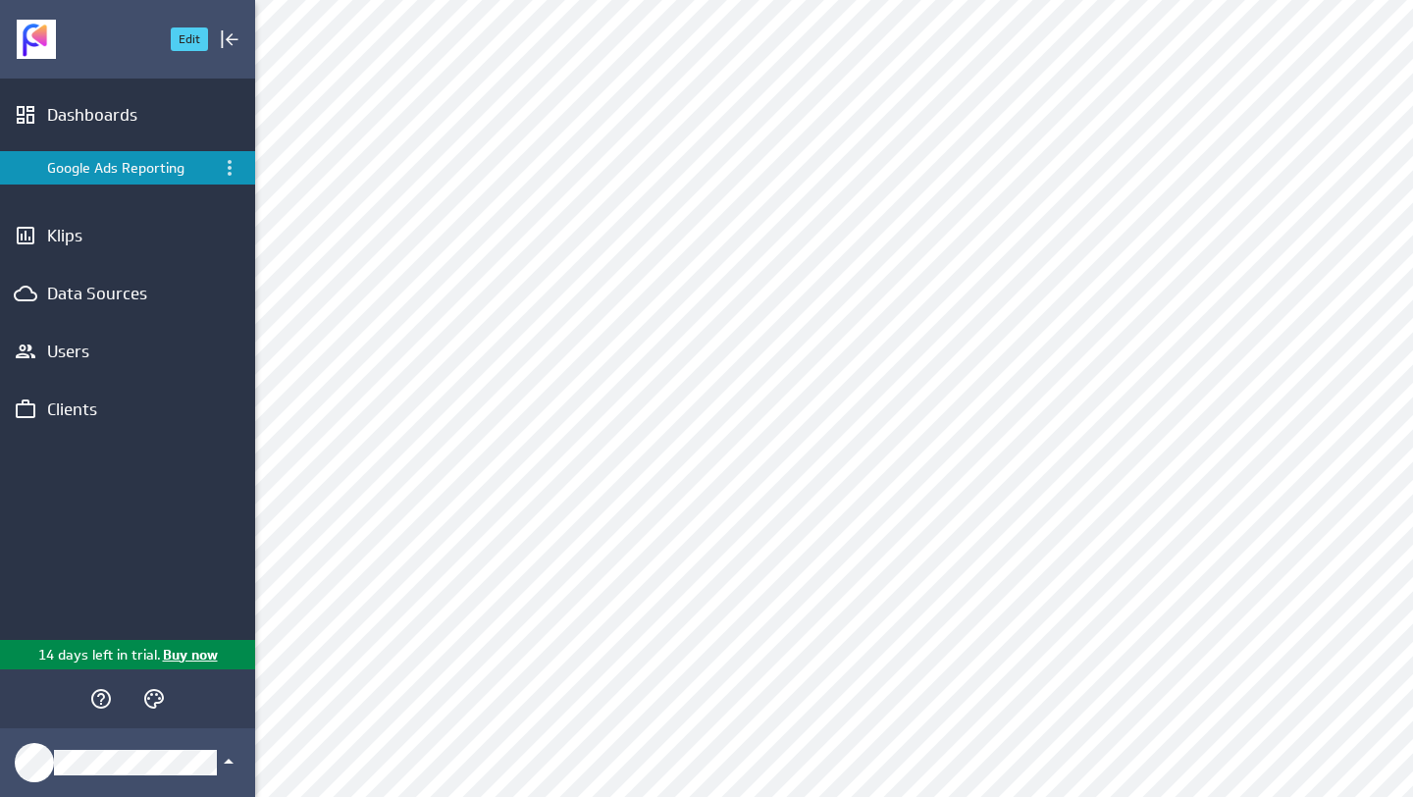
click at [54, 48] on img "Go to Dashboards" at bounding box center [36, 39] width 39 height 39
click at [202, 192] on li "Google Ads Reporting" at bounding box center [127, 167] width 255 height 63
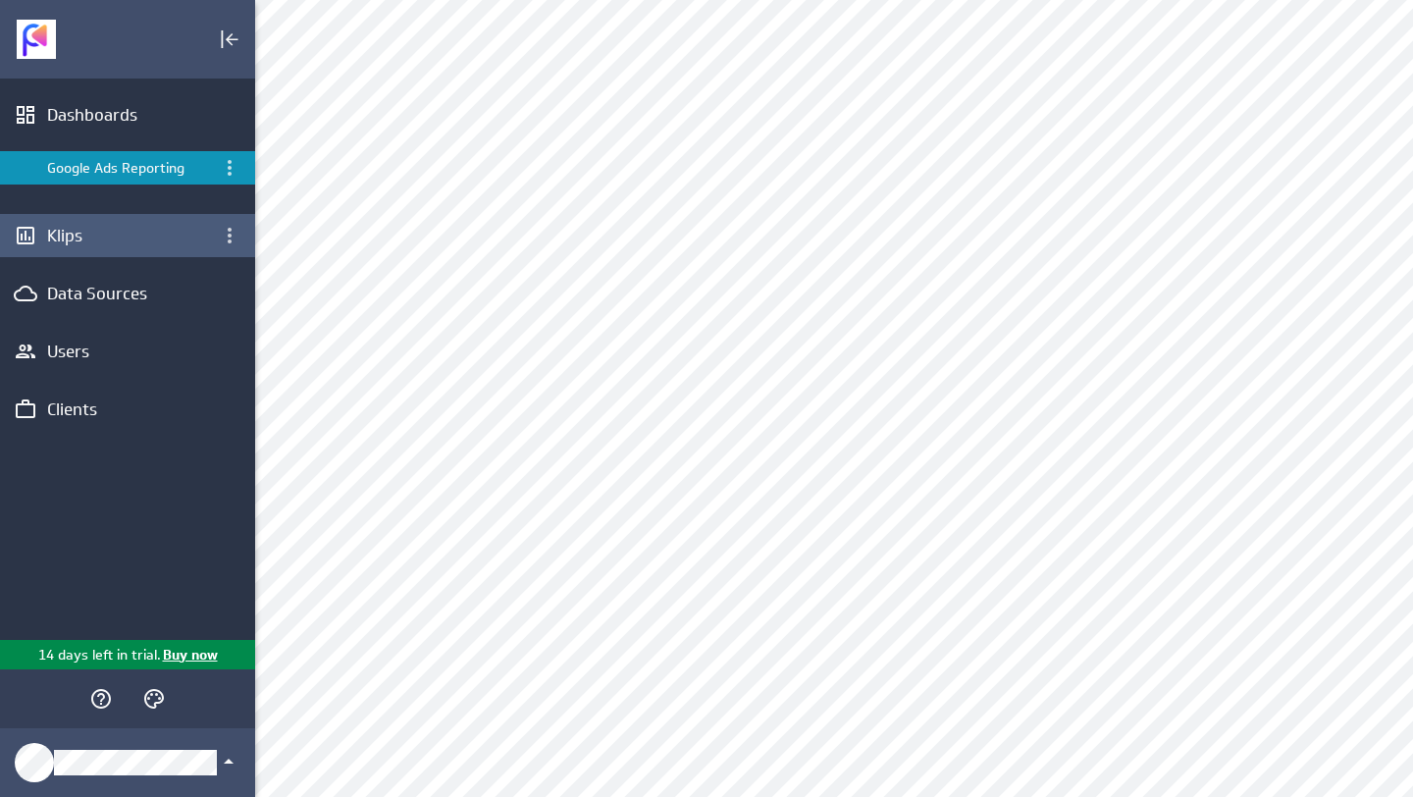
click at [182, 247] on div "Klips" at bounding box center [127, 235] width 255 height 43
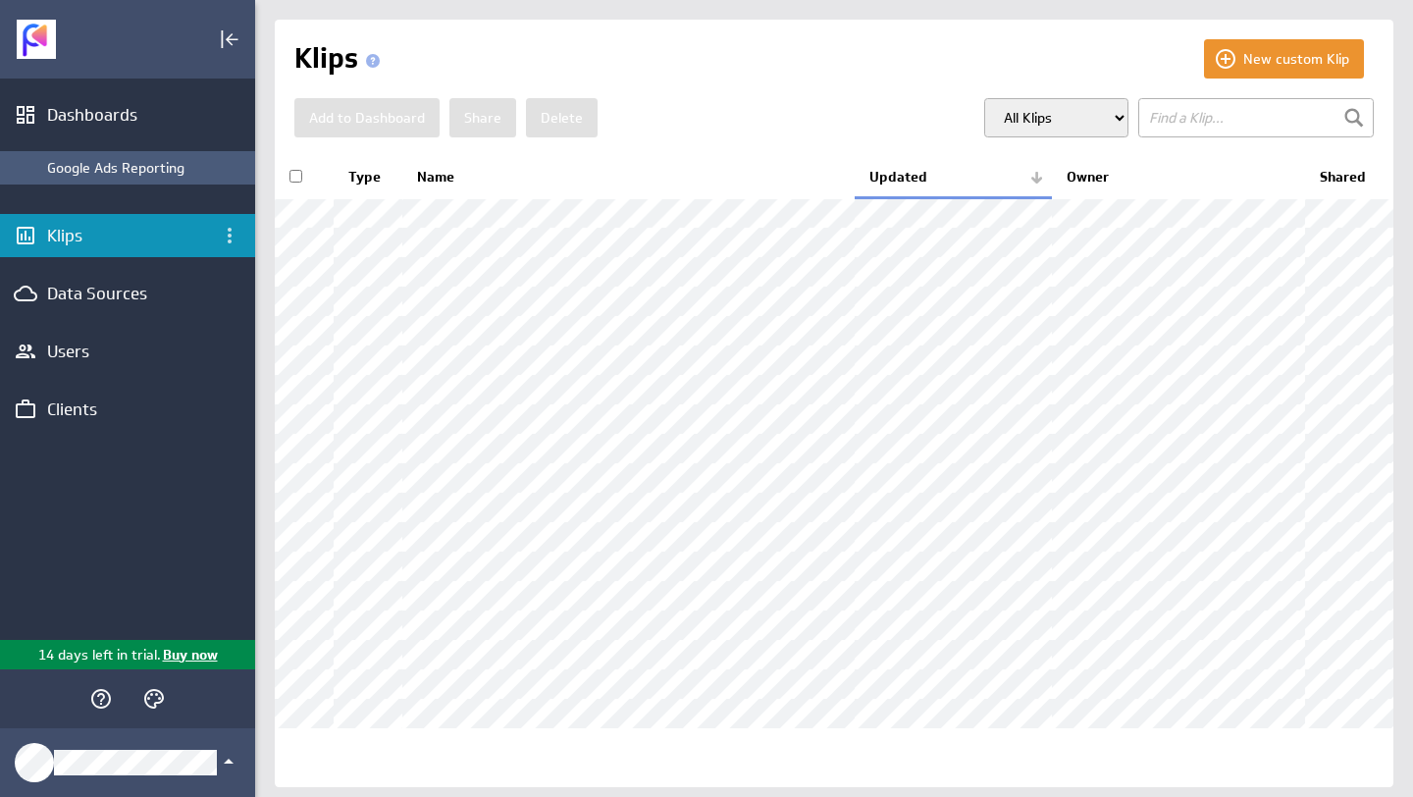
click at [131, 170] on div "Google Ads Reporting" at bounding box center [146, 168] width 198 height 18
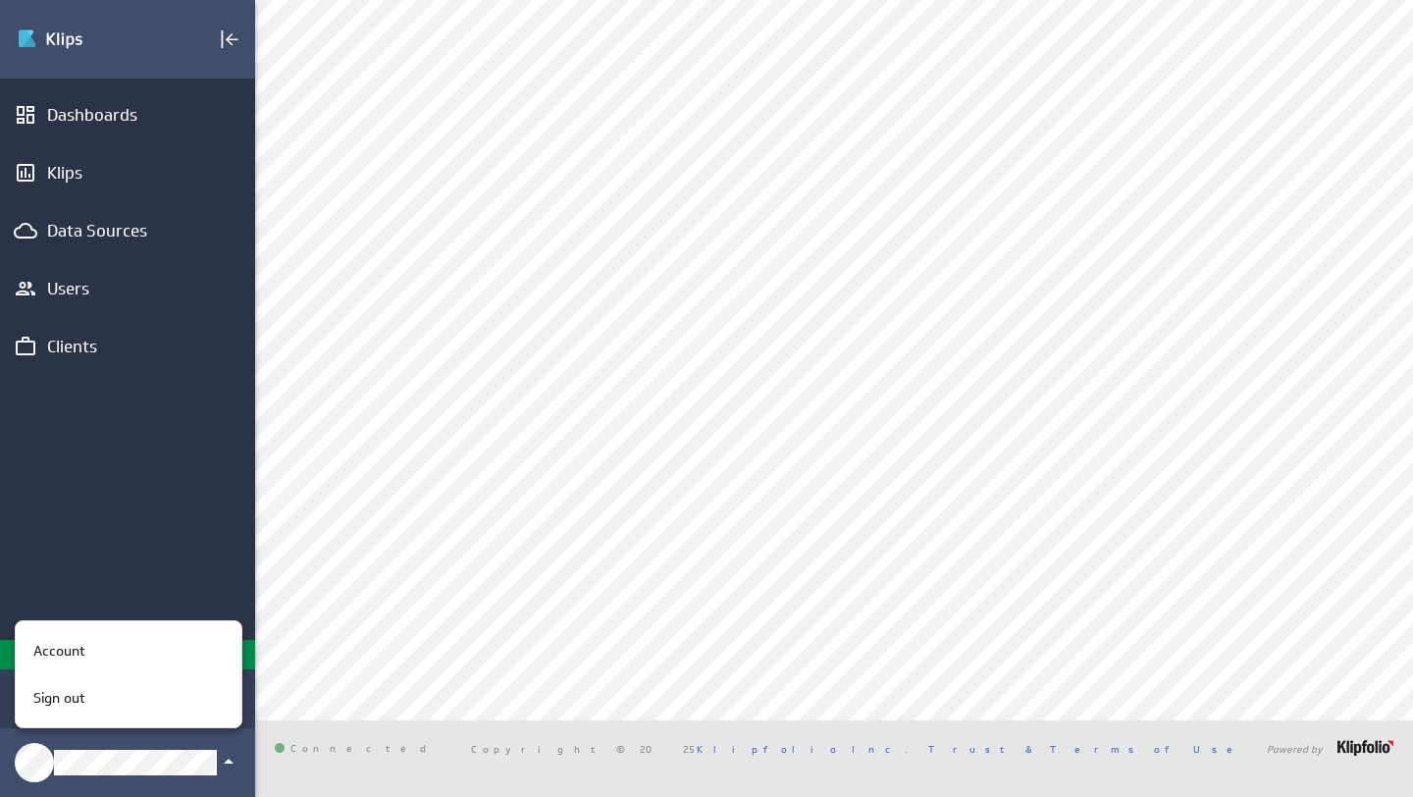
click at [128, 598] on div at bounding box center [706, 398] width 1413 height 797
